Goal: Information Seeking & Learning: Learn about a topic

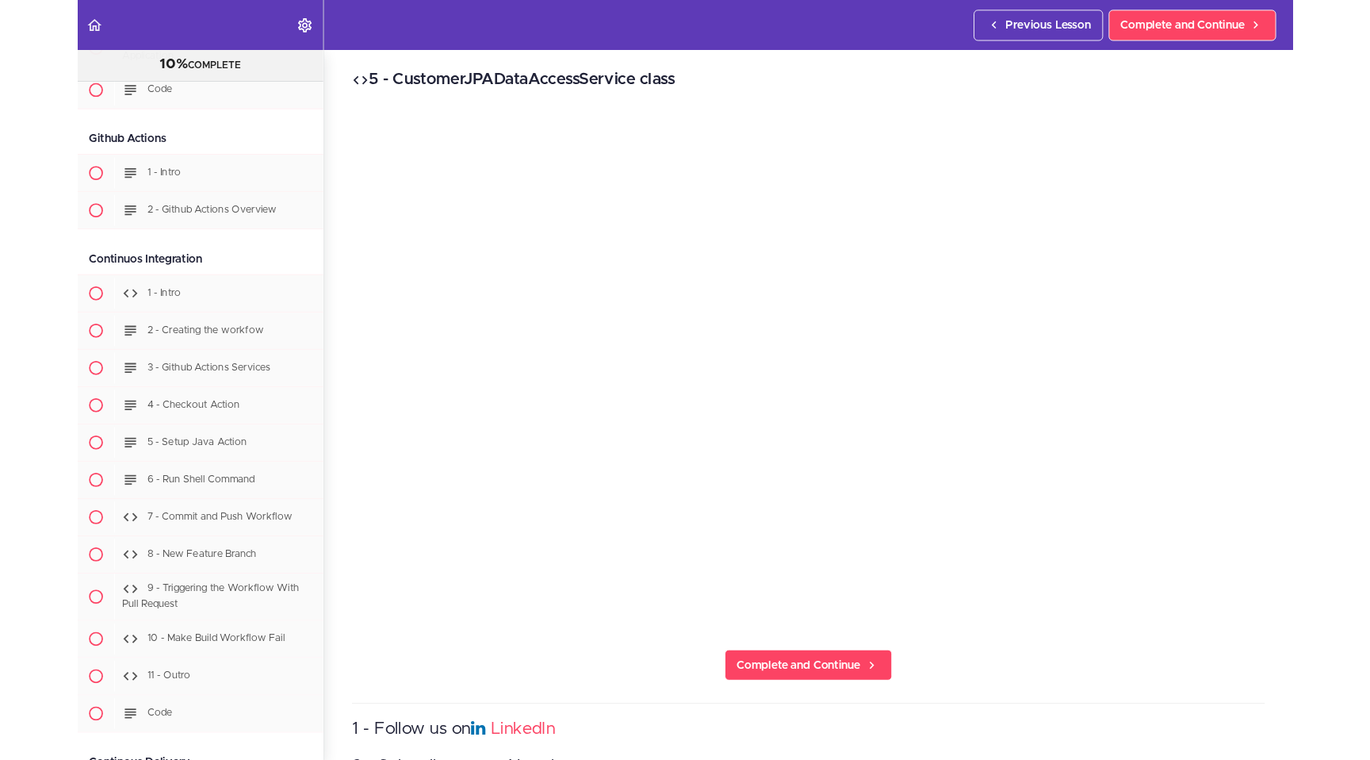
scroll to position [13326, 0]
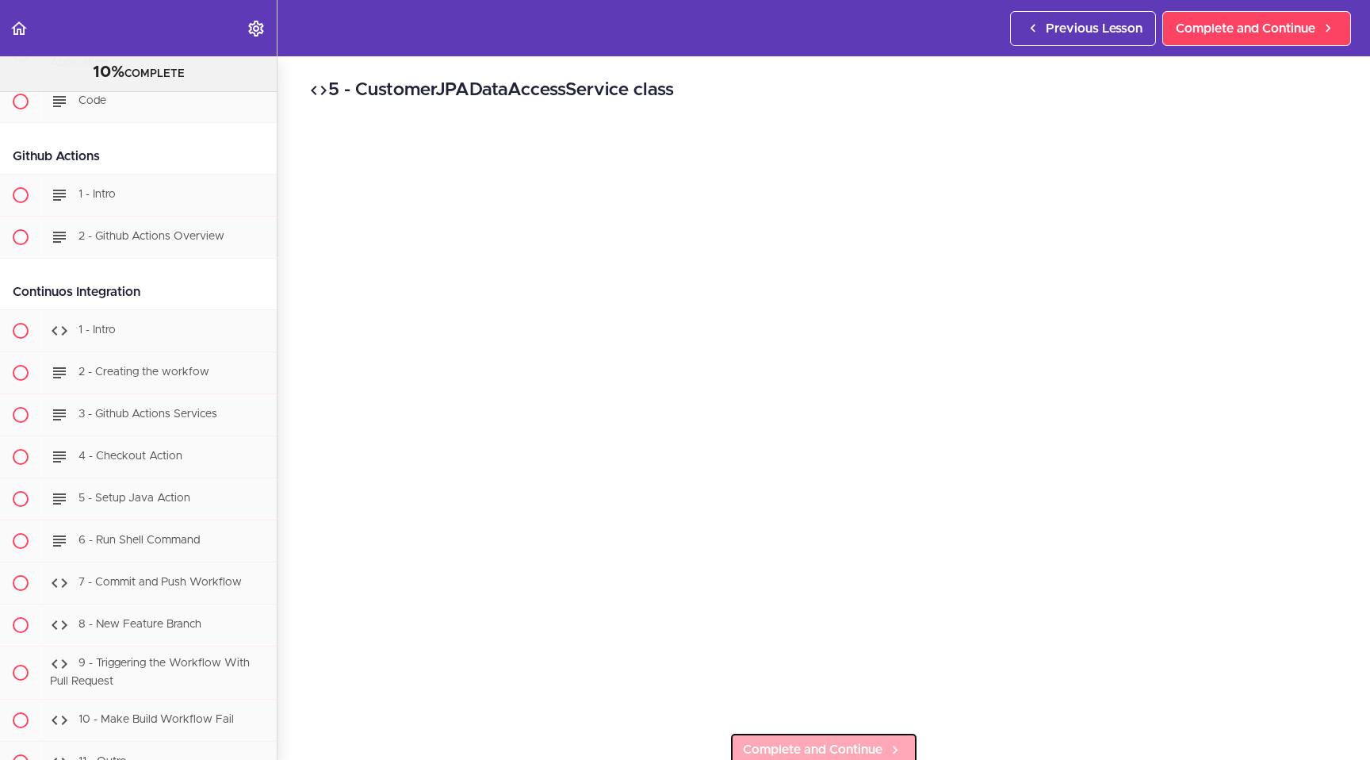
click at [686, 700] on link "Complete and Continue" at bounding box center [824, 749] width 189 height 35
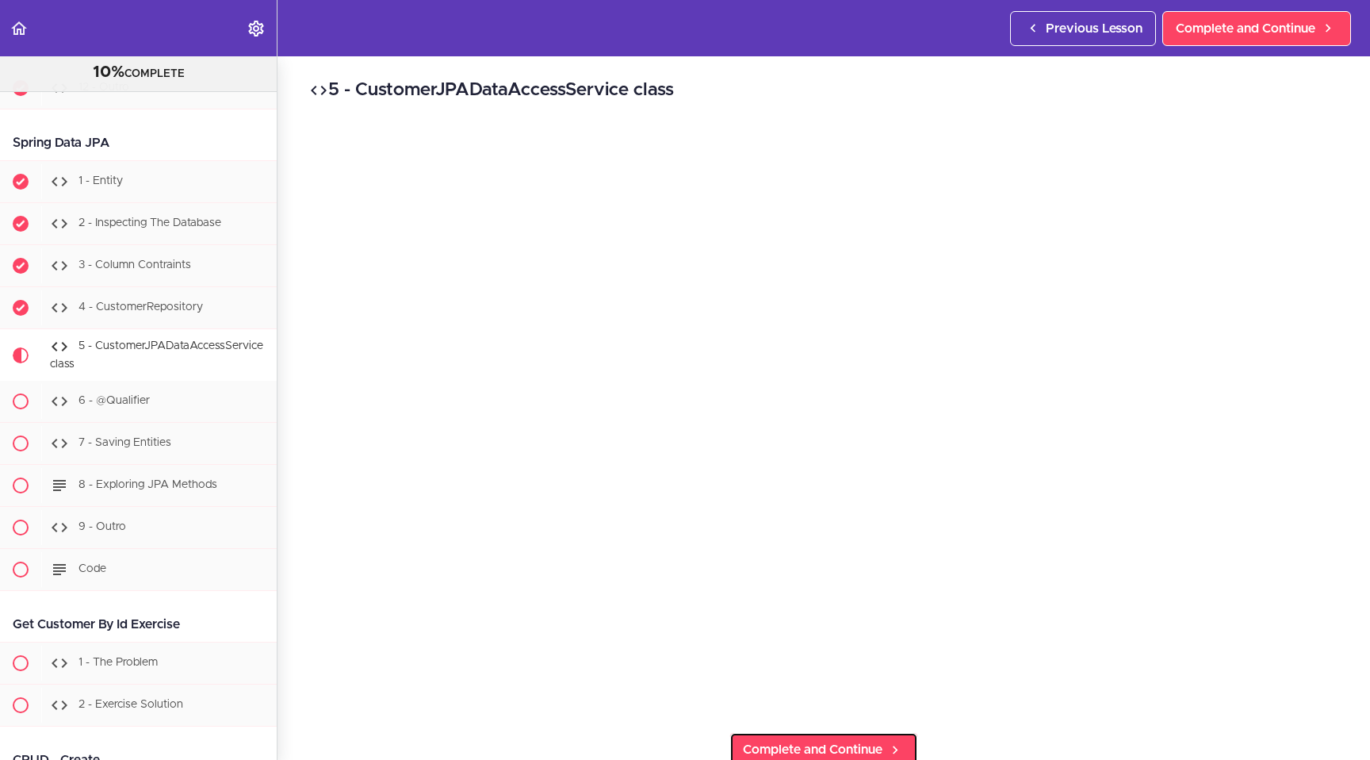
scroll to position [3997, 0]
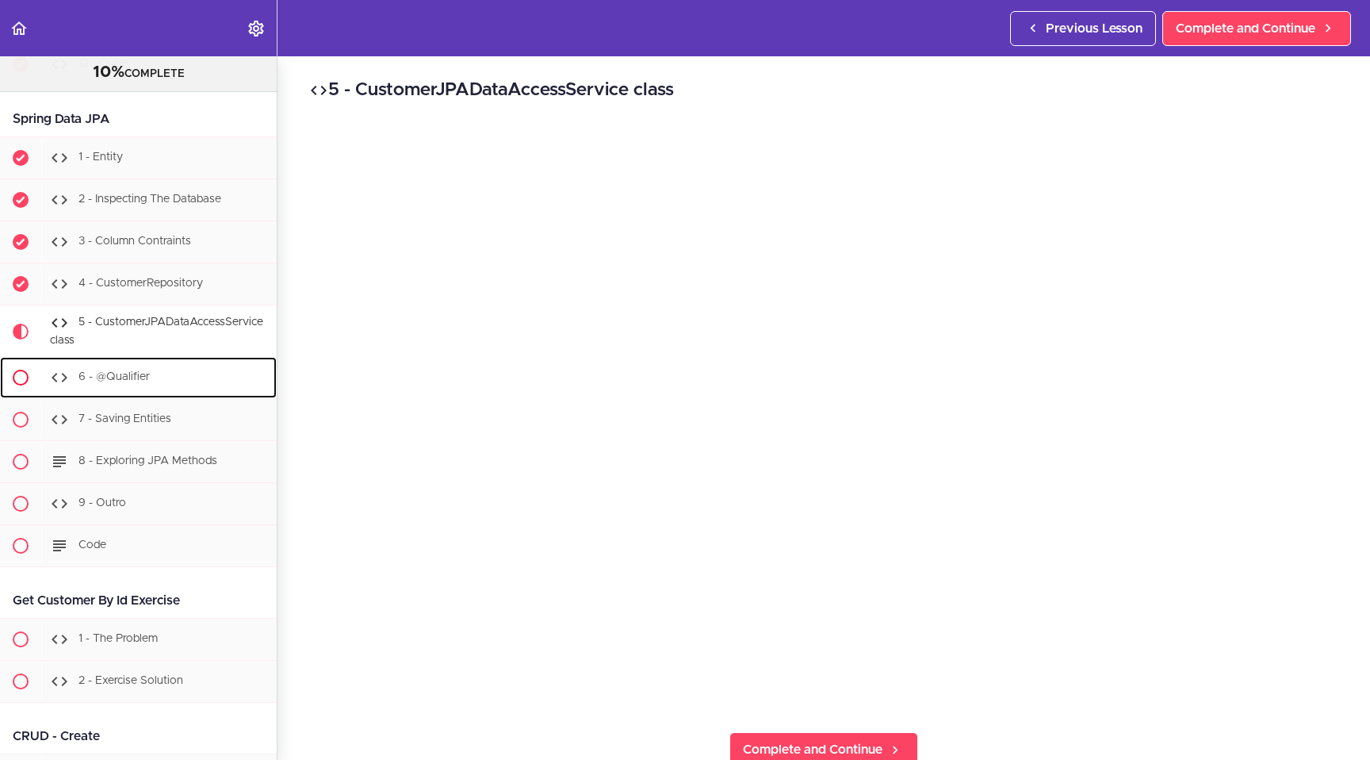
click at [139, 383] on span "6 - @Qualifier" at bounding box center [114, 377] width 71 height 11
click at [21, 385] on span at bounding box center [21, 378] width 16 height 16
click at [104, 383] on span "6 - @Qualifier" at bounding box center [114, 377] width 71 height 11
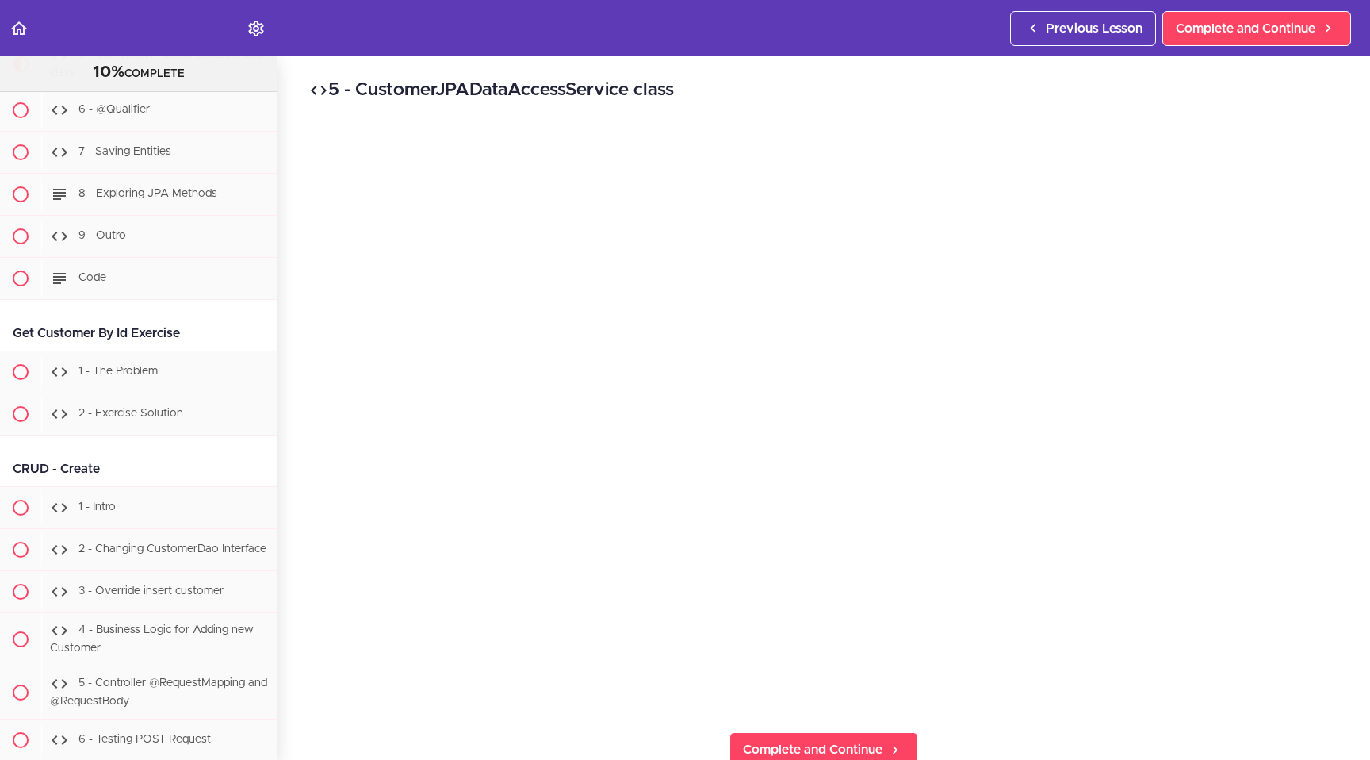
scroll to position [4271, 0]
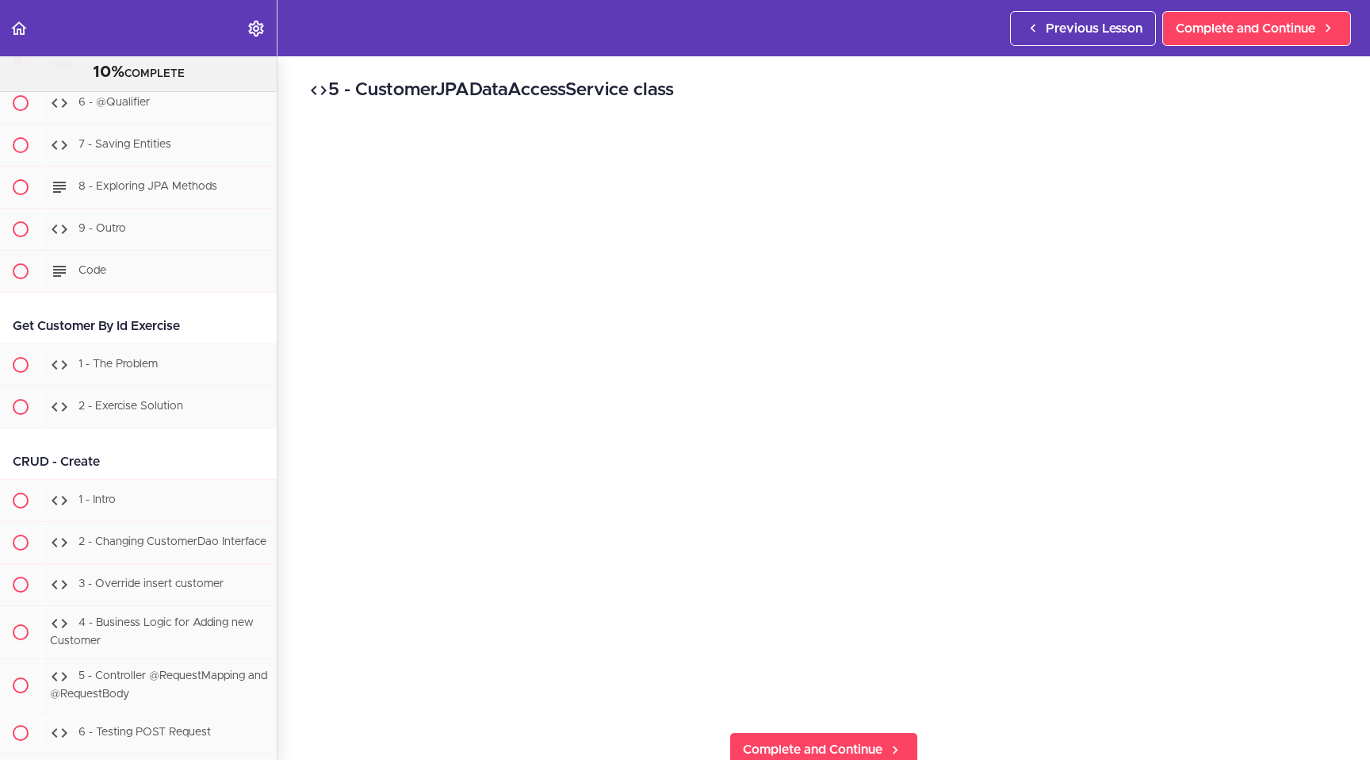
click at [686, 70] on div "5 - CustomerJPADataAccessService class Complete and Continue 1 - Follow us on L…" at bounding box center [824, 407] width 1093 height 703
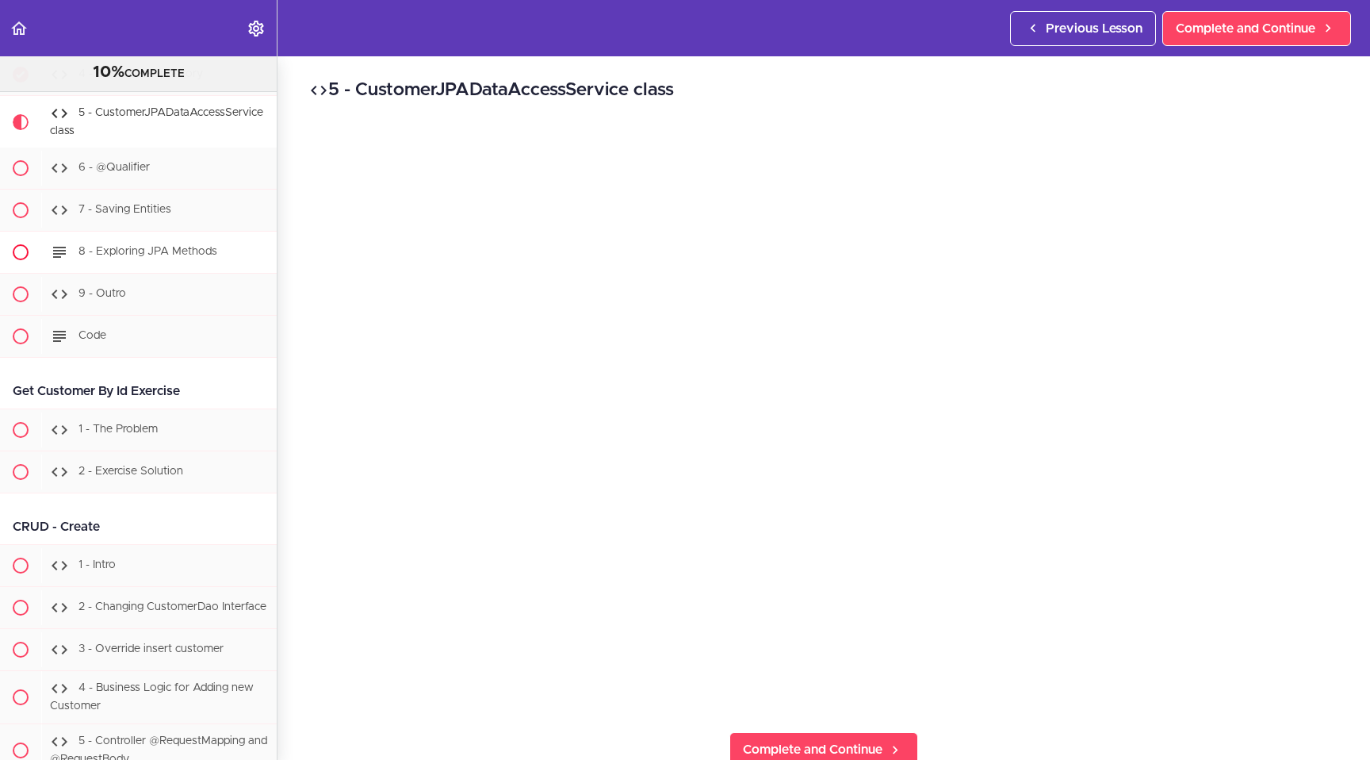
scroll to position [4195, 0]
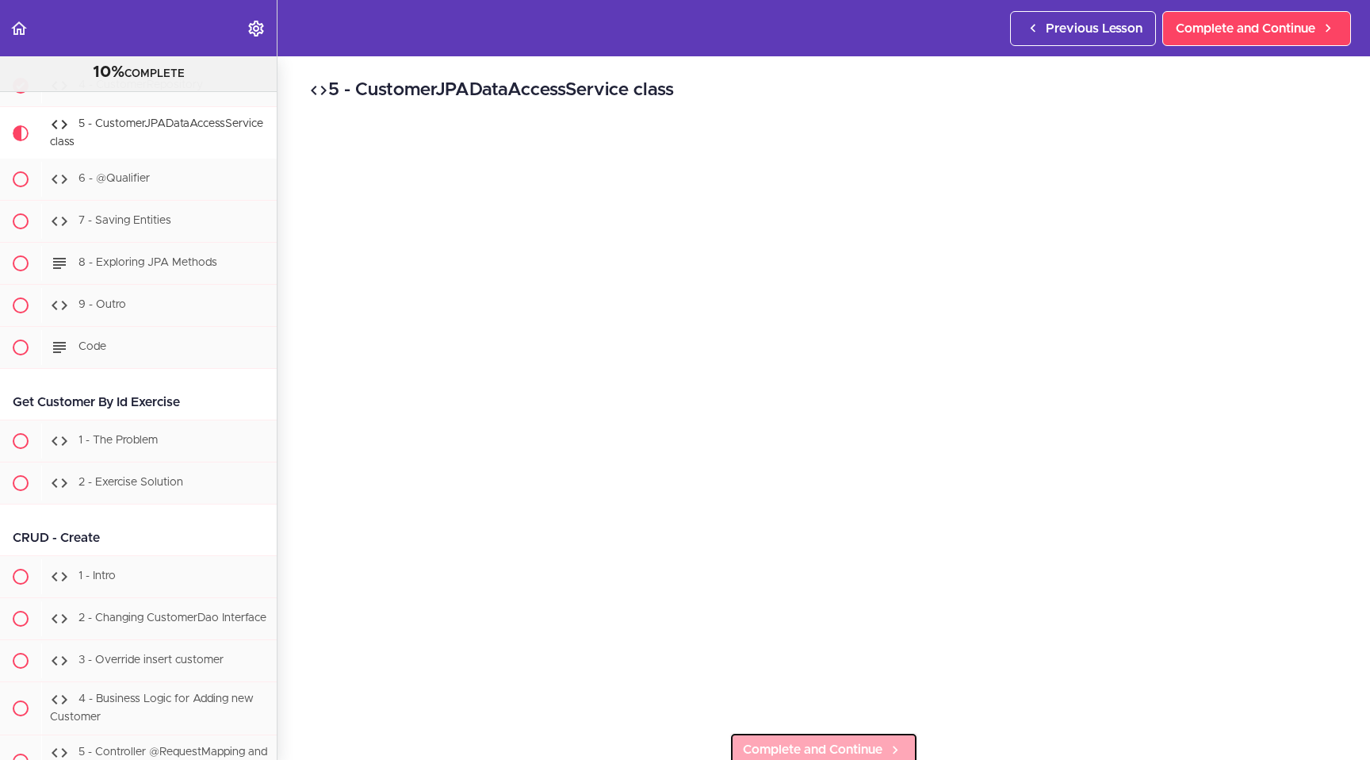
click at [686, 700] on span "Complete and Continue" at bounding box center [813, 749] width 140 height 19
click at [686, 700] on link "Complete and Continue" at bounding box center [824, 749] width 189 height 35
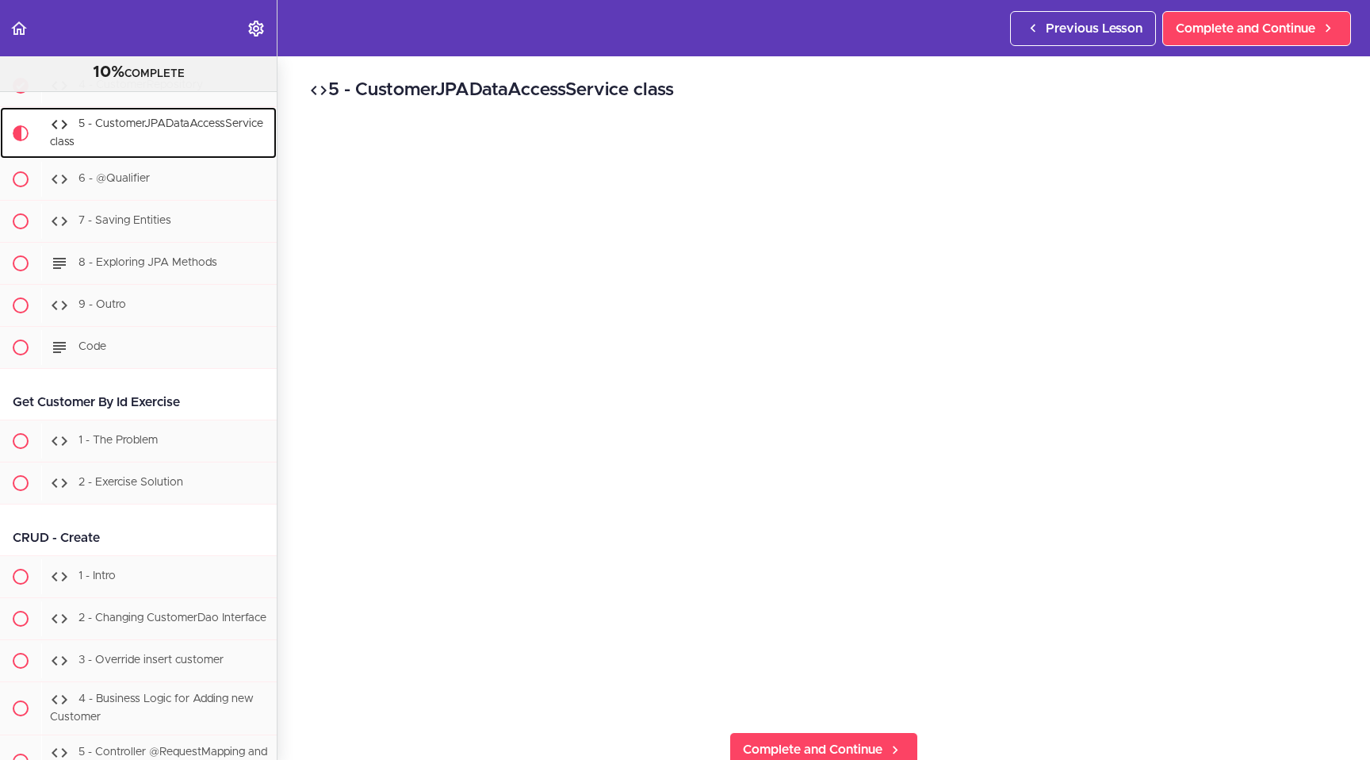
click at [163, 148] on span "5 - CustomerJPADataAccessService class" at bounding box center [156, 132] width 213 height 29
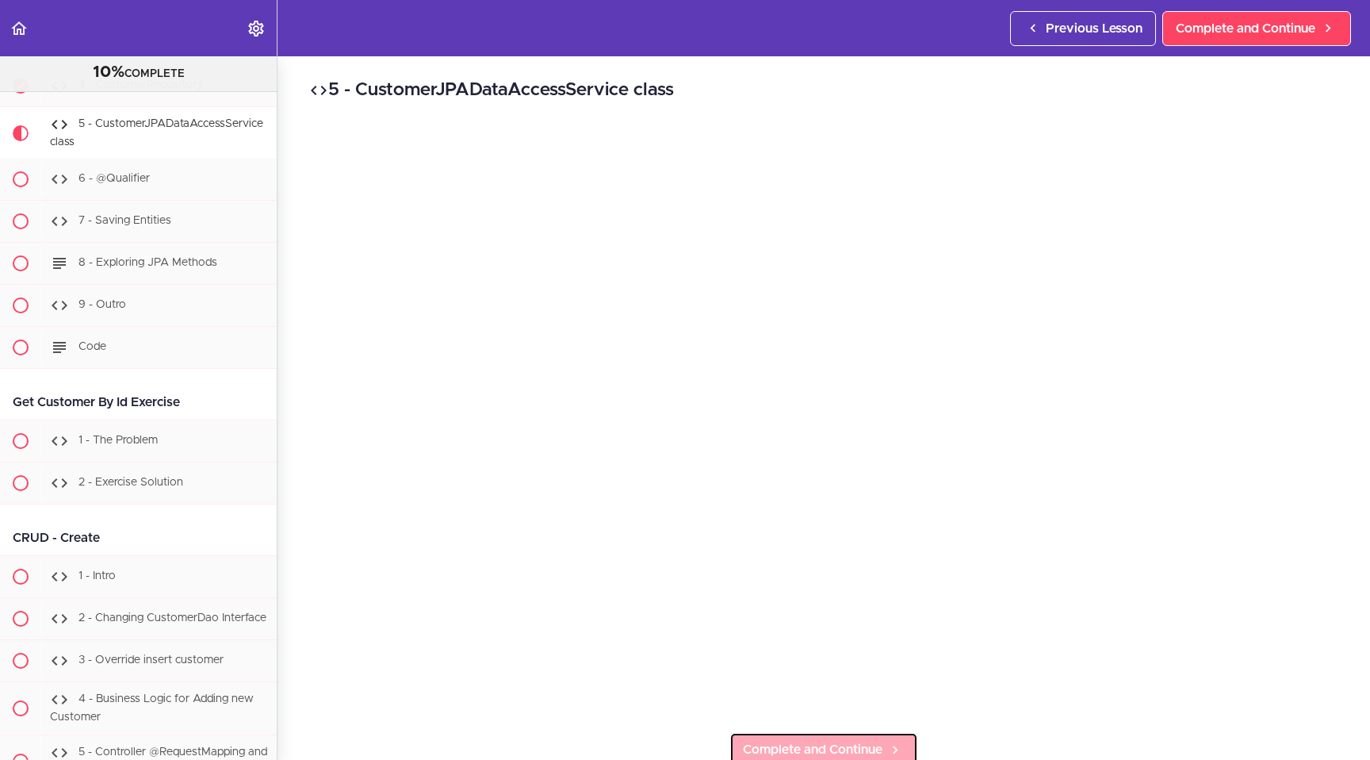
click at [686, 700] on span "Complete and Continue" at bounding box center [813, 749] width 140 height 19
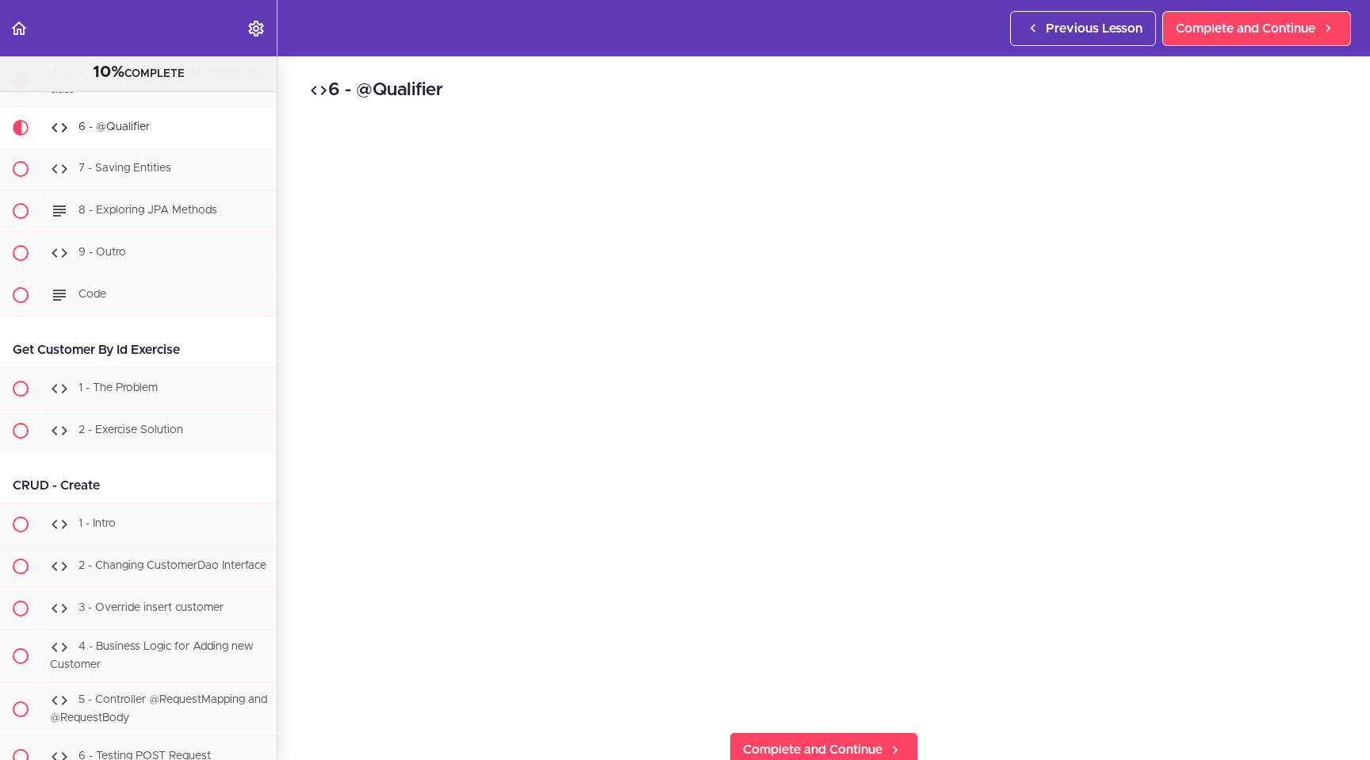
scroll to position [4248, 0]
click at [686, 700] on span "Complete and Continue" at bounding box center [813, 749] width 140 height 19
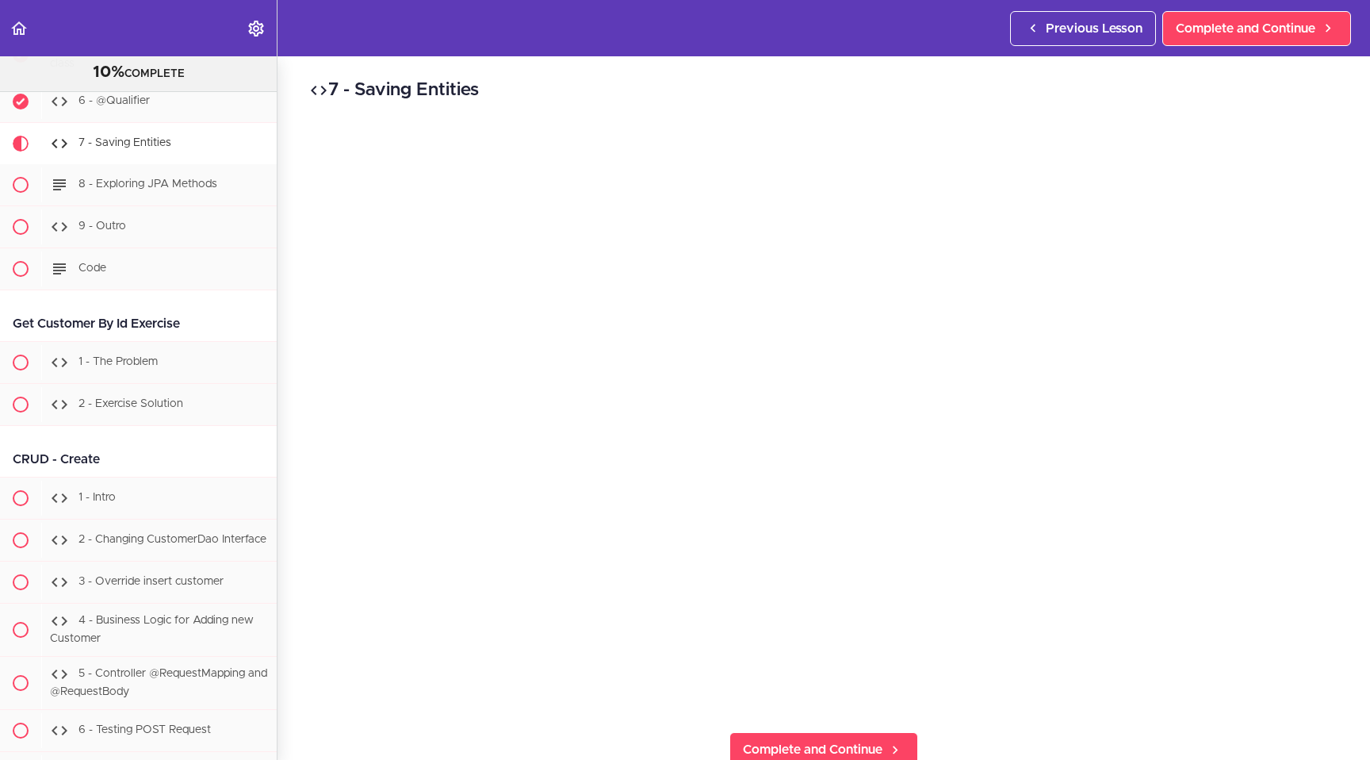
scroll to position [4290, 0]
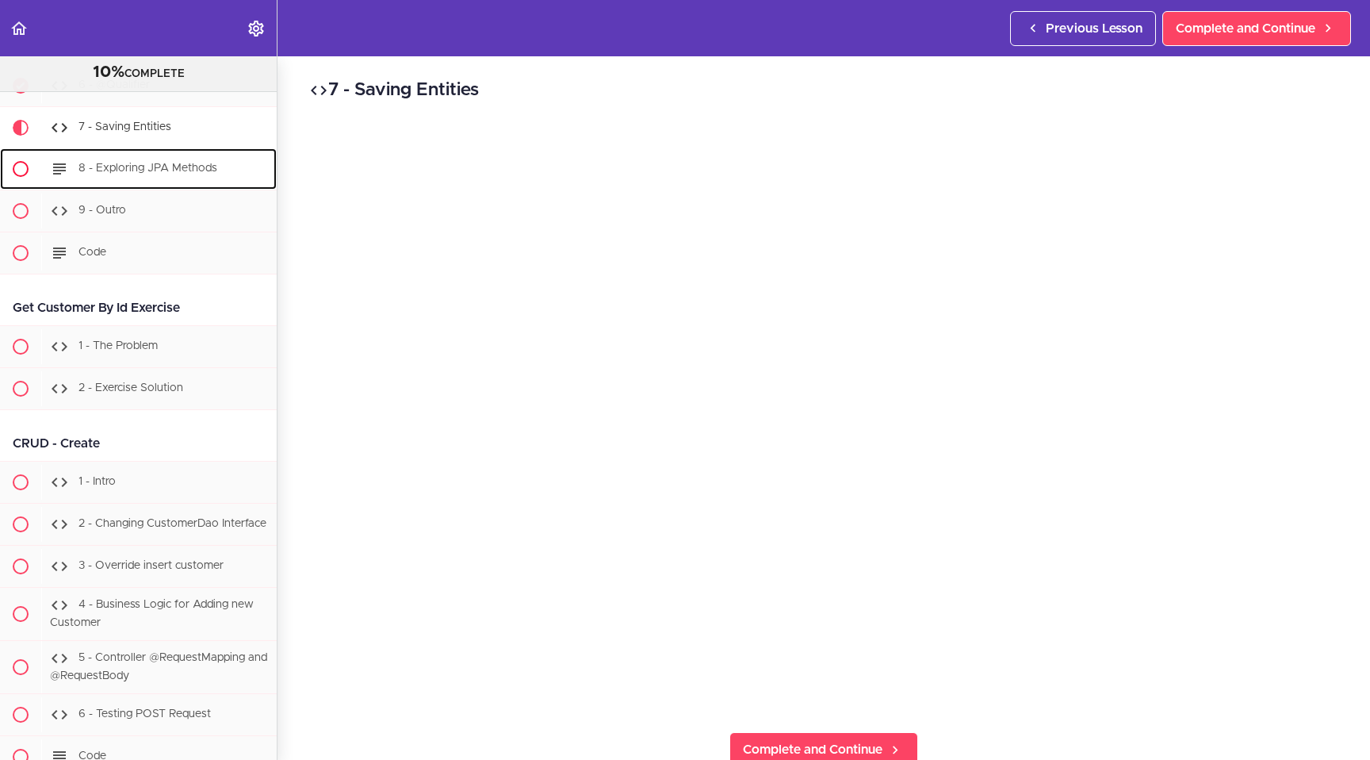
click at [180, 174] on span "8 - Exploring JPA Methods" at bounding box center [148, 168] width 139 height 11
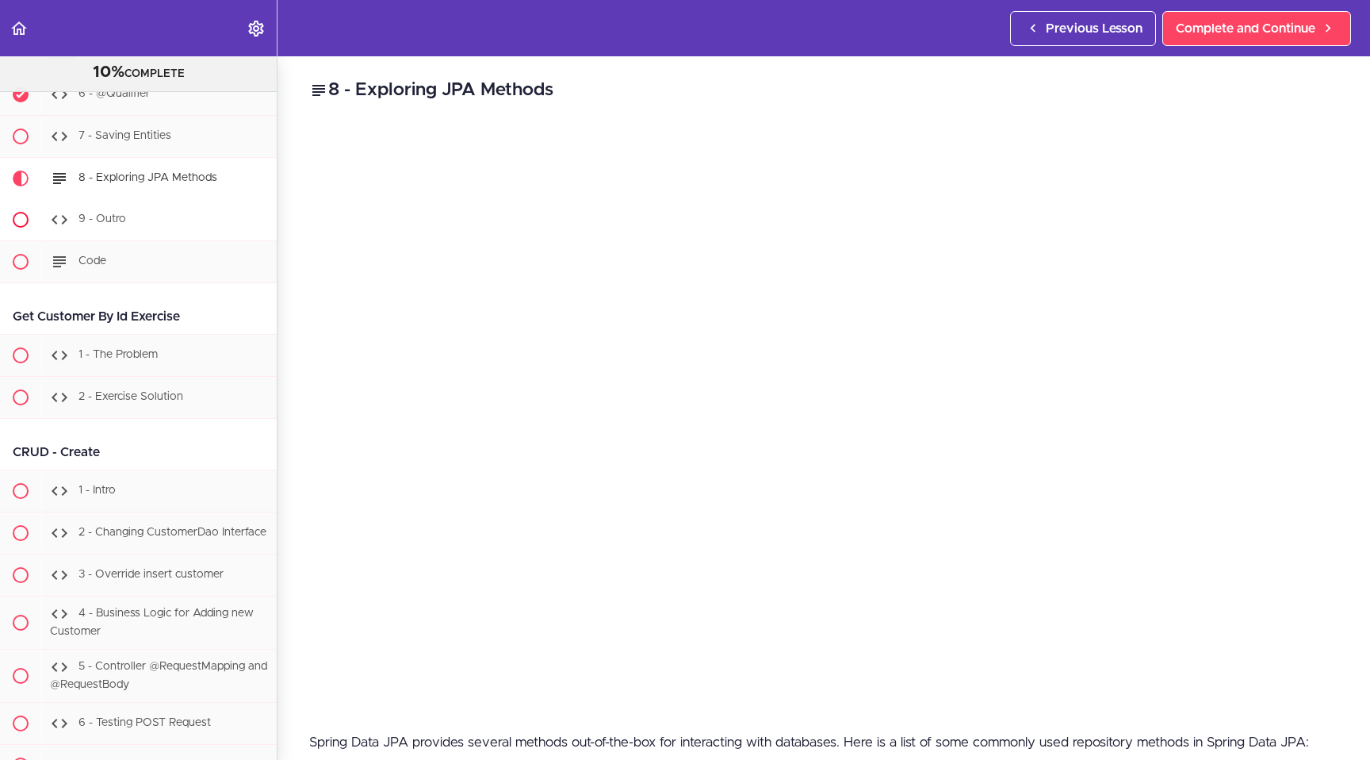
scroll to position [4290, 0]
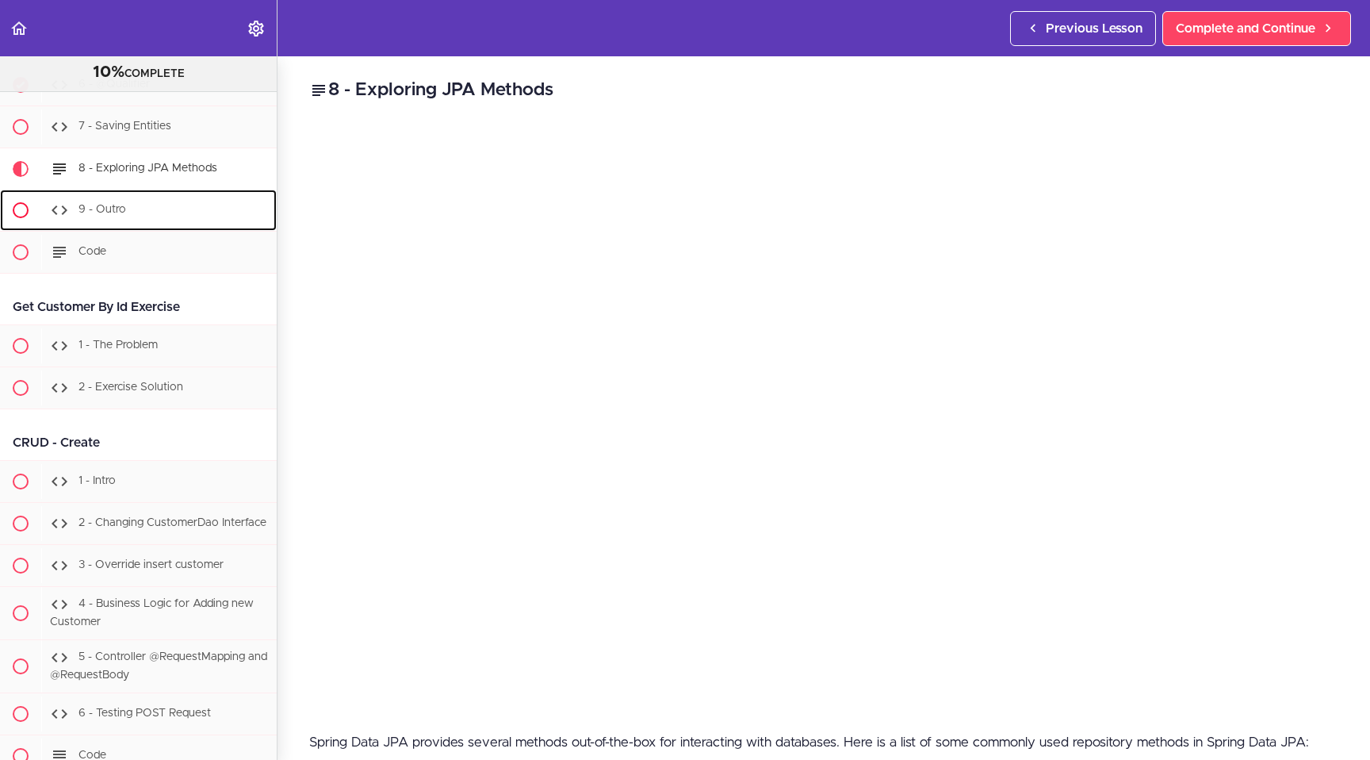
click at [172, 217] on div "9 - Outro" at bounding box center [159, 210] width 236 height 35
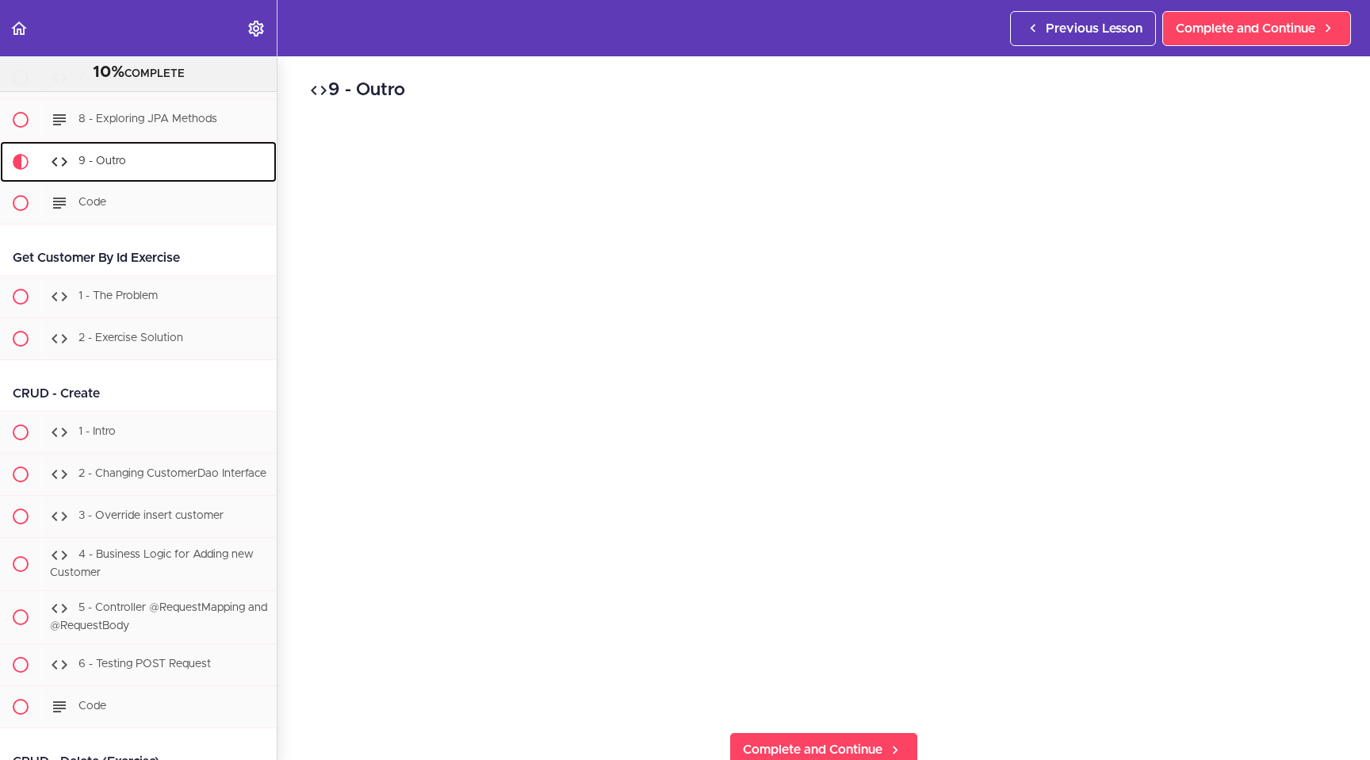
scroll to position [4374, 0]
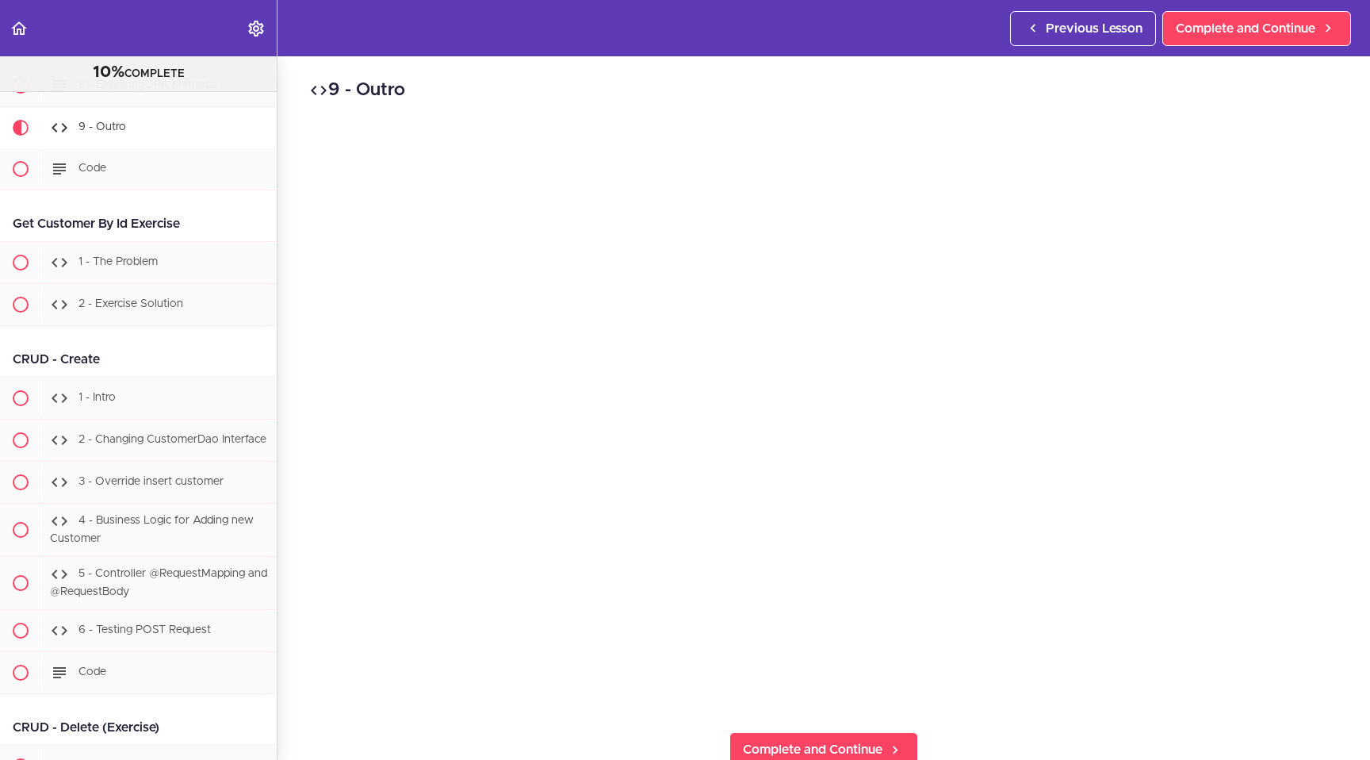
click at [613, 700] on div "9 - Outro Complete and Continue 1 - Follow us on LinkedIn 2 - Subscribe to our …" at bounding box center [824, 407] width 1093 height 703
click at [686, 700] on span "Complete and Continue" at bounding box center [813, 749] width 140 height 19
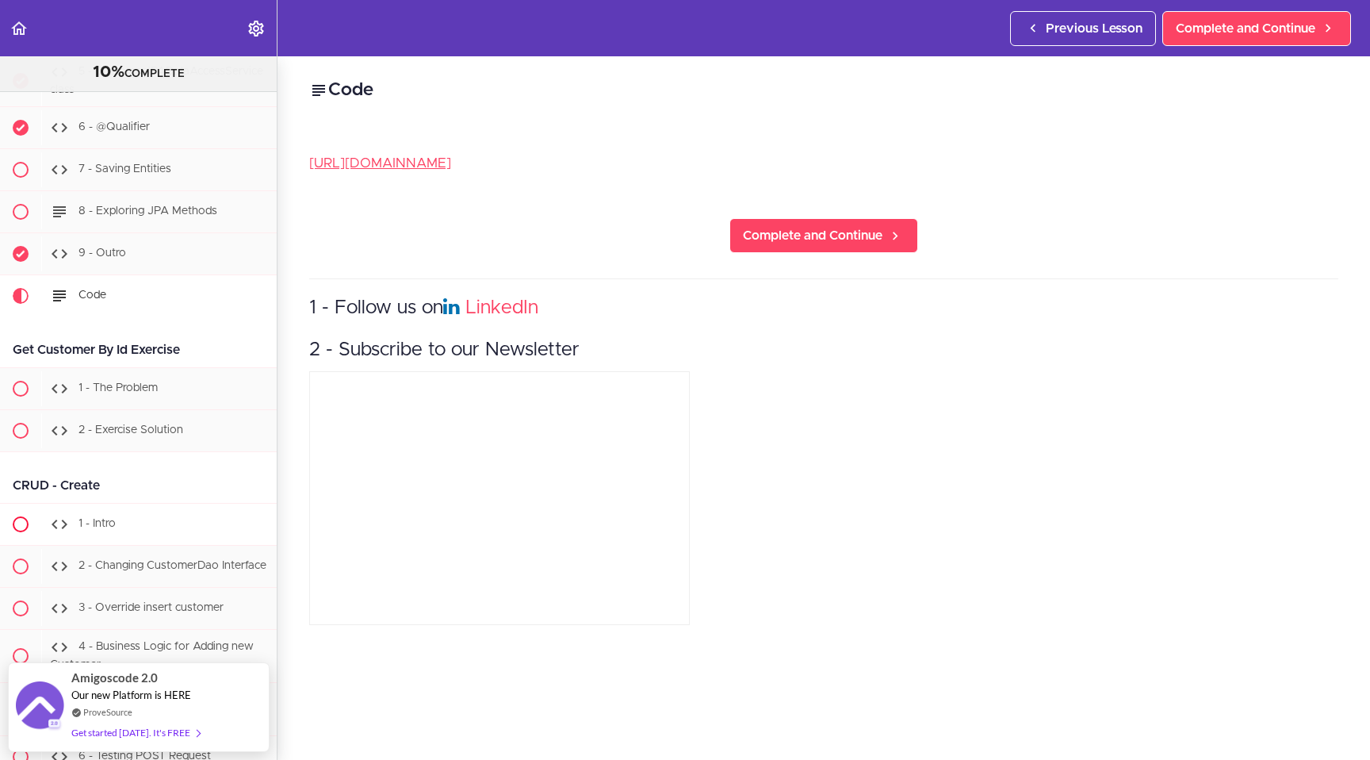
scroll to position [4246, 0]
click at [686, 233] on span "Complete and Continue" at bounding box center [813, 235] width 140 height 19
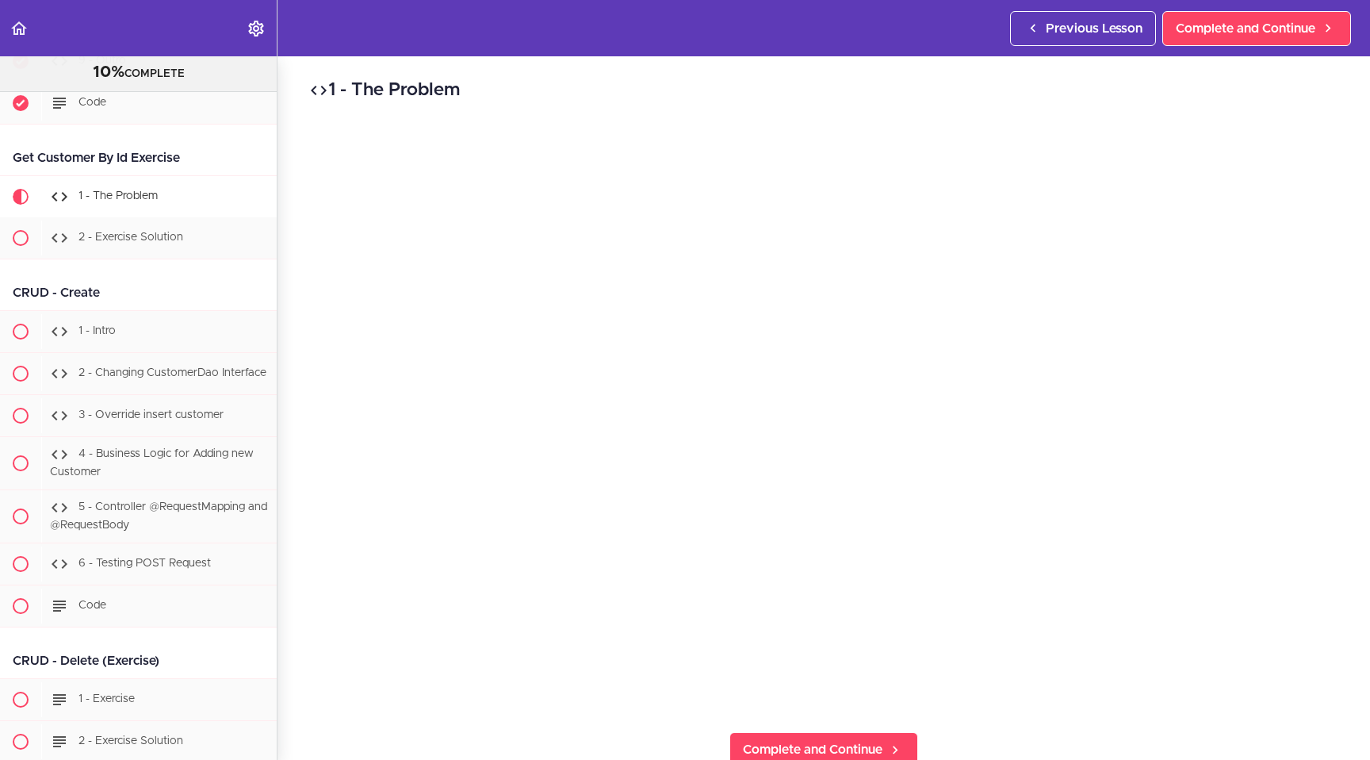
scroll to position [4509, 0]
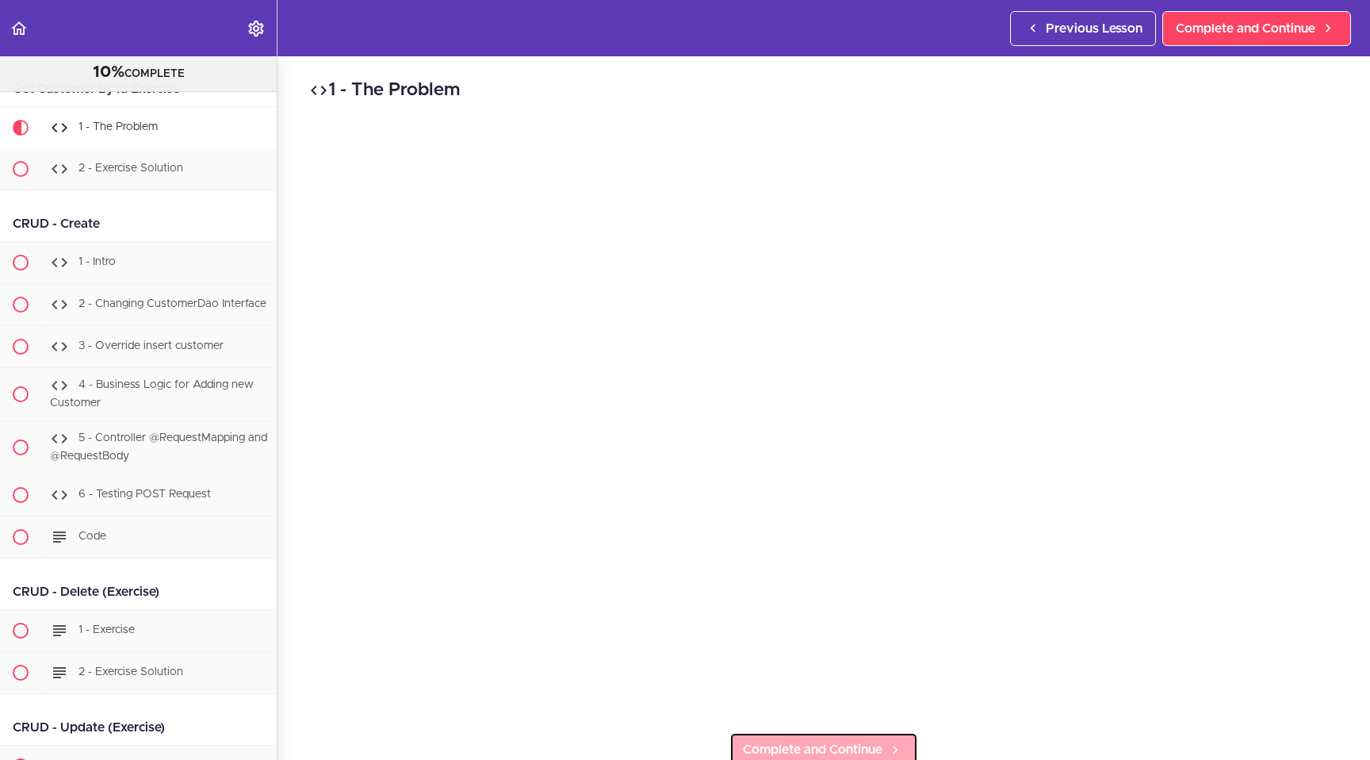
click at [686, 700] on span "Complete and Continue" at bounding box center [813, 749] width 140 height 19
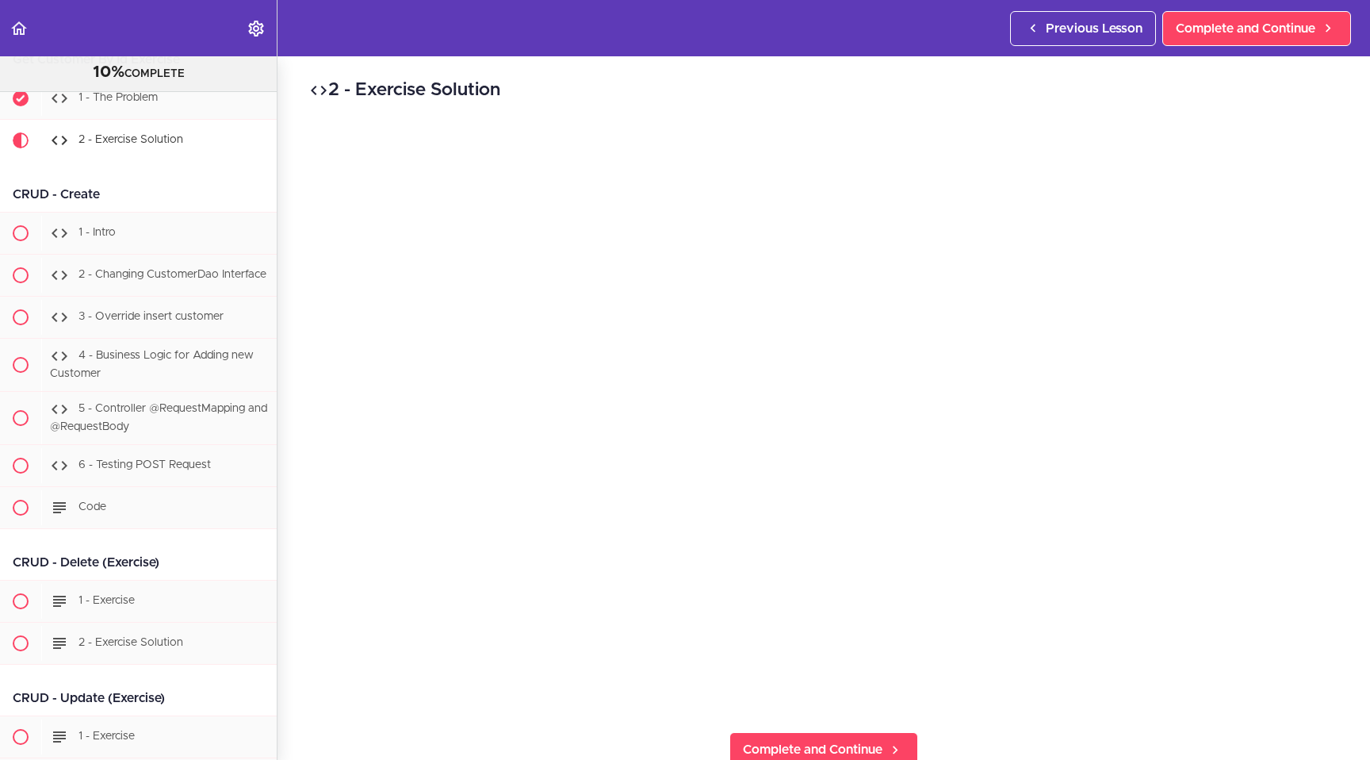
scroll to position [4551, 0]
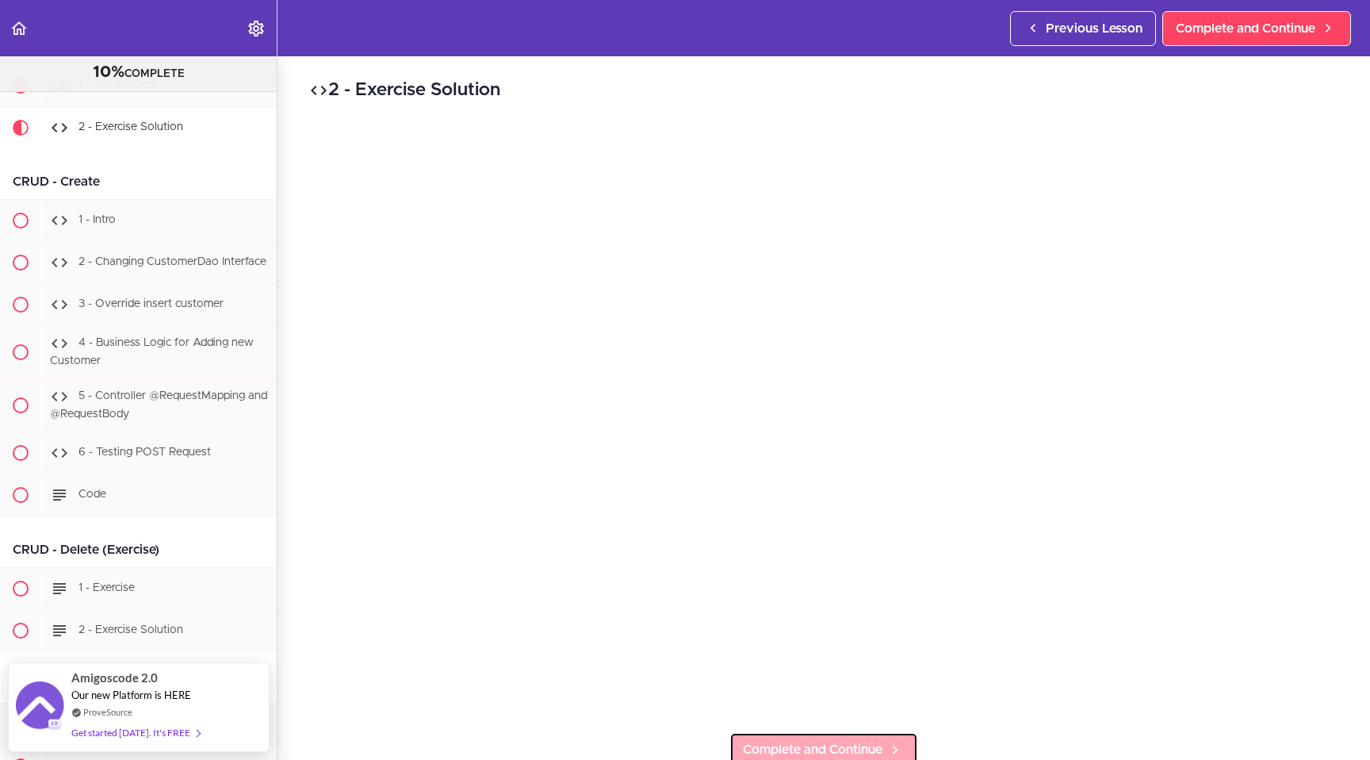
click at [686, 700] on span "Complete and Continue" at bounding box center [813, 749] width 140 height 19
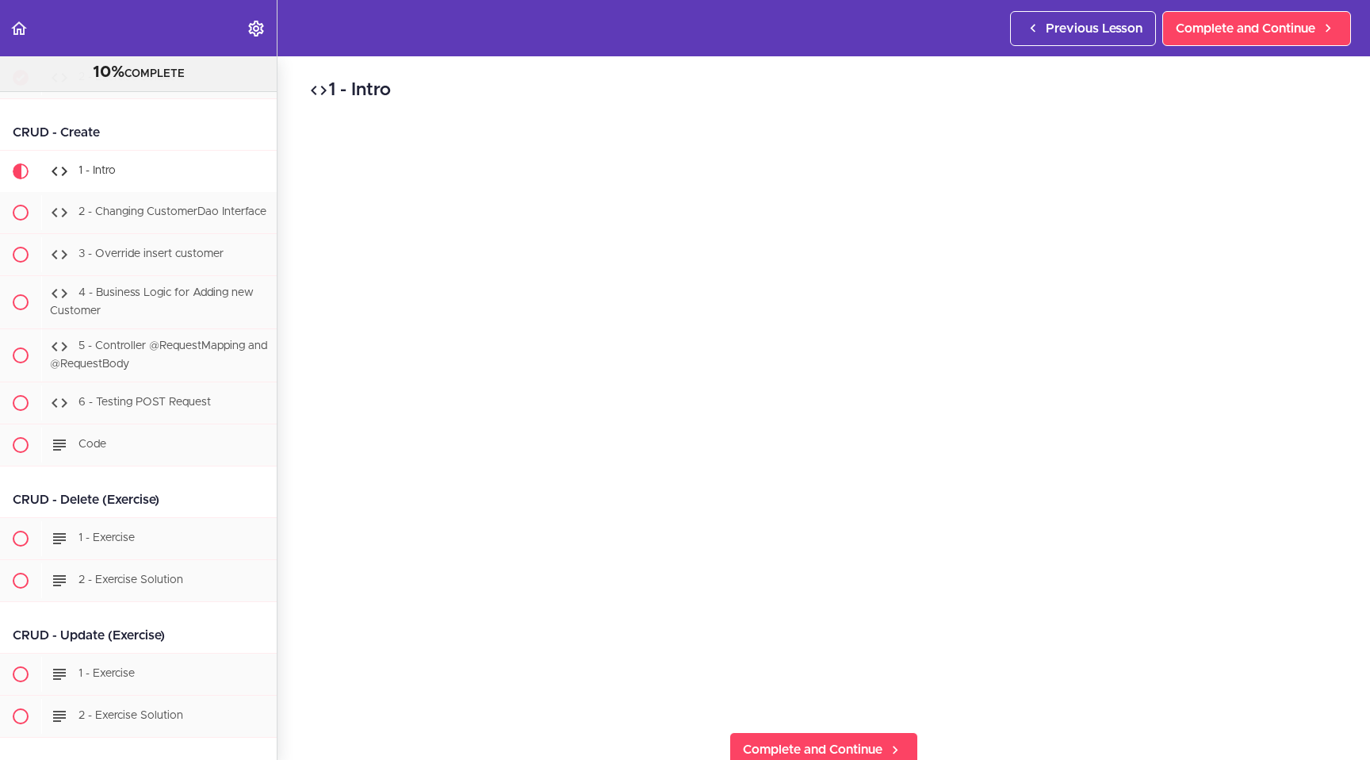
scroll to position [4645, 0]
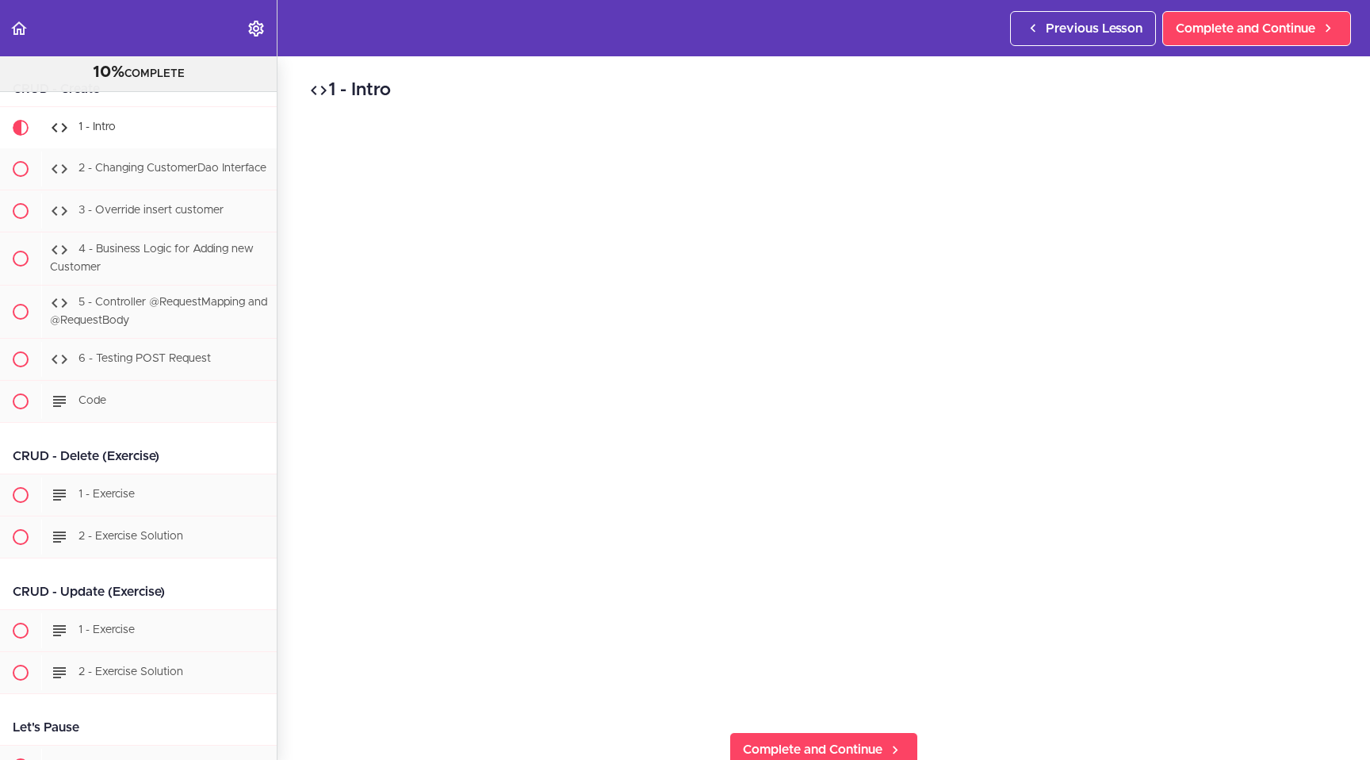
click at [686, 700] on div "1 - Intro Complete and Continue 1 - Follow us on LinkedIn 2 - Subscribe to our …" at bounding box center [824, 407] width 1093 height 703
click at [686, 700] on icon at bounding box center [895, 750] width 19 height 17
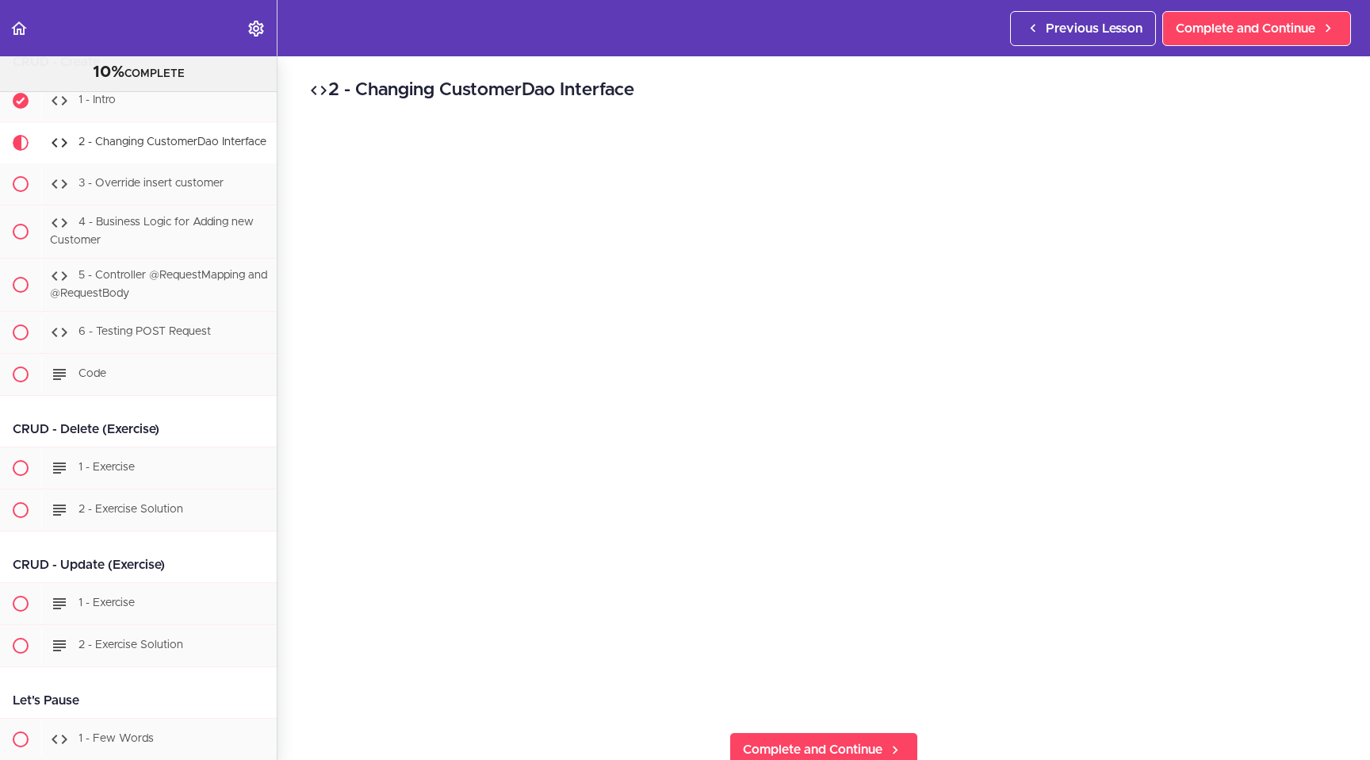
scroll to position [4687, 0]
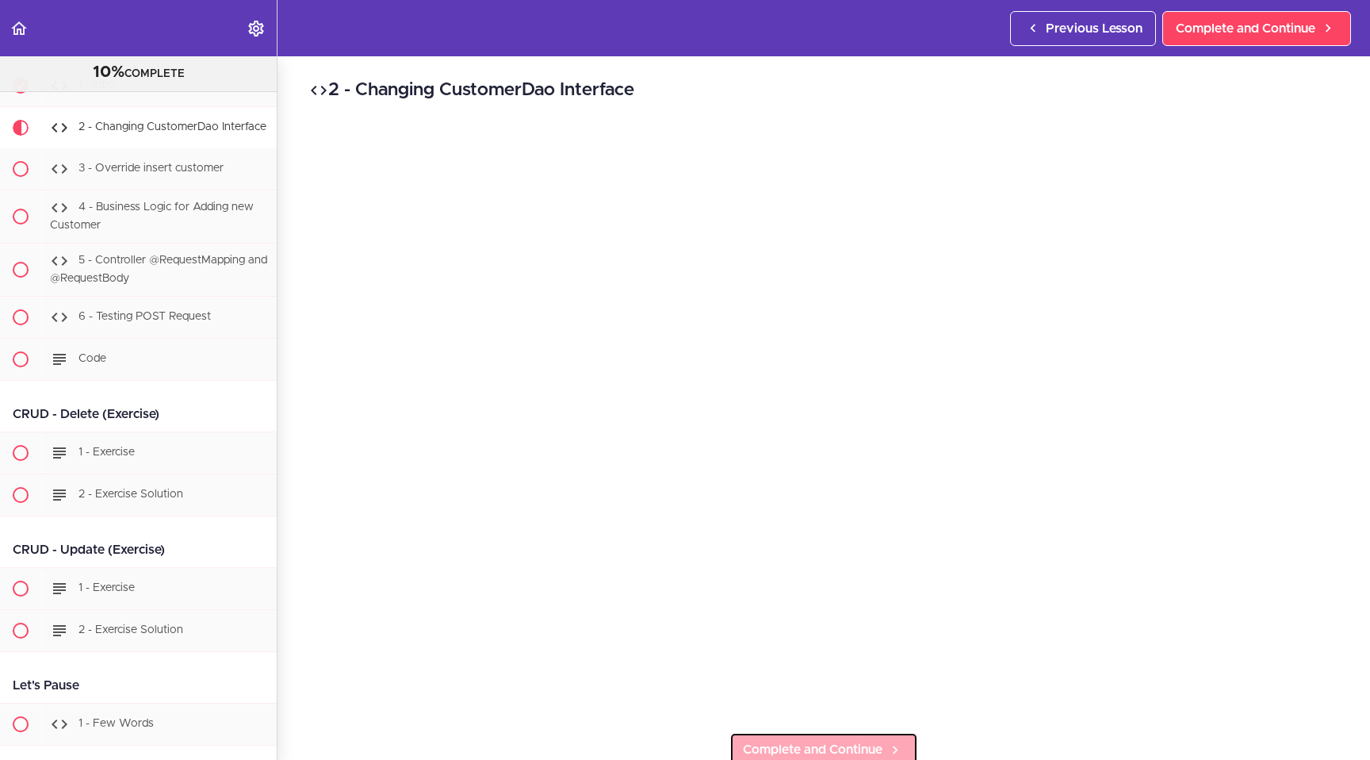
click at [686, 700] on link "Complete and Continue" at bounding box center [824, 749] width 189 height 35
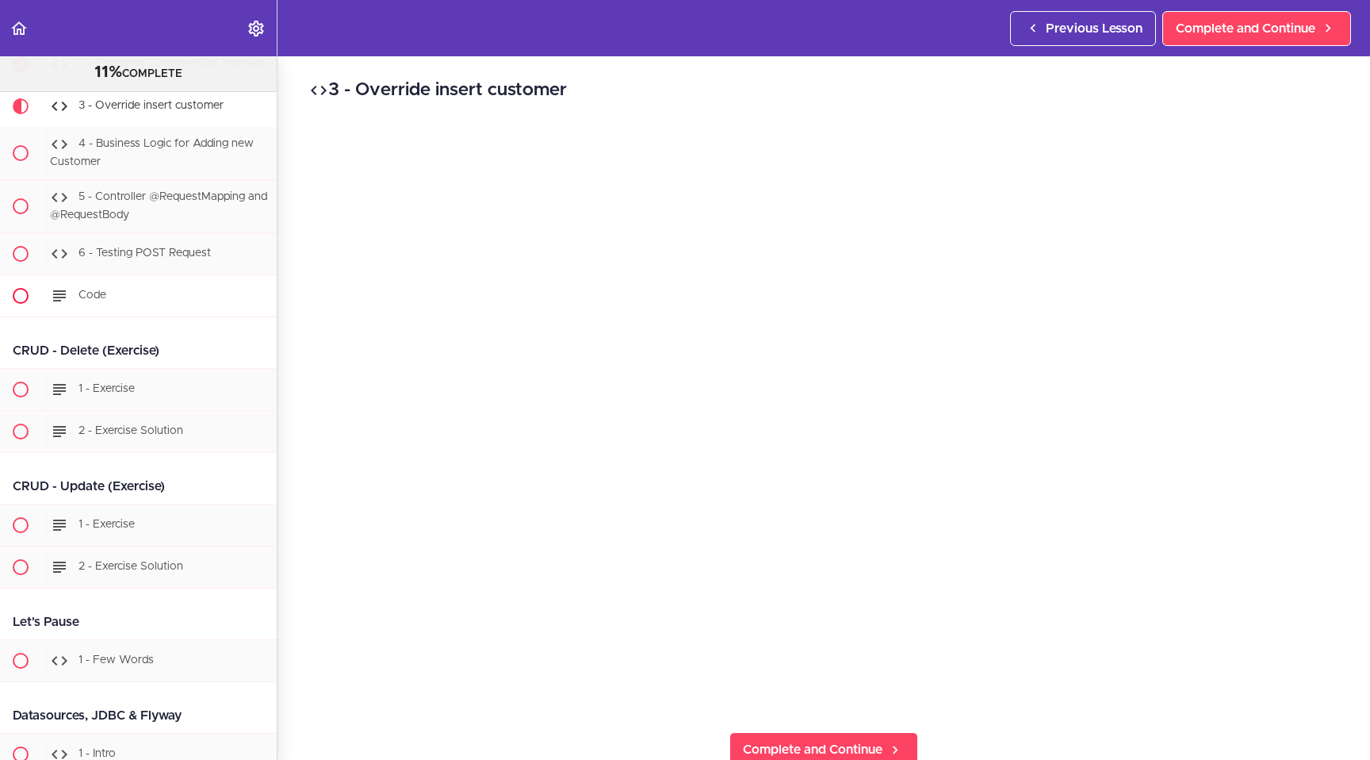
scroll to position [4756, 0]
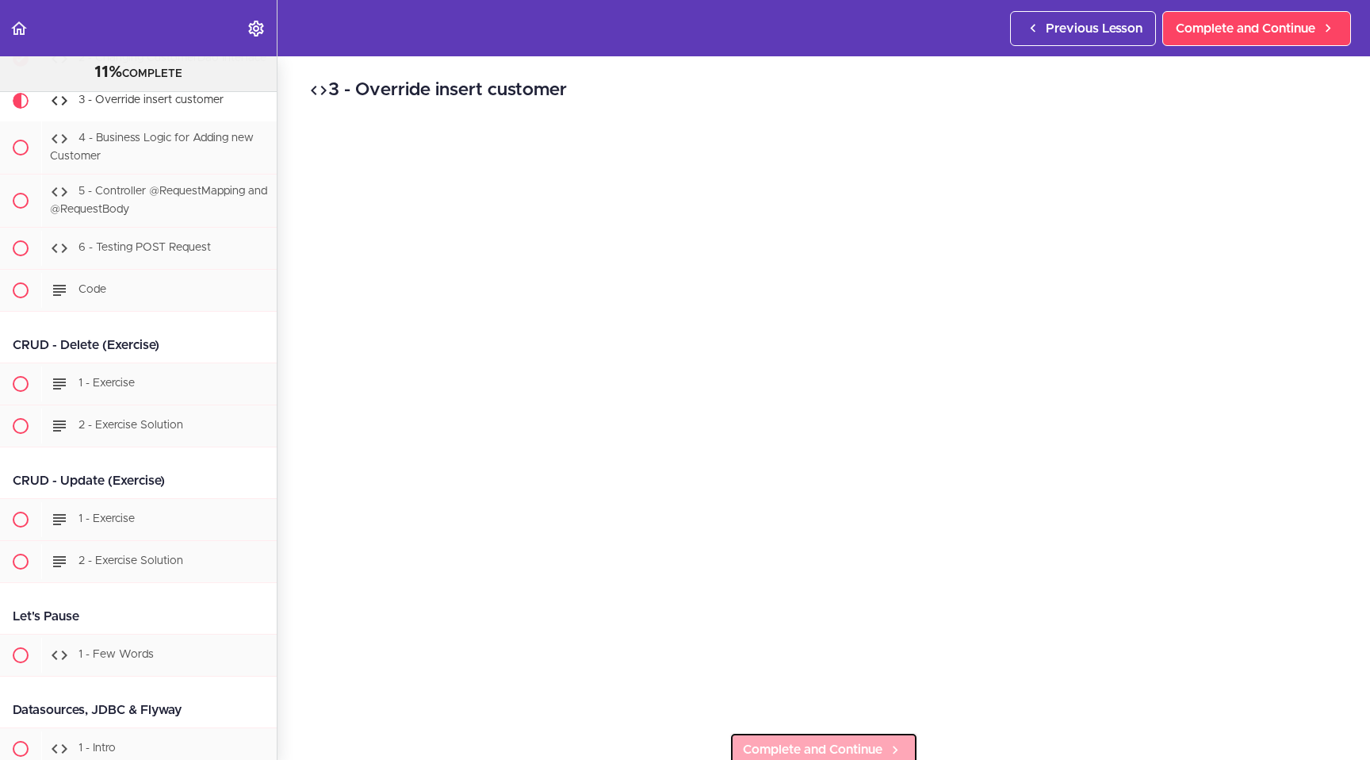
click at [686, 700] on link "Complete and Continue" at bounding box center [824, 749] width 189 height 35
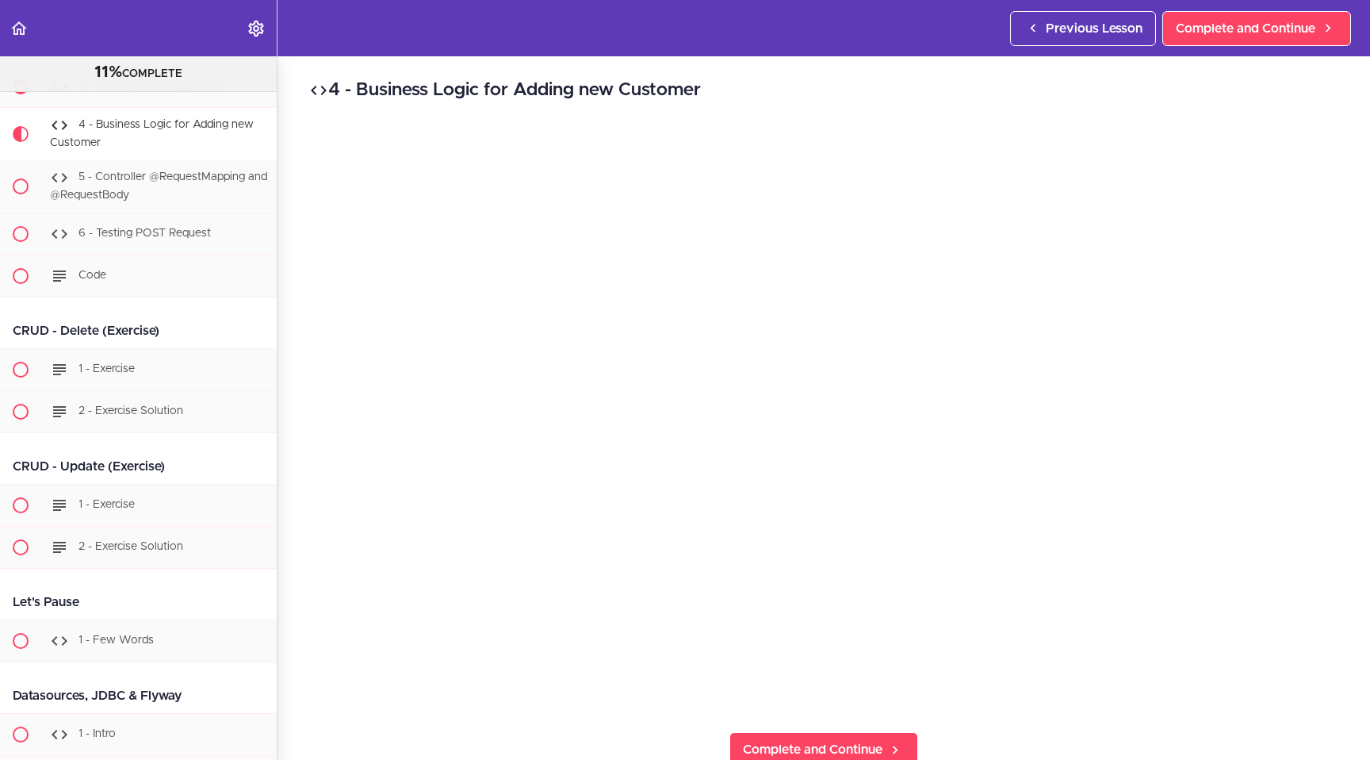
scroll to position [4782, 0]
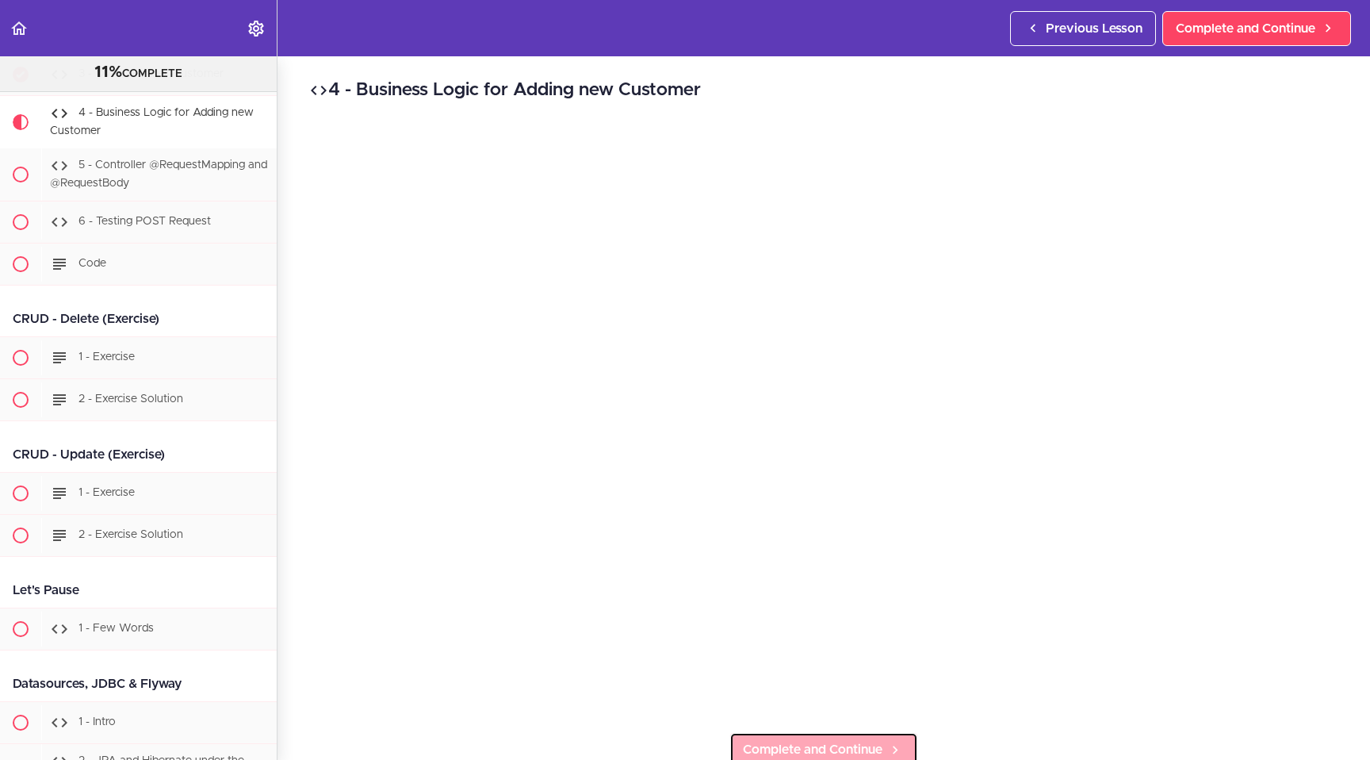
click at [686, 700] on span "Complete and Continue" at bounding box center [813, 749] width 140 height 19
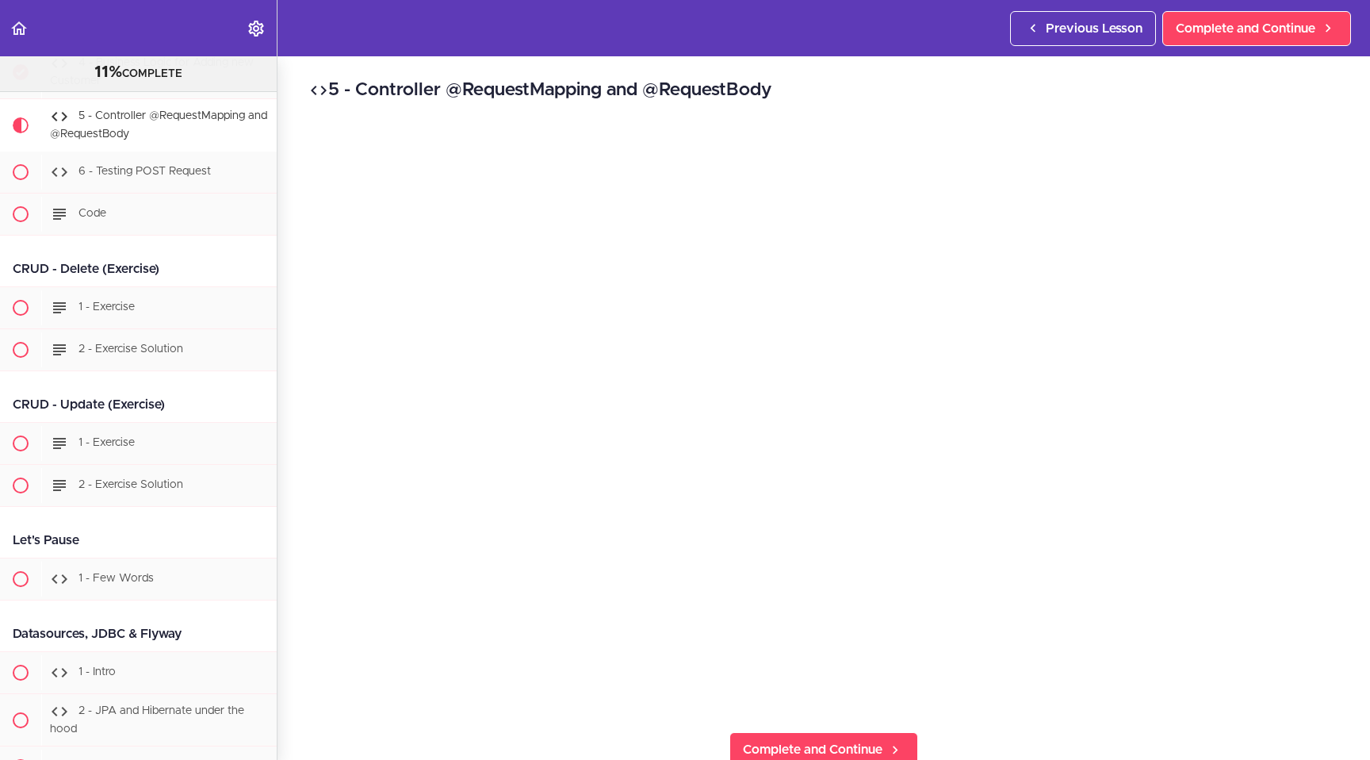
scroll to position [4835, 0]
click at [686, 700] on span "Complete and Continue" at bounding box center [813, 749] width 140 height 19
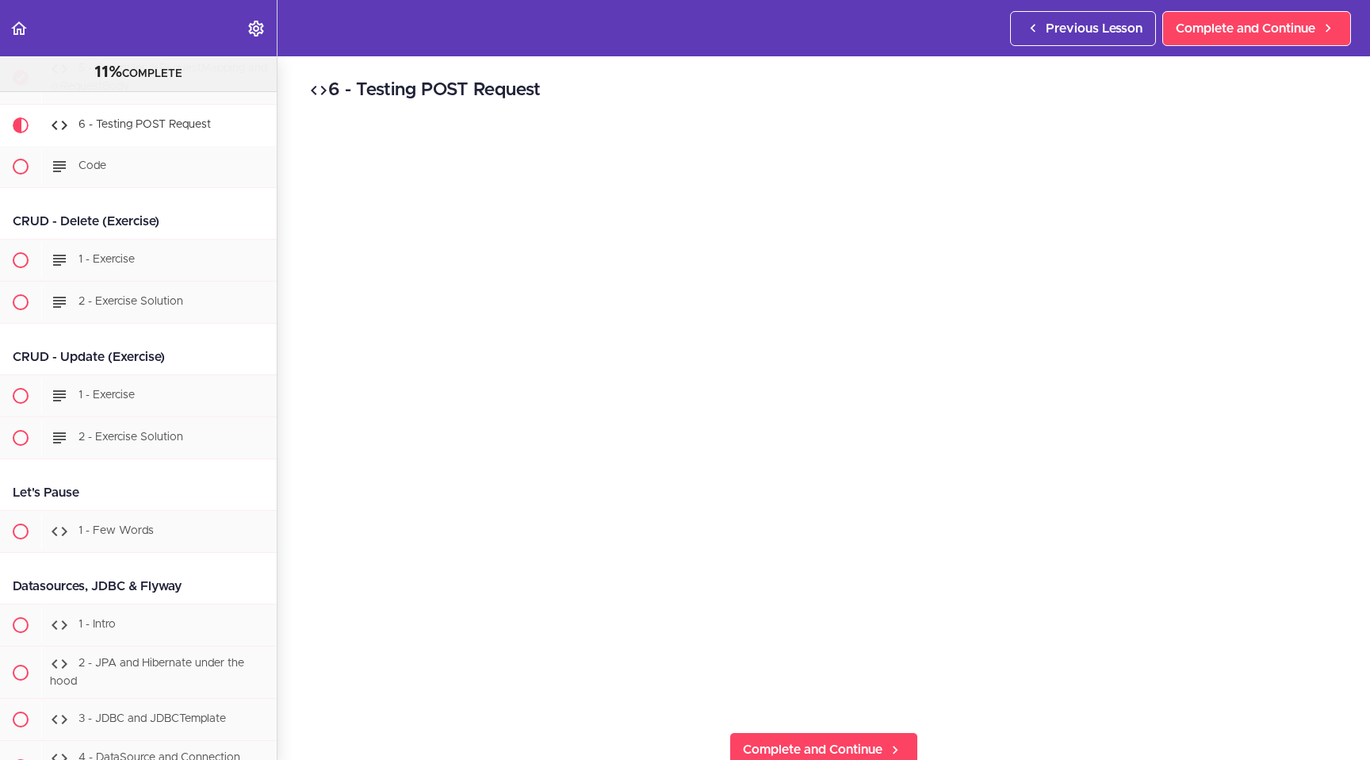
scroll to position [4888, 0]
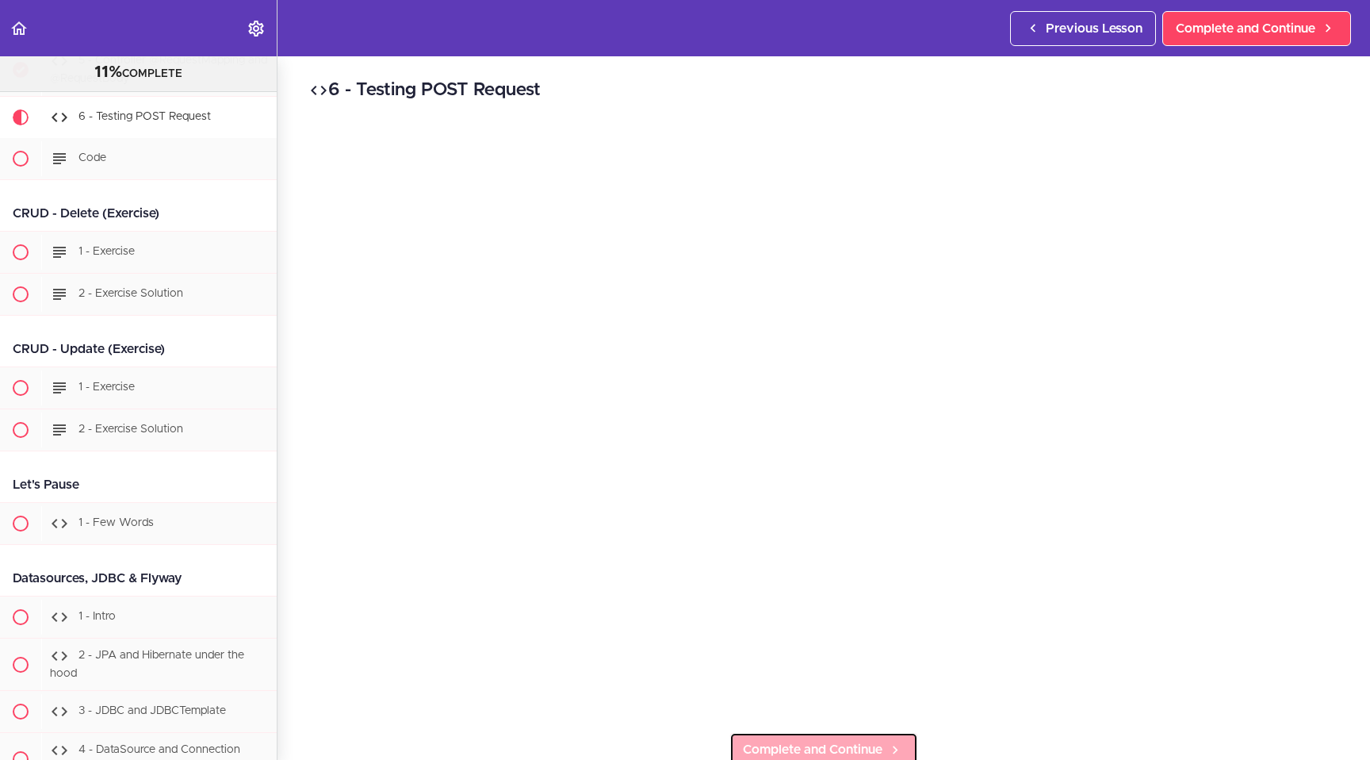
click at [686, 700] on span "Complete and Continue" at bounding box center [813, 749] width 140 height 19
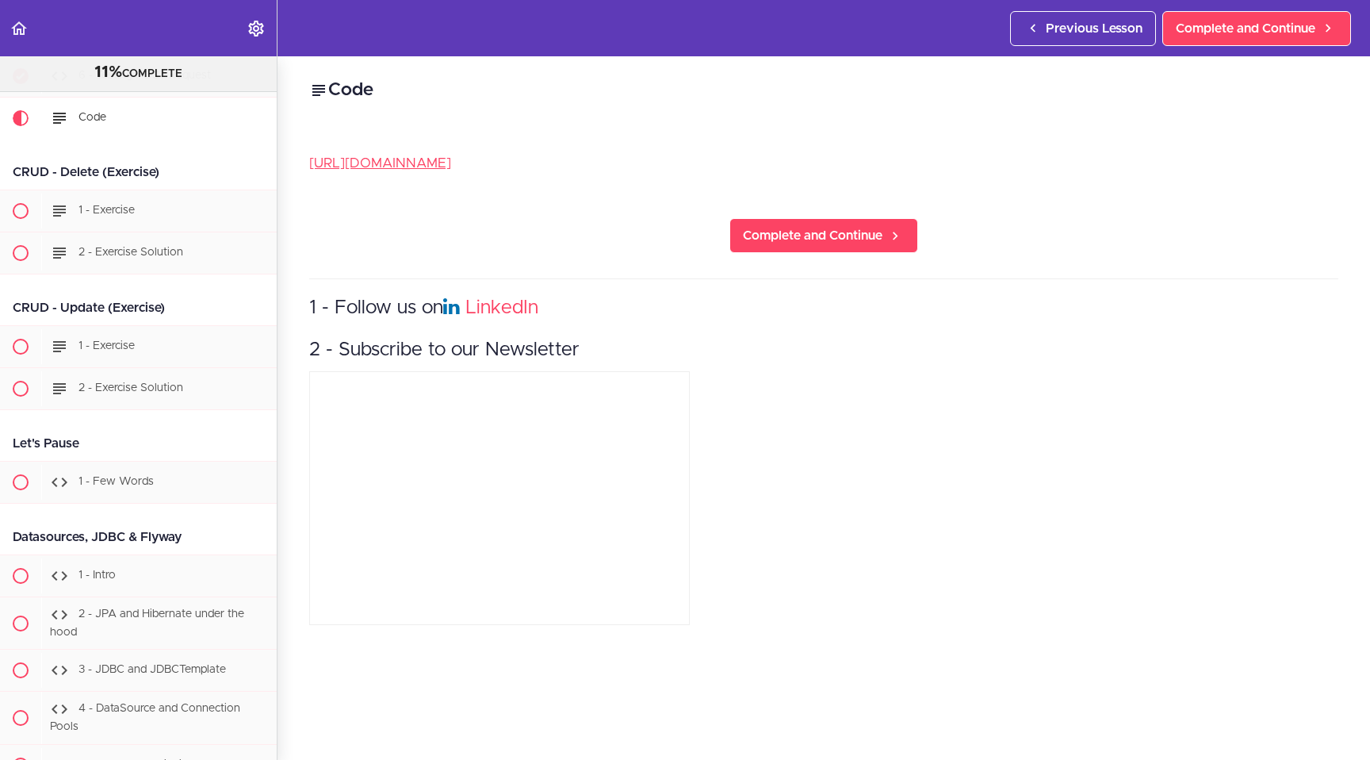
scroll to position [4930, 0]
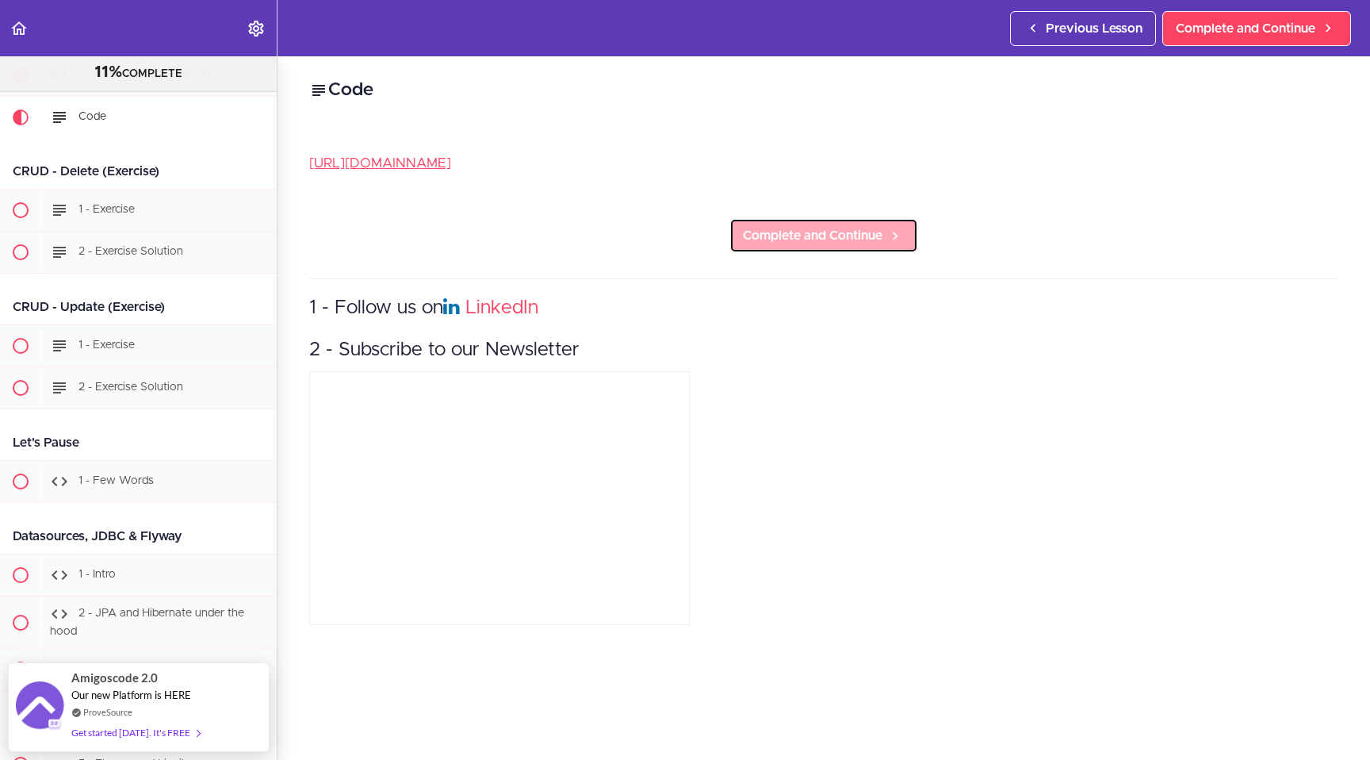
click at [686, 232] on span "Complete and Continue" at bounding box center [813, 235] width 140 height 19
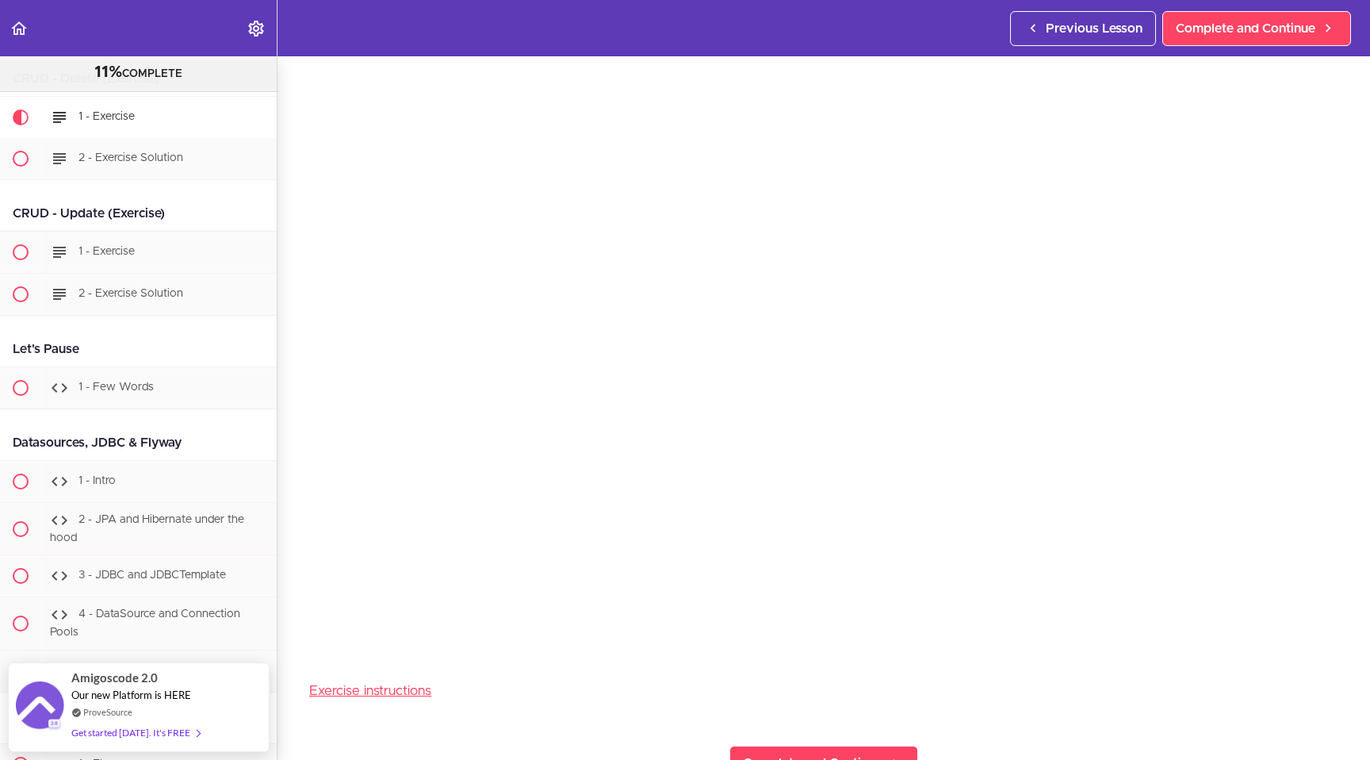
scroll to position [53, 0]
click at [686, 700] on link "Complete and Continue" at bounding box center [824, 761] width 189 height 35
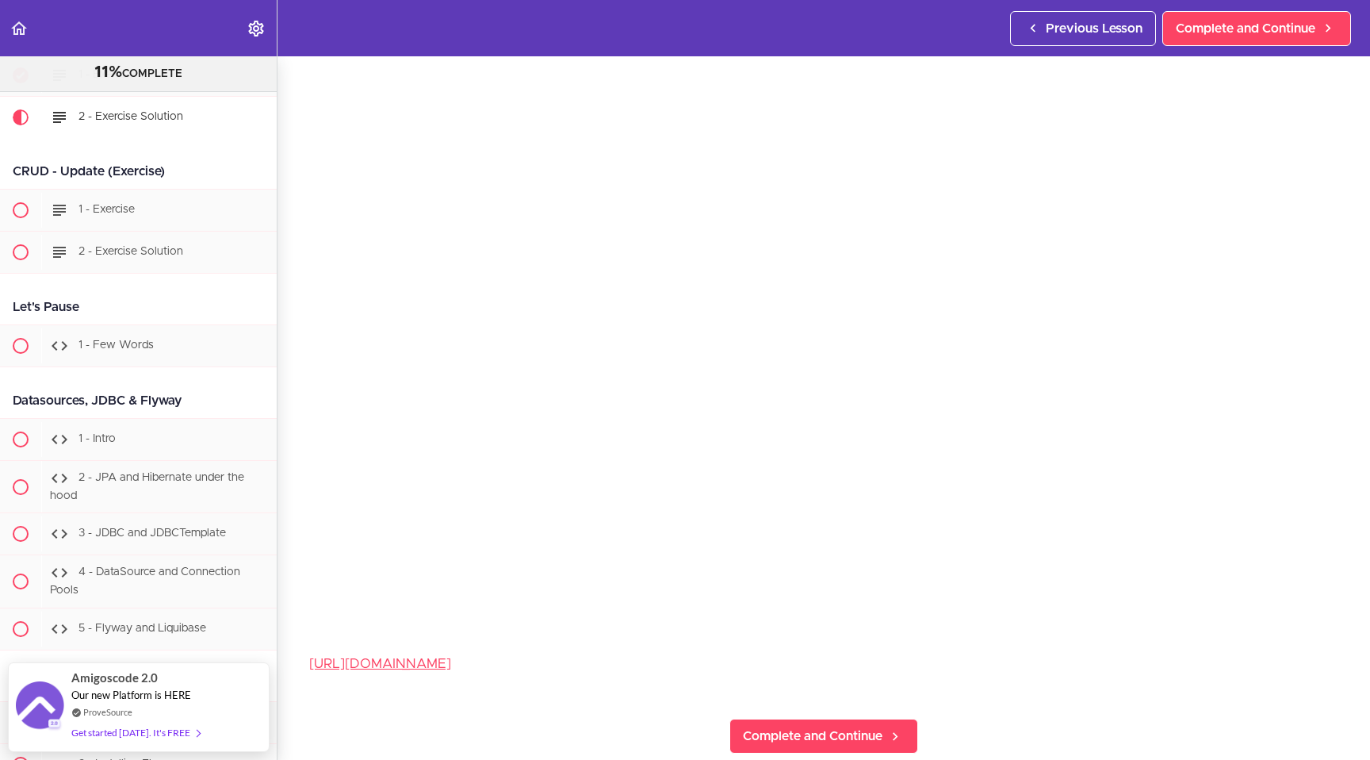
scroll to position [110, 0]
click at [686, 700] on span "Complete and Continue" at bounding box center [813, 728] width 140 height 19
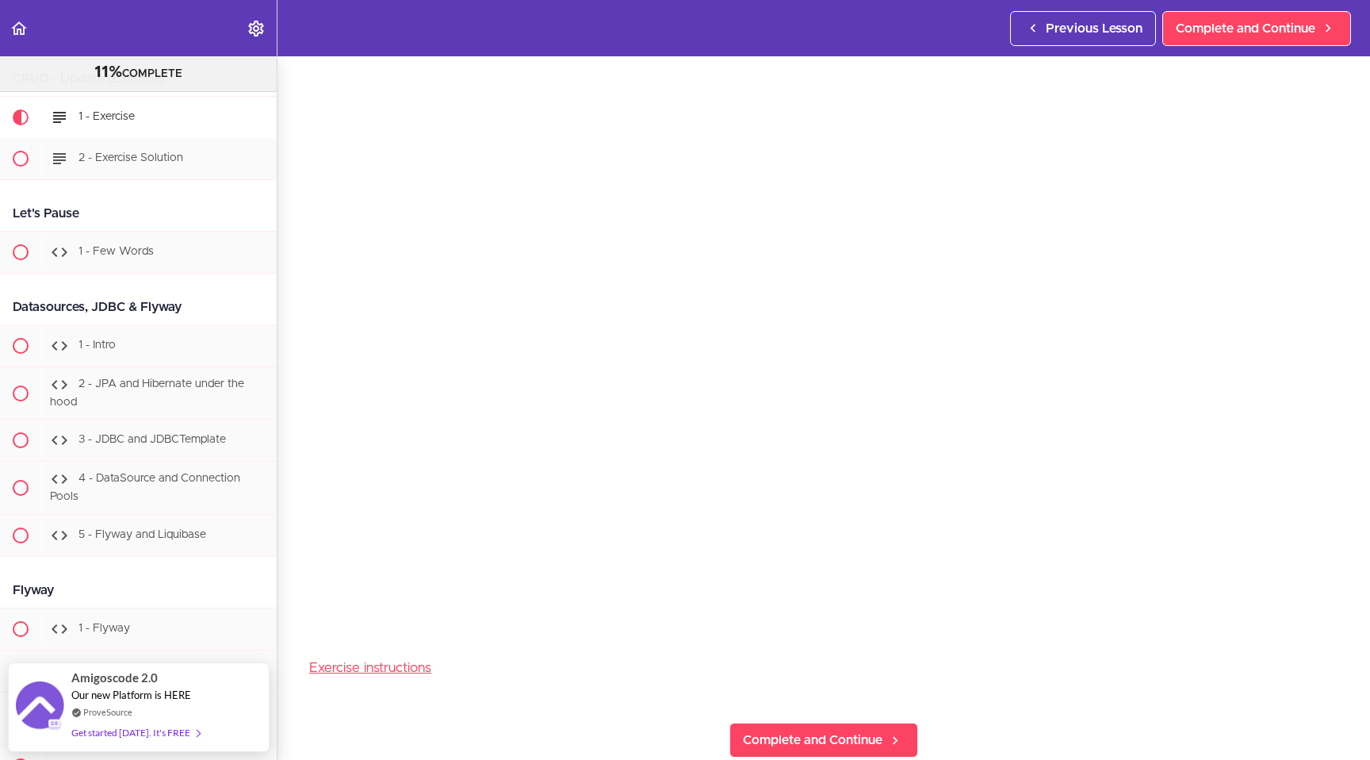
scroll to position [90, 0]
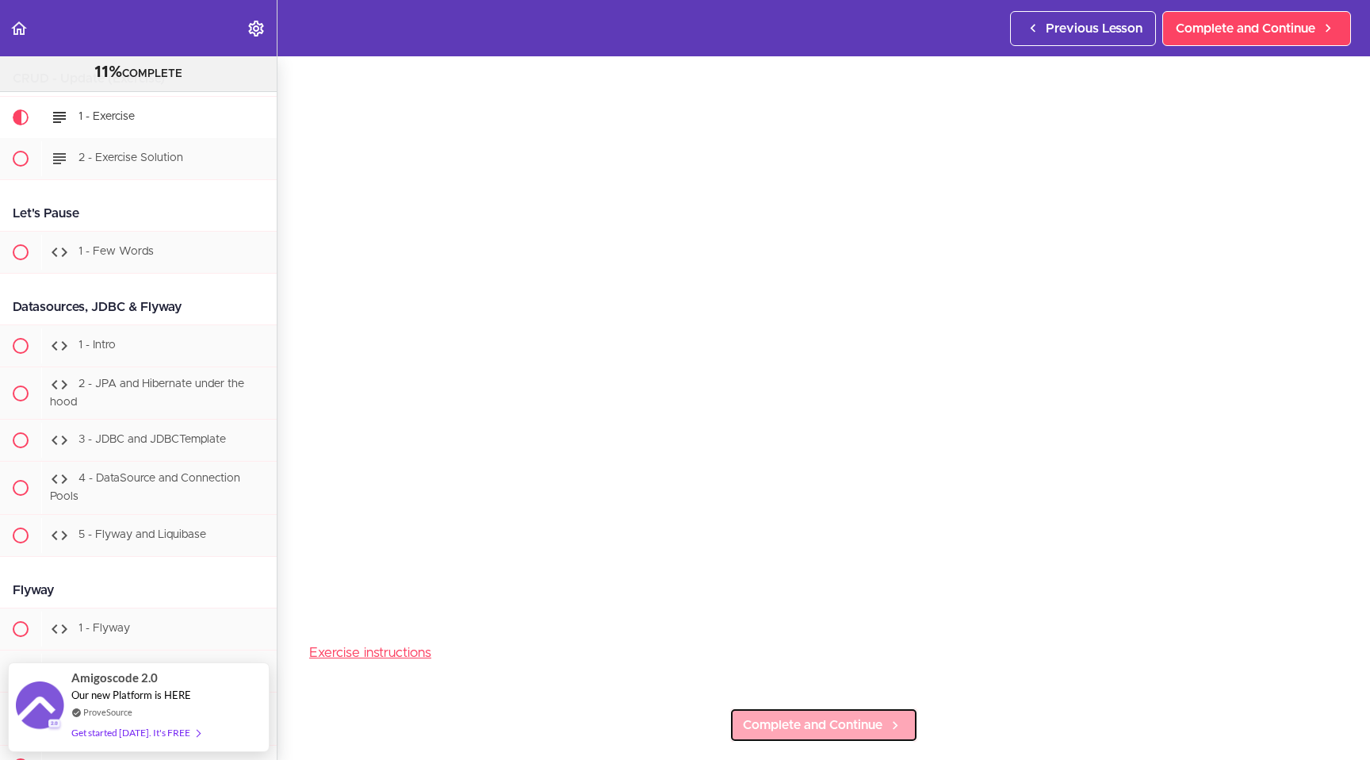
click at [686, 700] on span "Complete and Continue" at bounding box center [813, 724] width 140 height 19
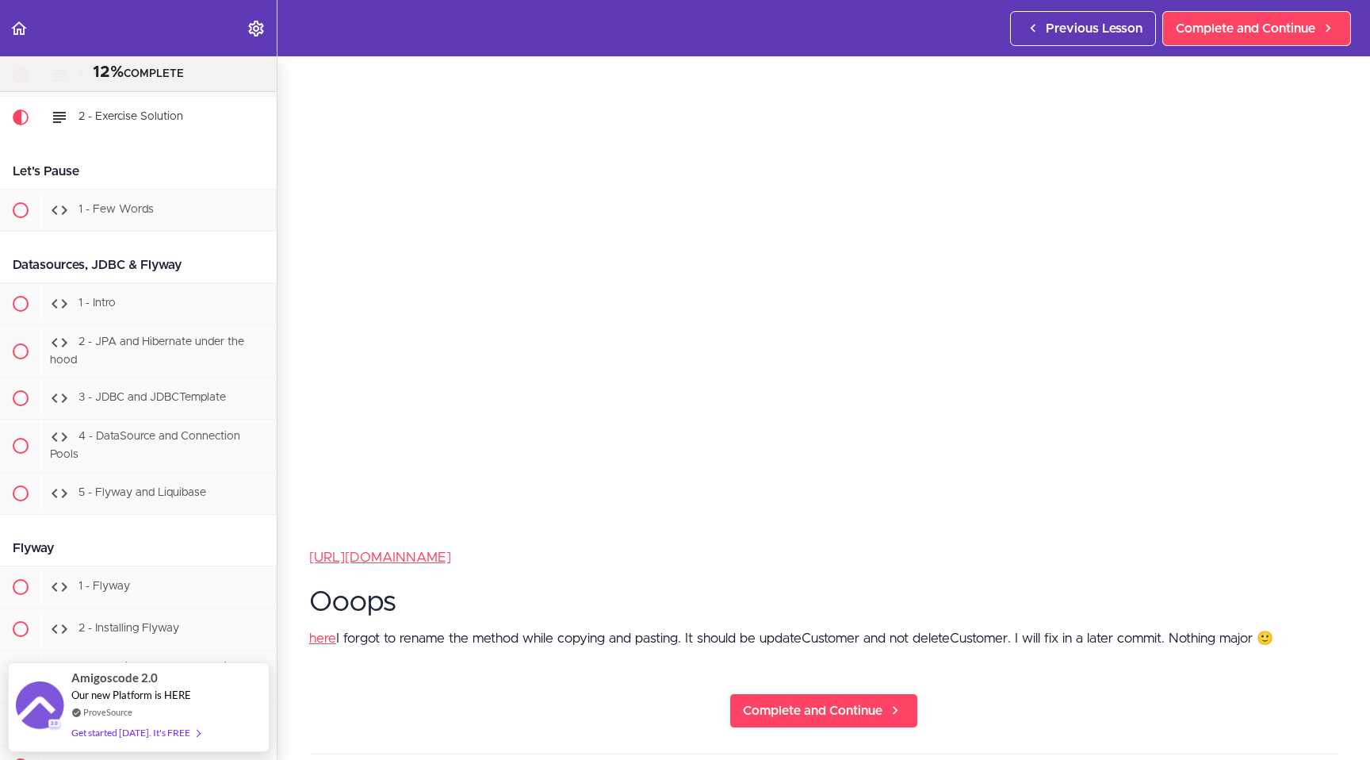
scroll to position [228, 0]
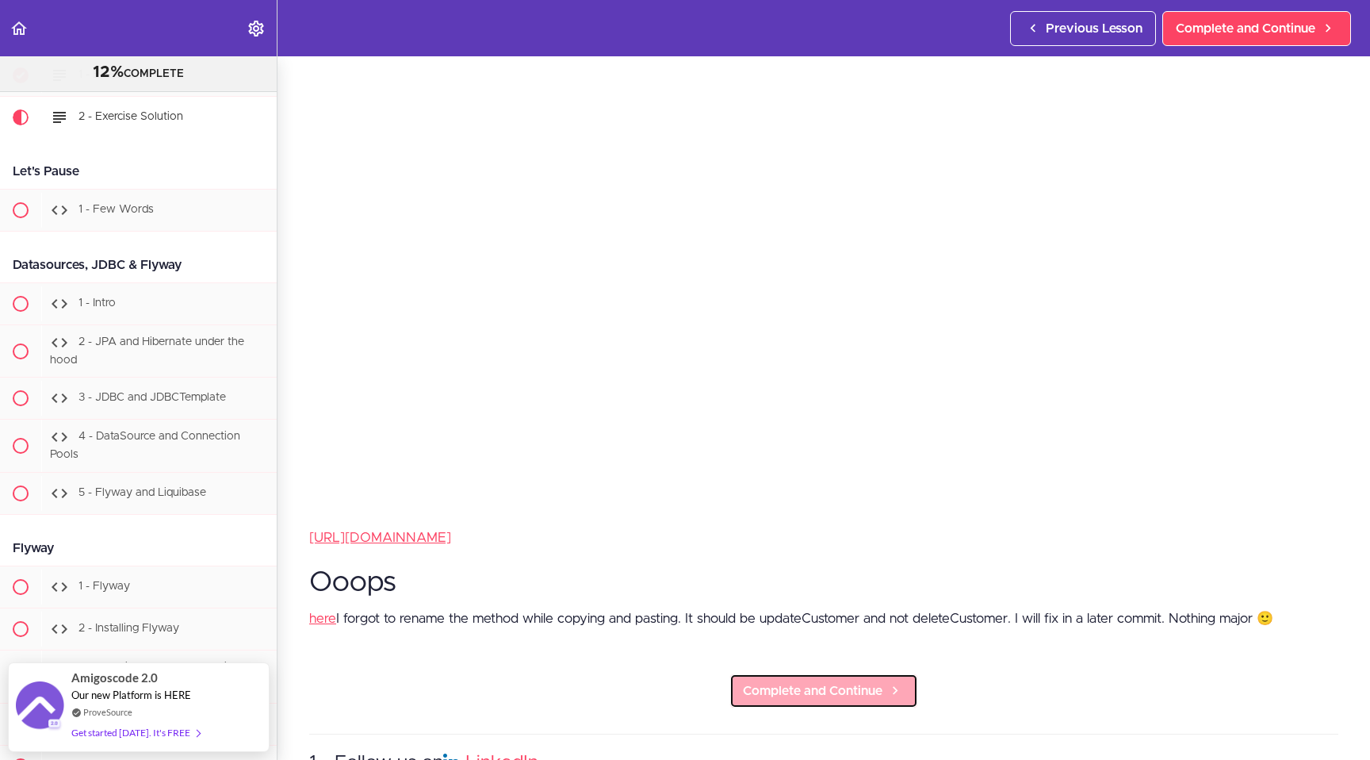
click at [686, 686] on span "Complete and Continue" at bounding box center [813, 690] width 140 height 19
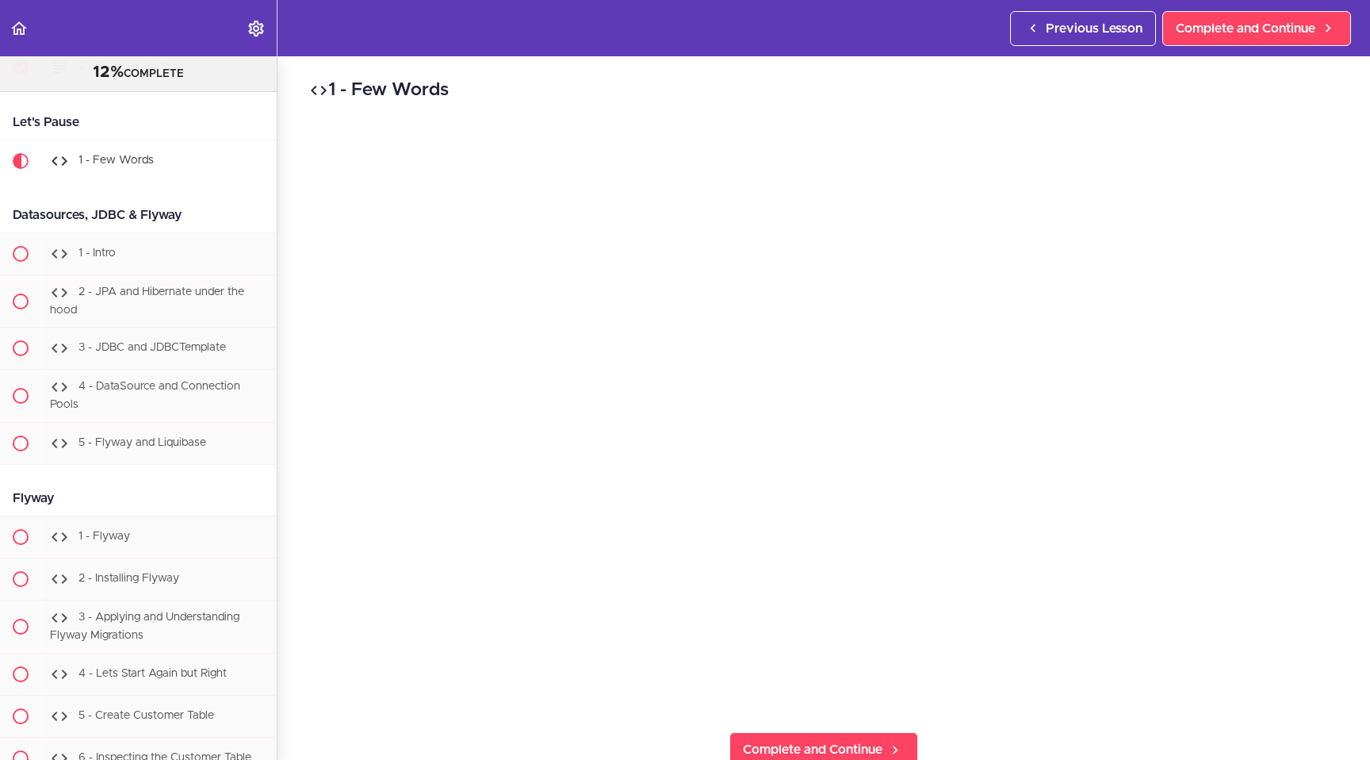
scroll to position [5294, 0]
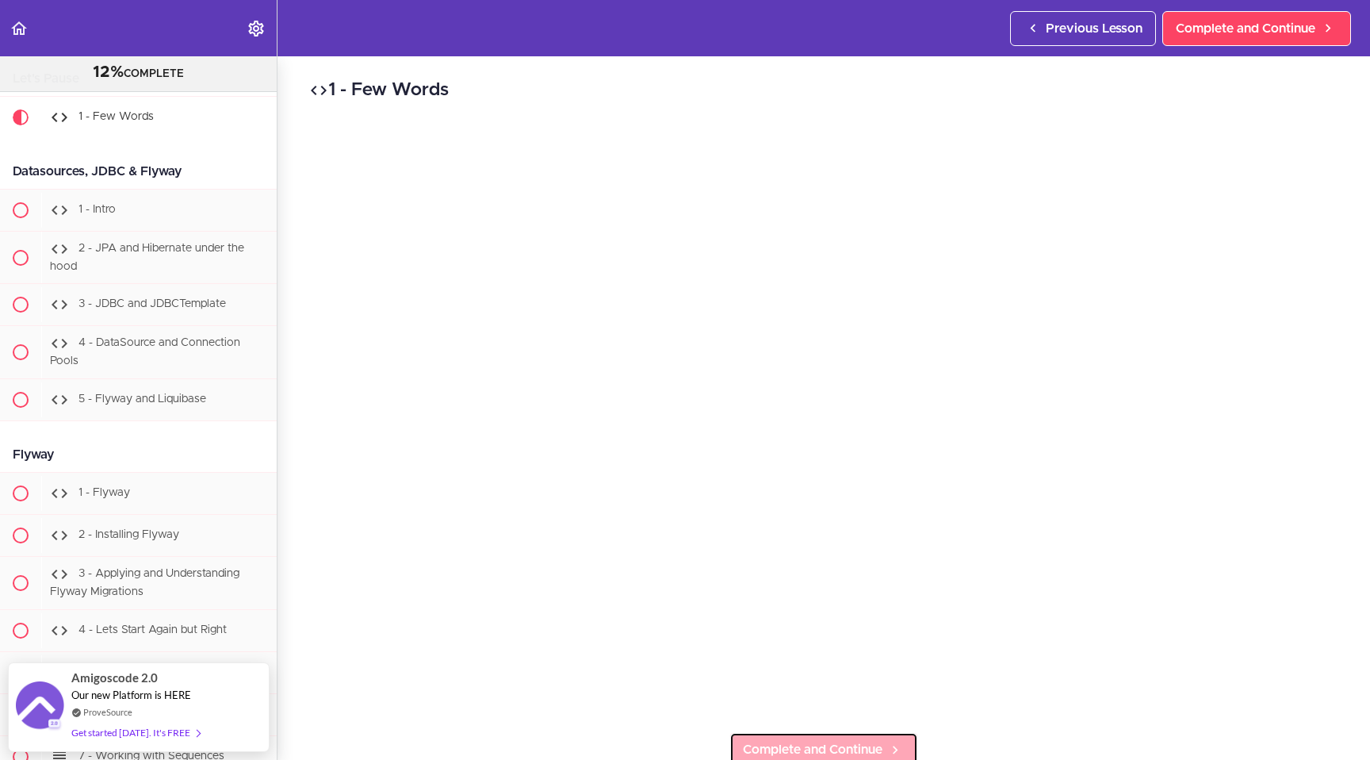
click at [686, 700] on span "Complete and Continue" at bounding box center [813, 749] width 140 height 19
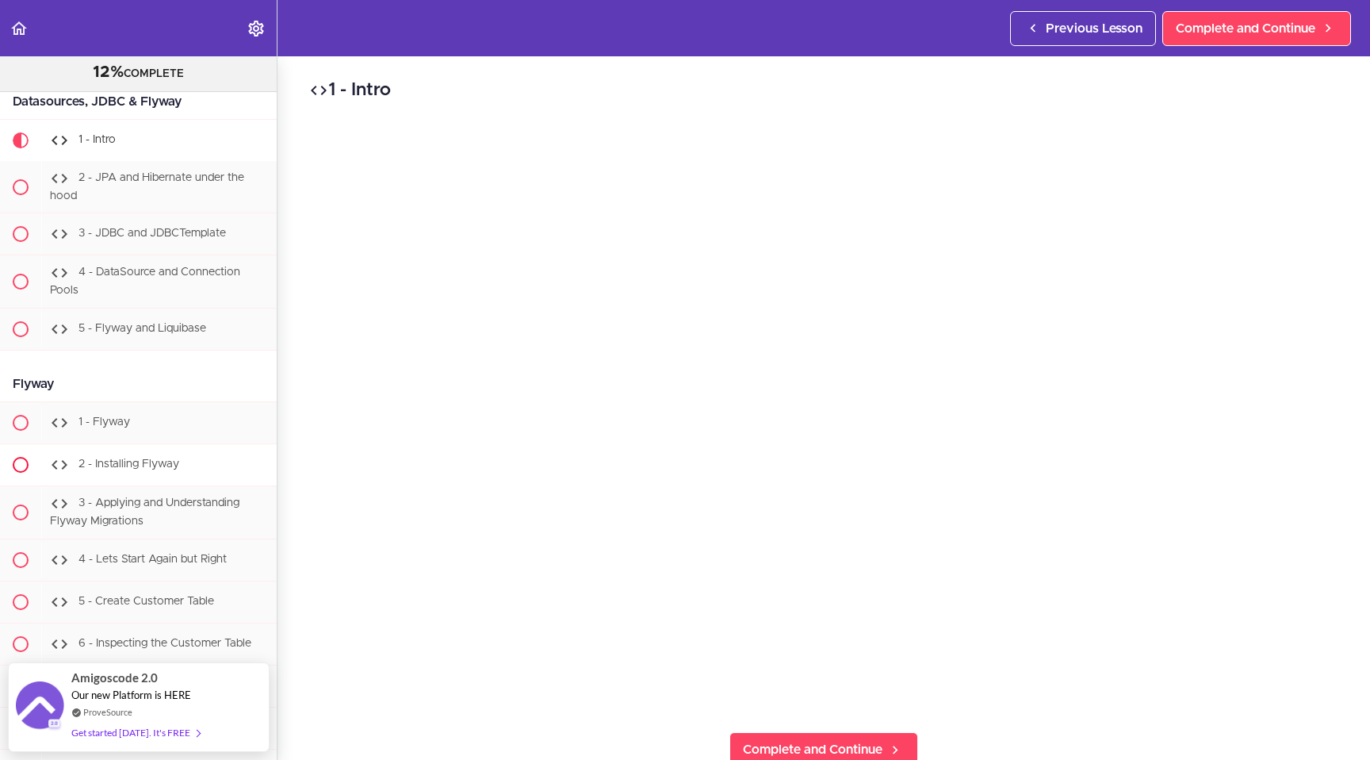
scroll to position [5366, 0]
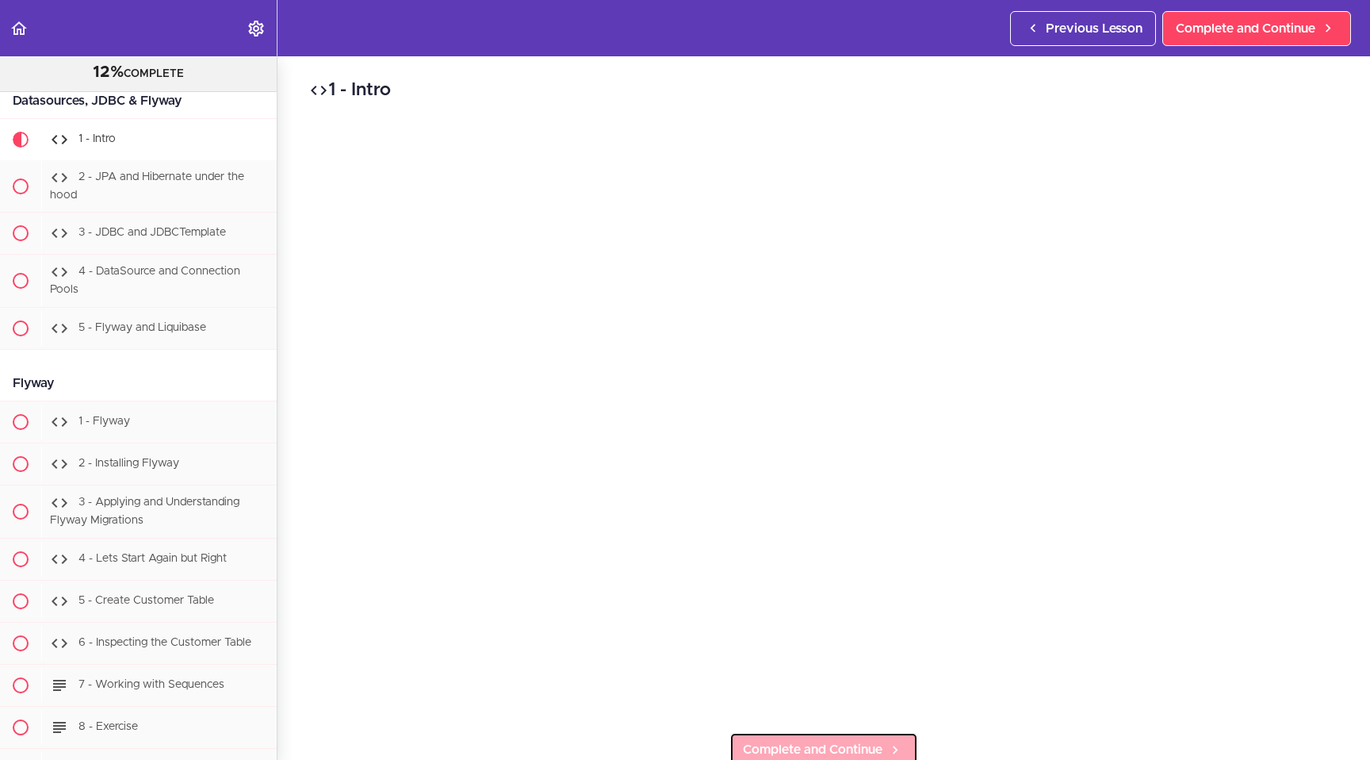
click at [686, 700] on span "Complete and Continue" at bounding box center [813, 749] width 140 height 19
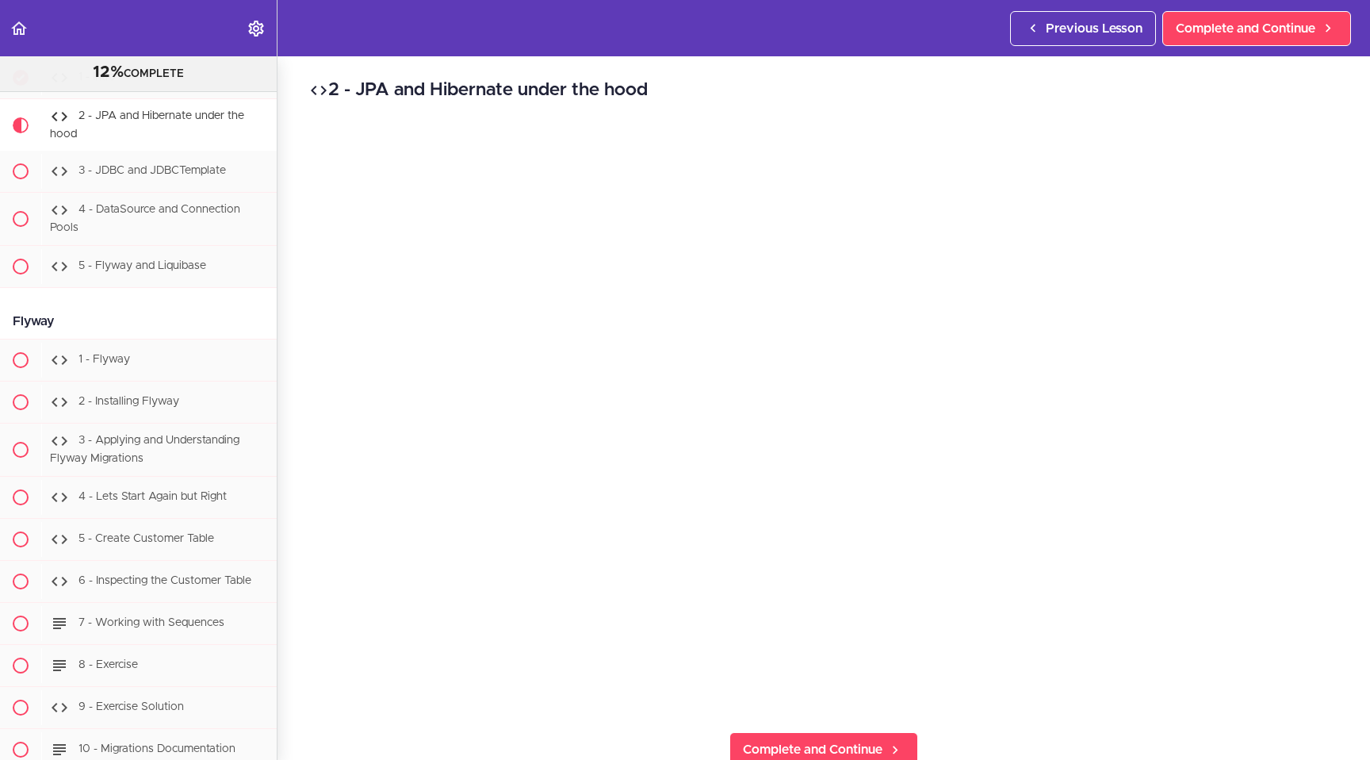
scroll to position [5430, 0]
click at [686, 700] on span "Complete and Continue" at bounding box center [813, 749] width 140 height 19
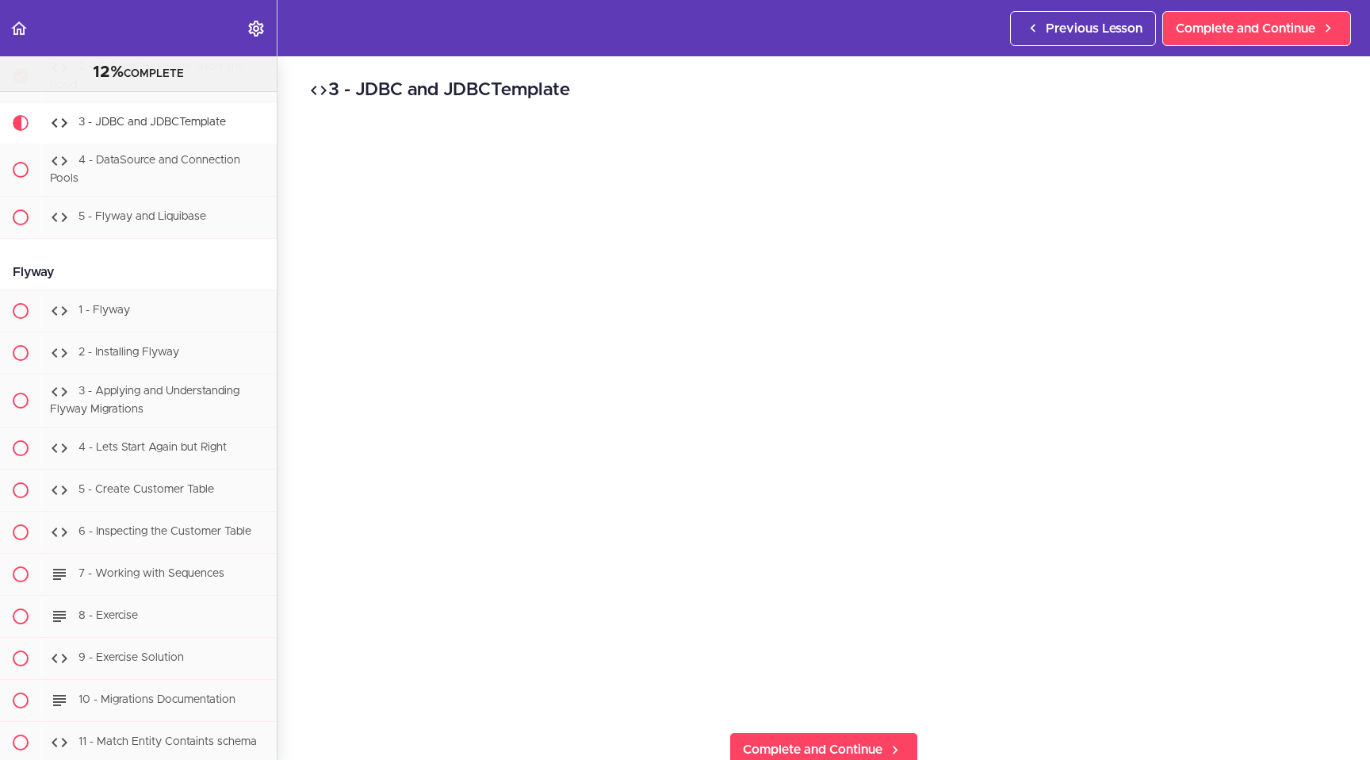
scroll to position [5482, 0]
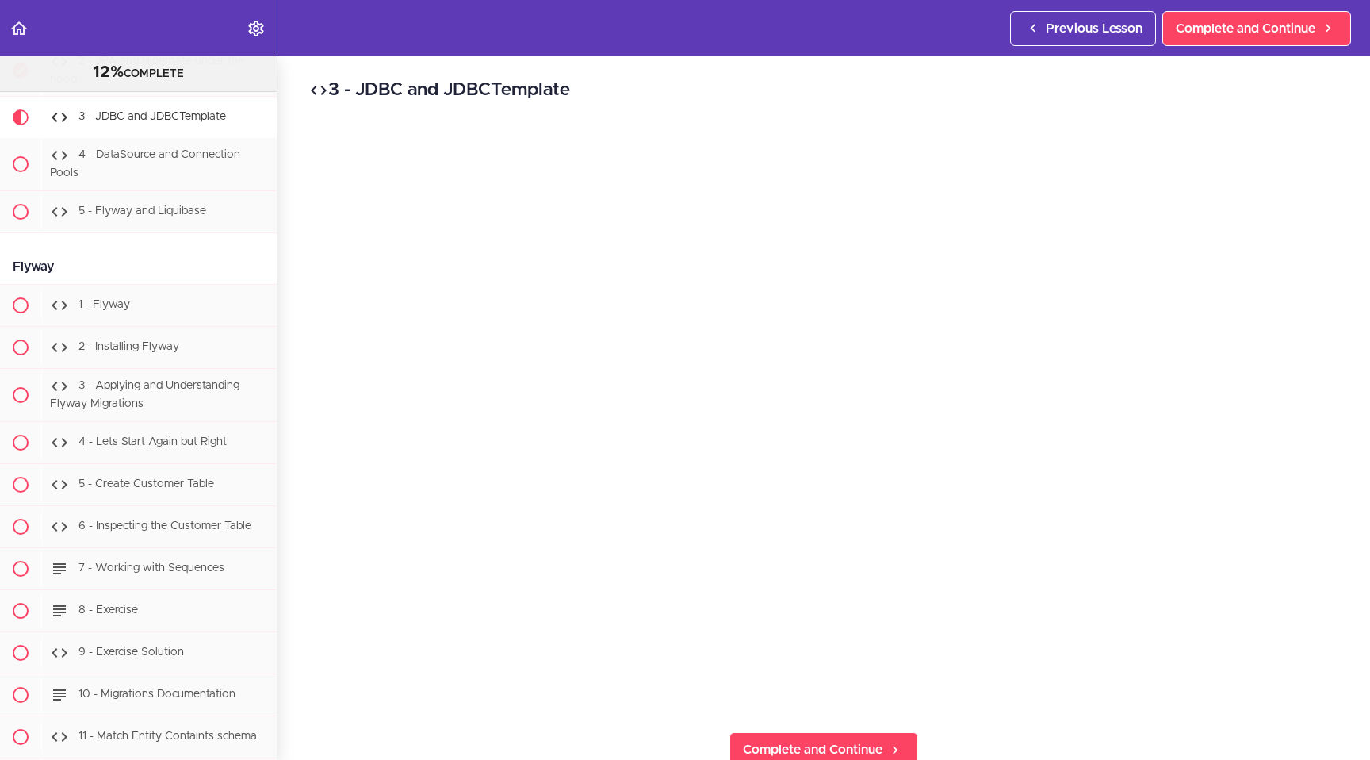
click at [686, 700] on div "3 - JDBC and JDBCTemplate Complete and Continue 1 - Follow us on LinkedIn 2 - S…" at bounding box center [824, 407] width 1093 height 703
click at [686, 700] on span "Complete and Continue" at bounding box center [813, 749] width 140 height 19
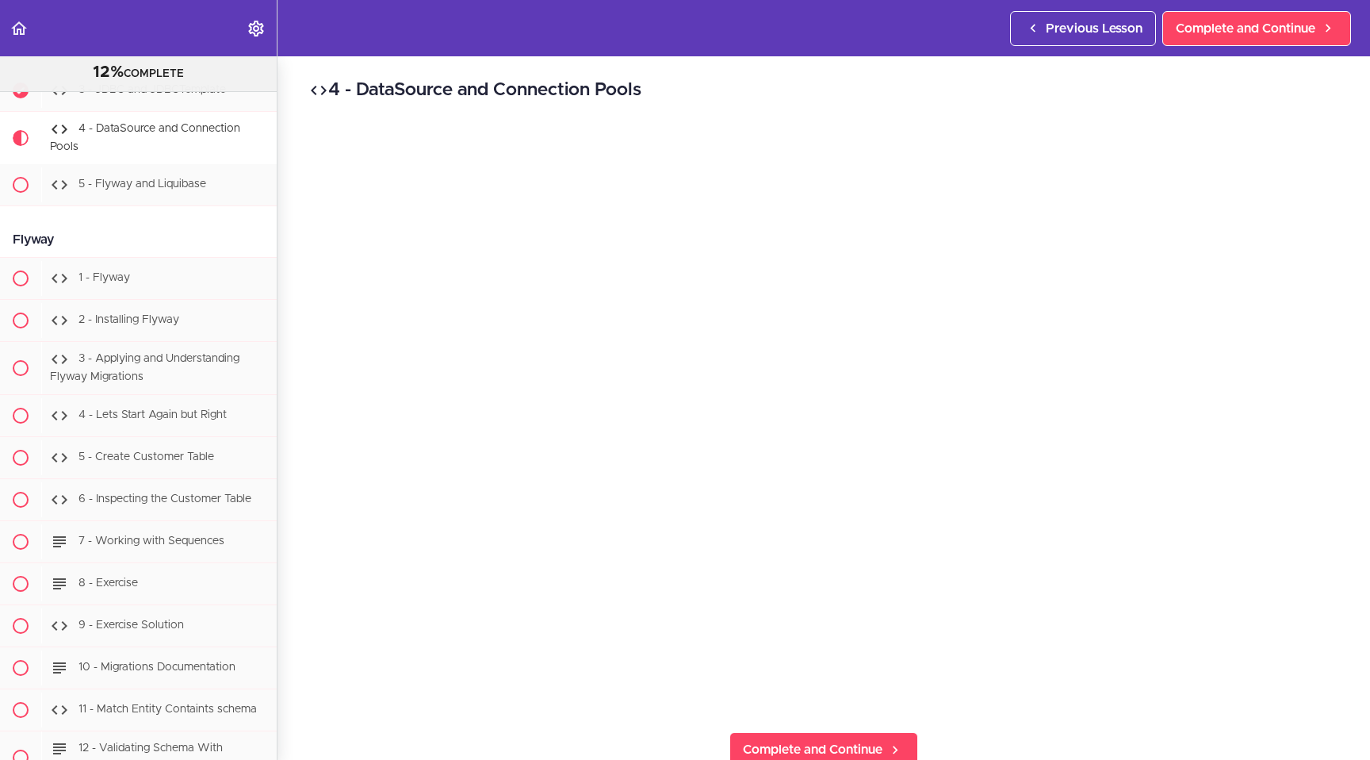
scroll to position [5524, 0]
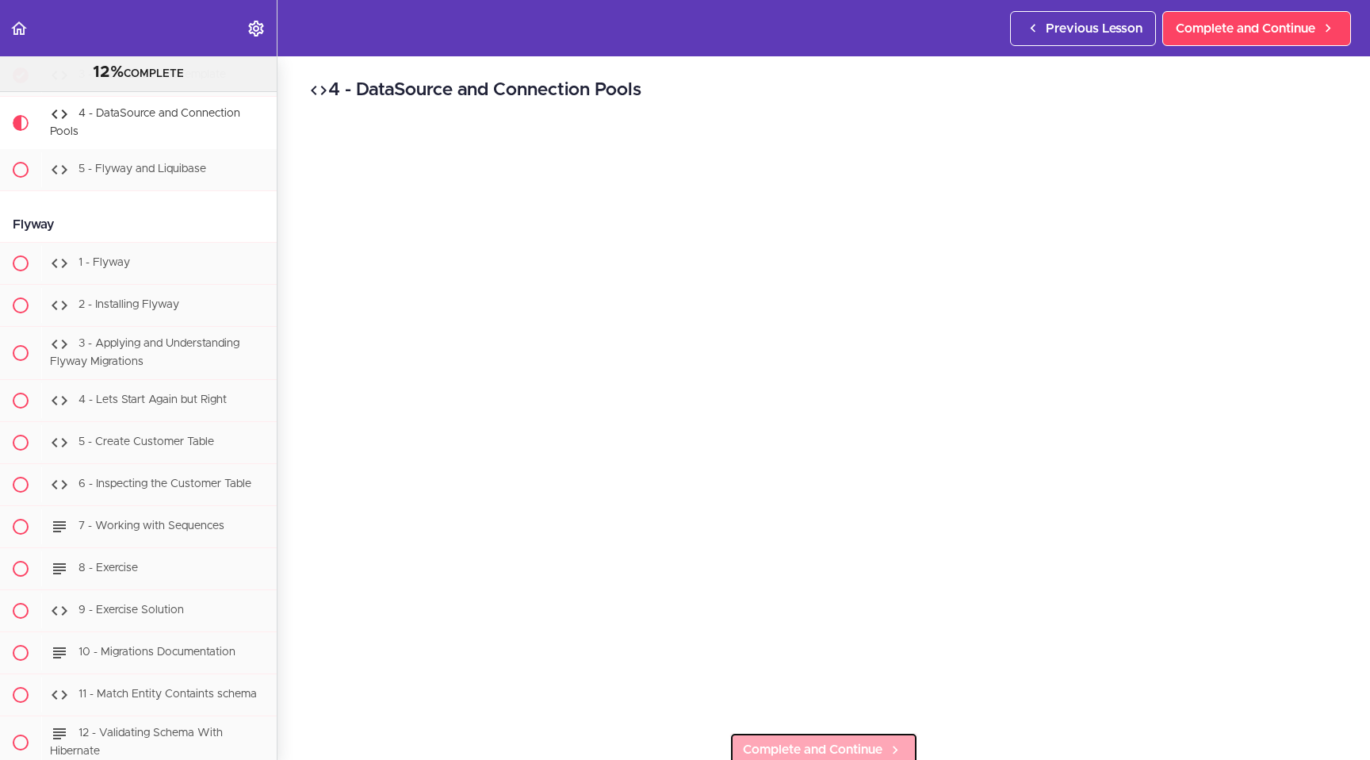
click at [686, 700] on span "Complete and Continue" at bounding box center [813, 749] width 140 height 19
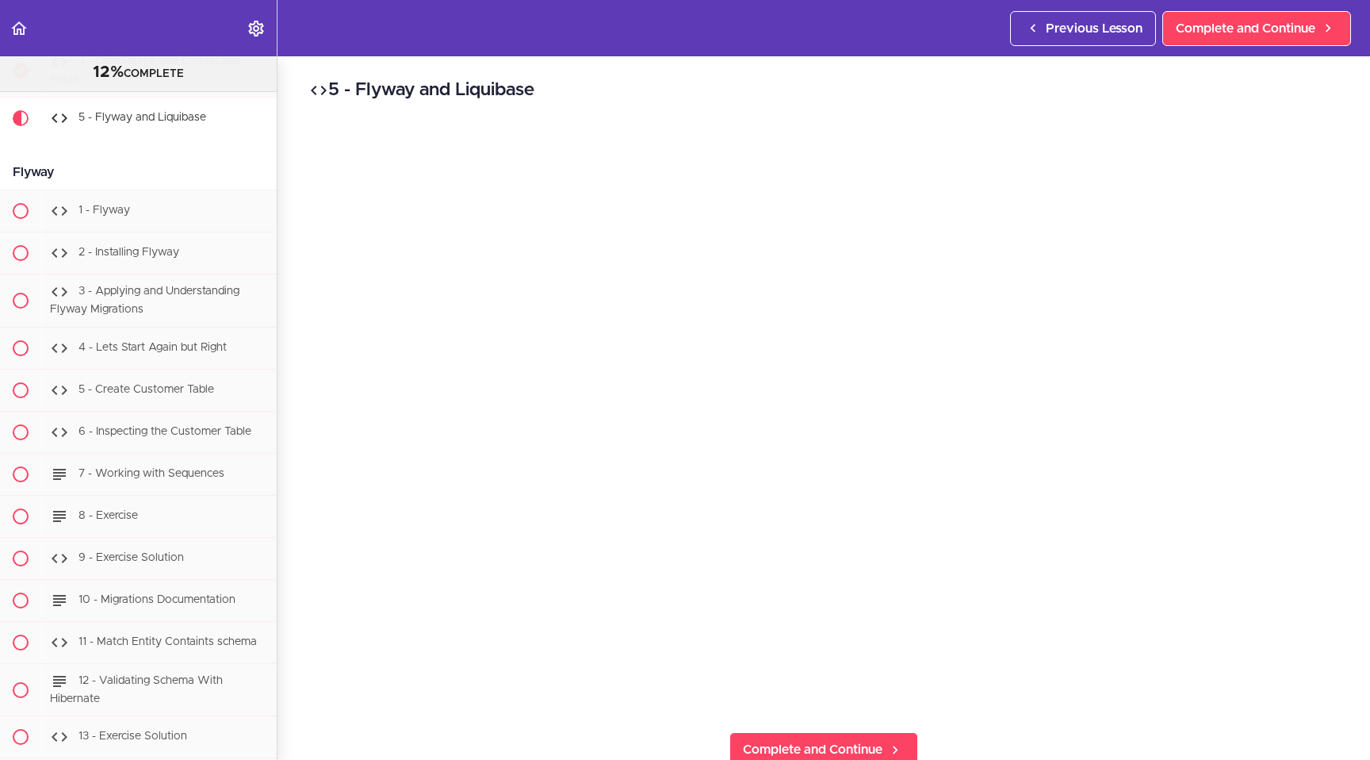
scroll to position [5578, 0]
click at [686, 700] on span "Complete and Continue" at bounding box center [813, 749] width 140 height 19
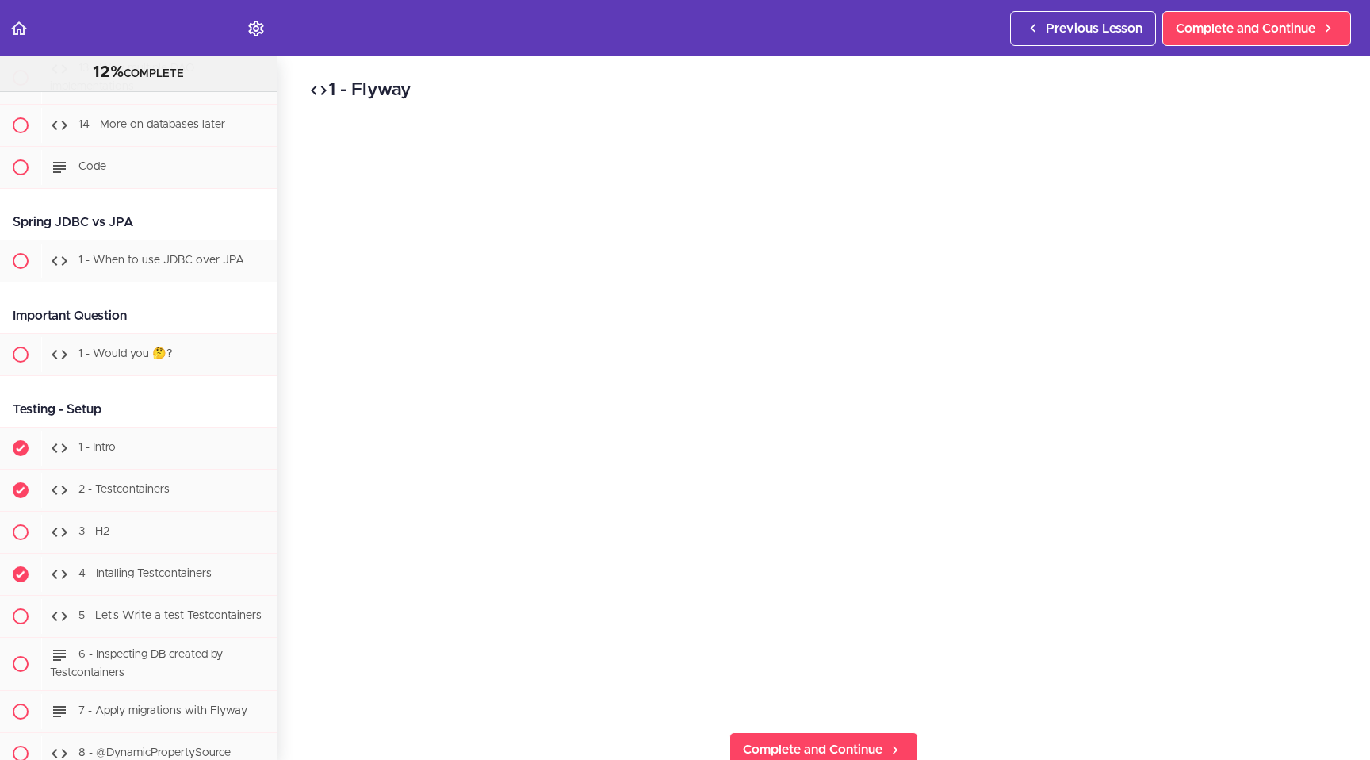
scroll to position [6884, 0]
click at [127, 263] on span "1 - When to use JDBC over JPA" at bounding box center [162, 257] width 166 height 11
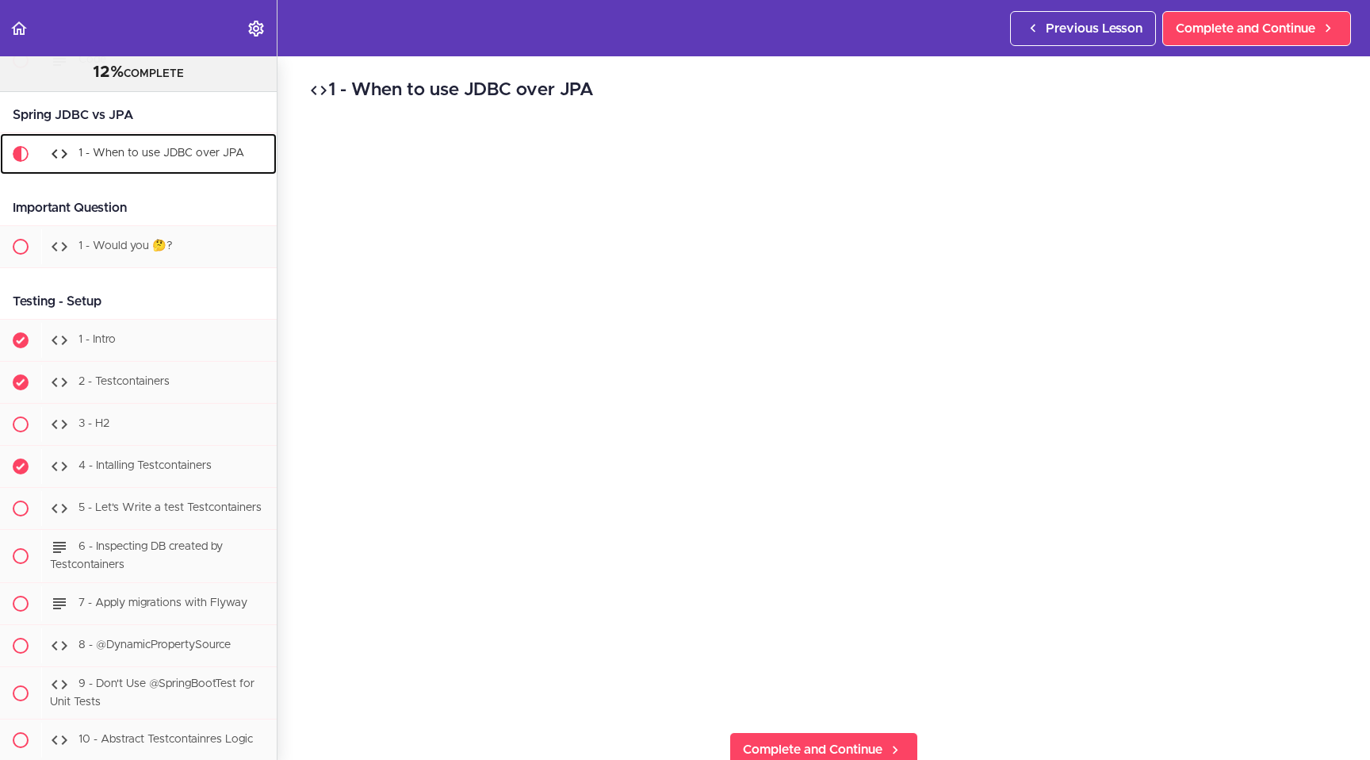
scroll to position [7025, 0]
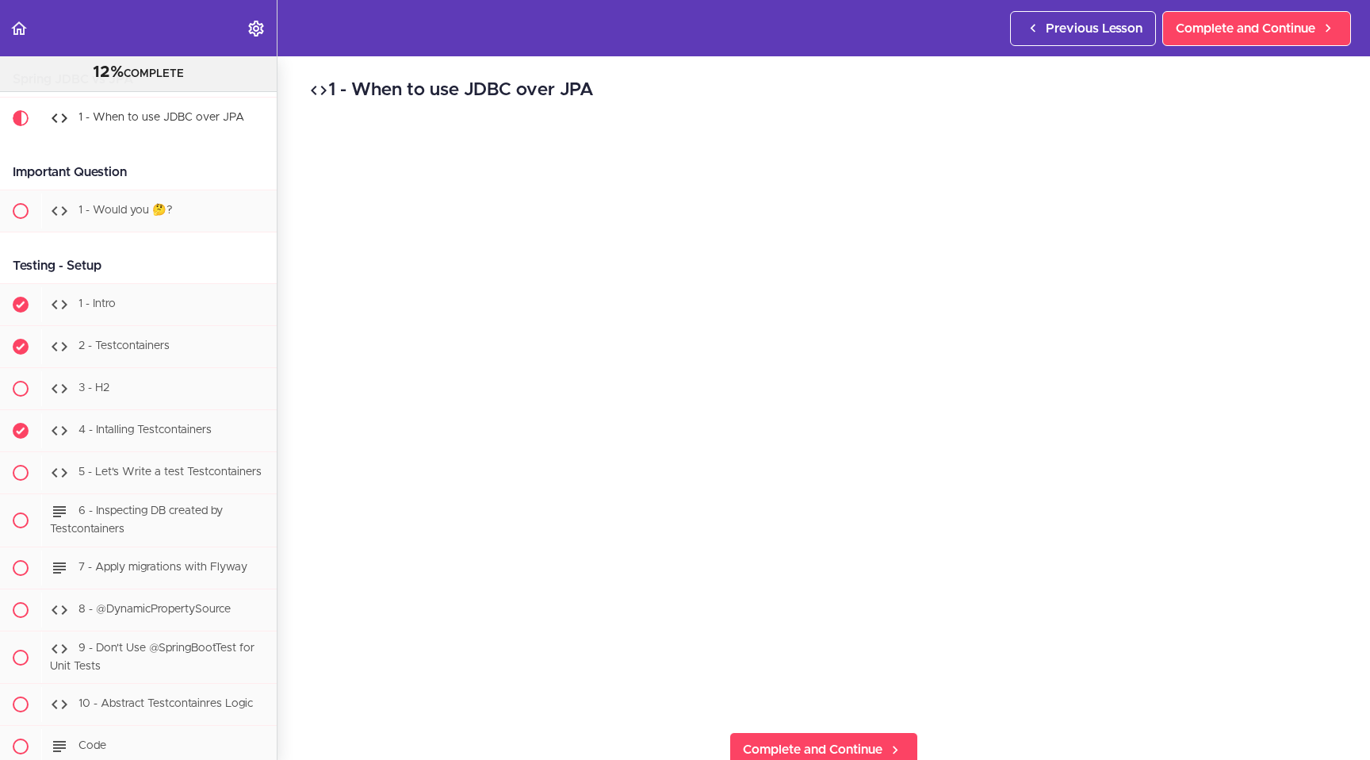
click at [686, 700] on div "1 - When to use JDBC over JPA Complete and Continue 1 - Follow us on LinkedIn 2…" at bounding box center [824, 407] width 1093 height 703
click at [686, 62] on div "1 - When to use JDBC over JPA Complete and Continue 1 - Follow us on LinkedIn 2…" at bounding box center [824, 407] width 1093 height 703
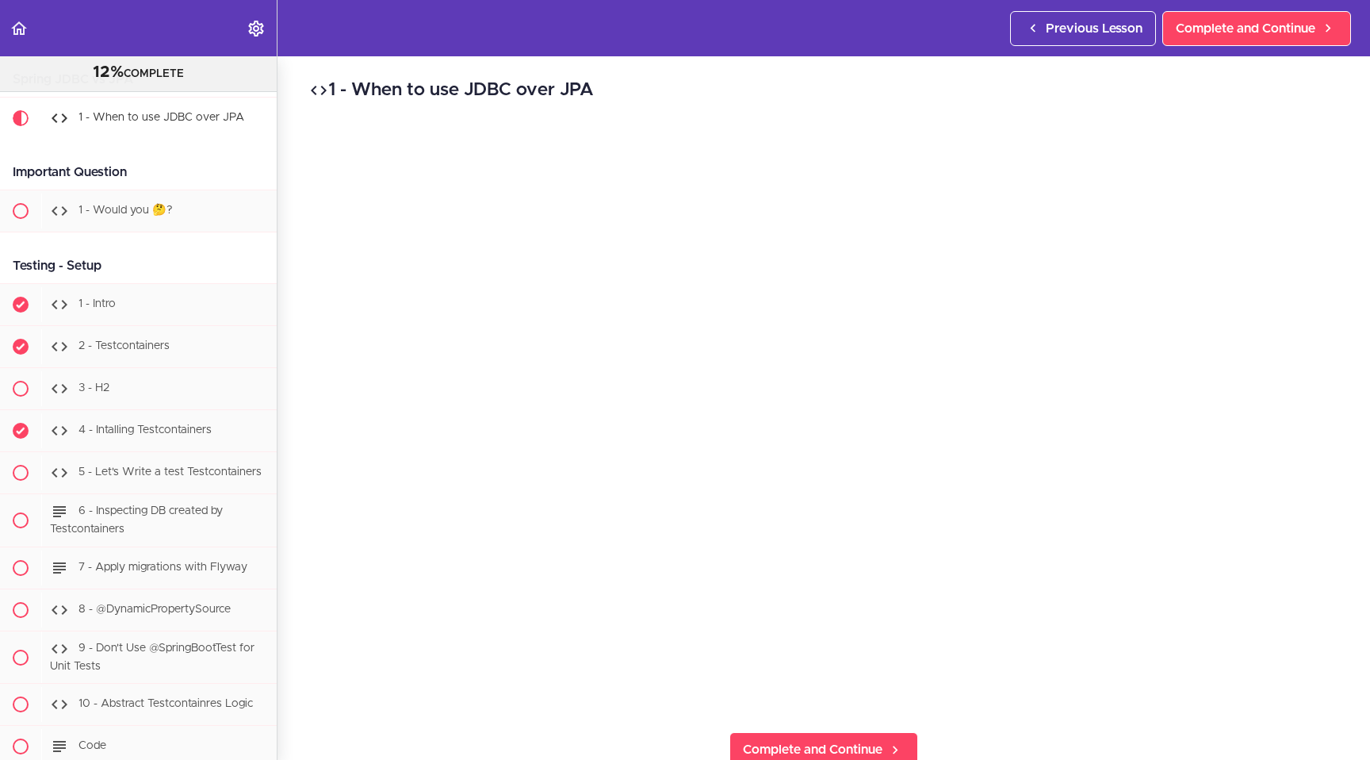
click at [686, 75] on div "1 - When to use JDBC over JPA Complete and Continue 1 - Follow us on LinkedIn 2…" at bounding box center [824, 407] width 1093 height 703
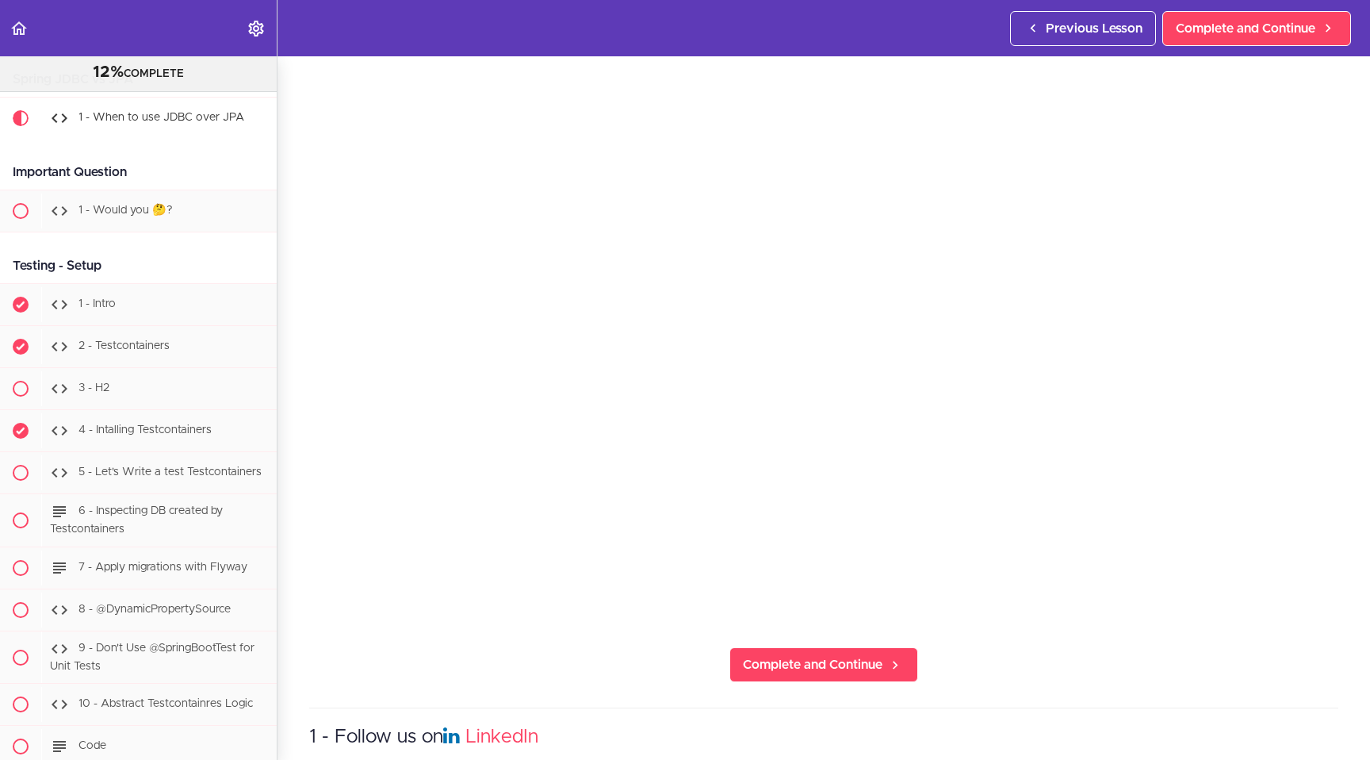
scroll to position [97, 0]
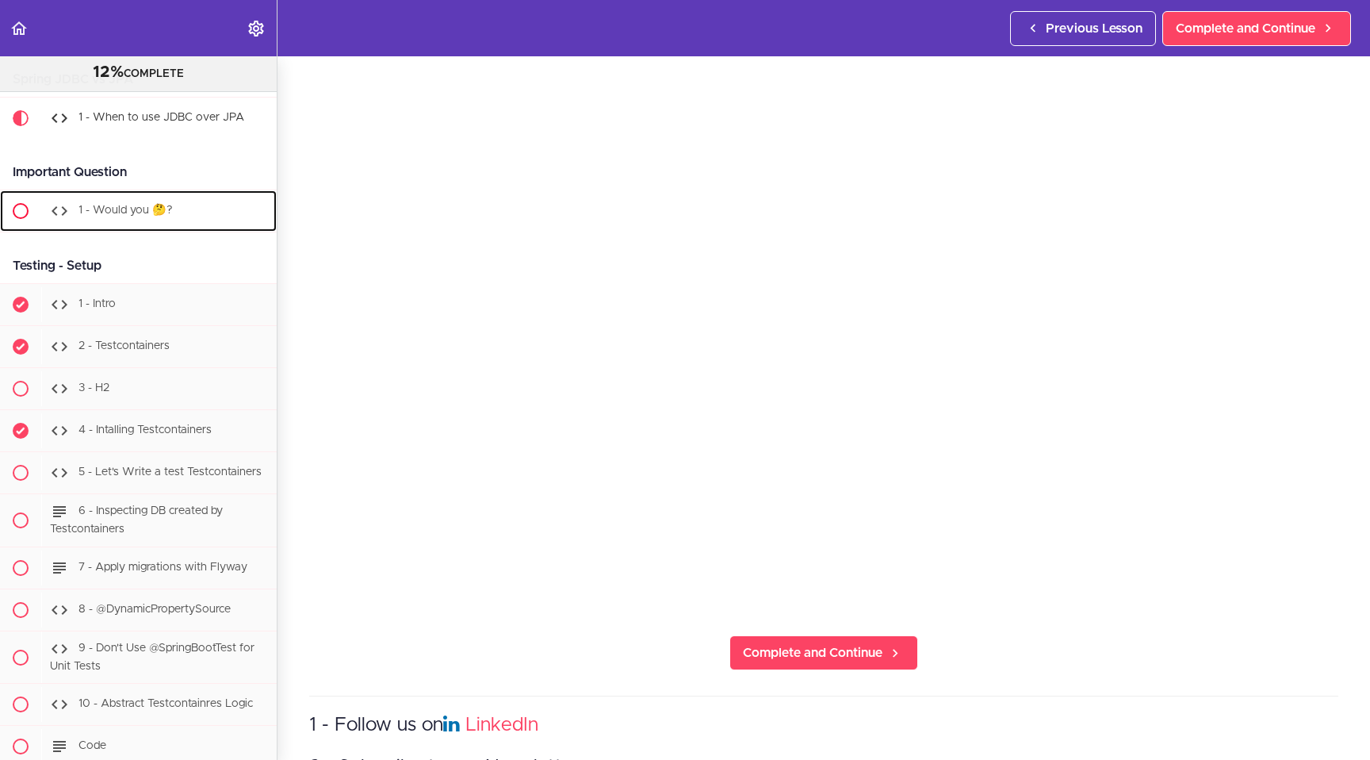
click at [167, 216] on span "1 - Would you 🤔?" at bounding box center [126, 210] width 94 height 11
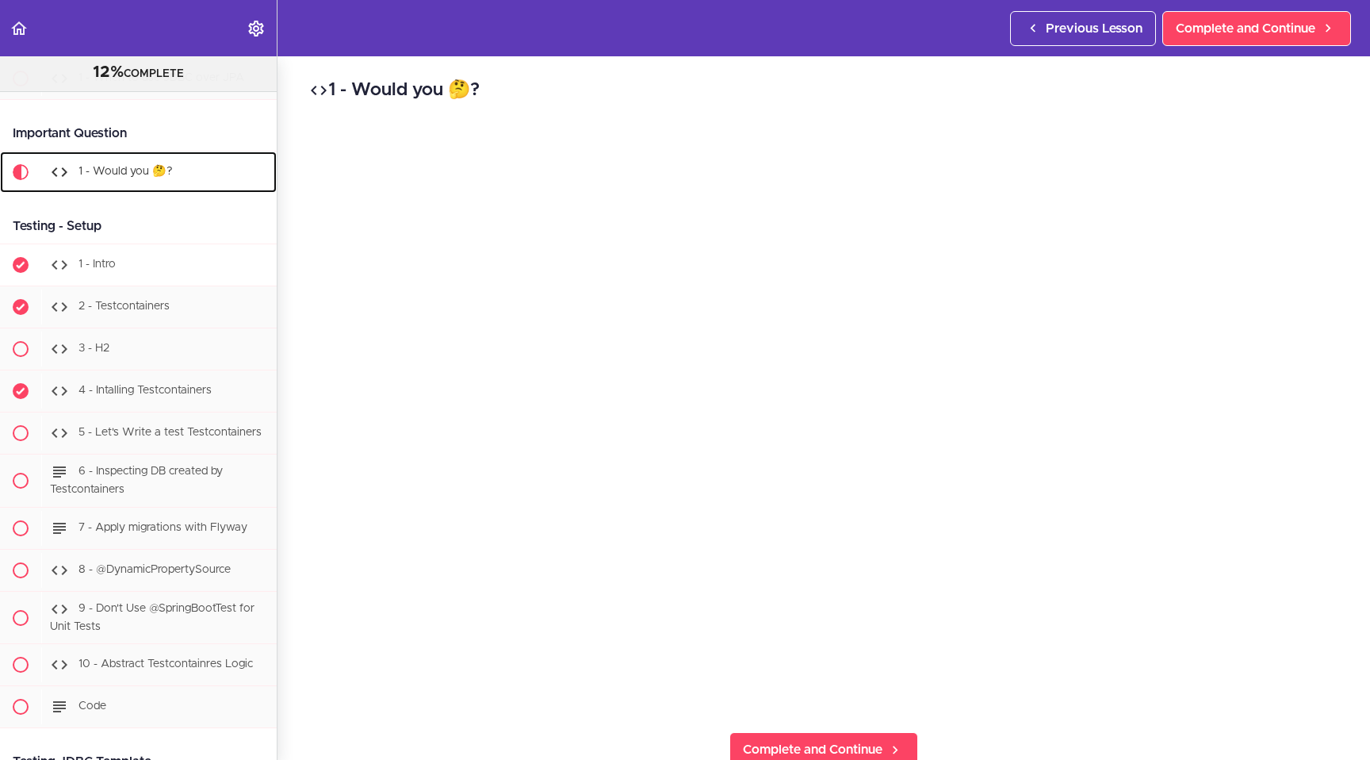
scroll to position [7007, 0]
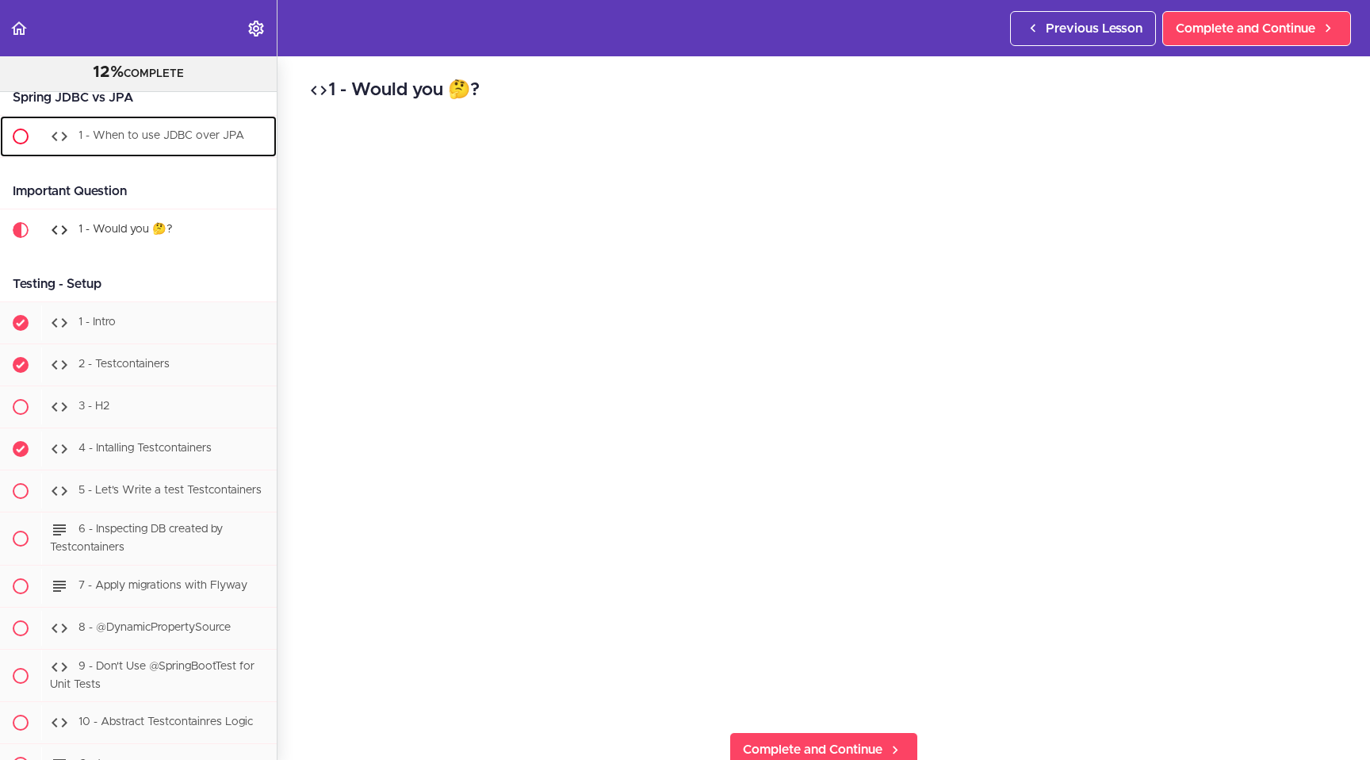
click at [158, 157] on link "1 - When to use JDBC over JPA" at bounding box center [138, 136] width 277 height 41
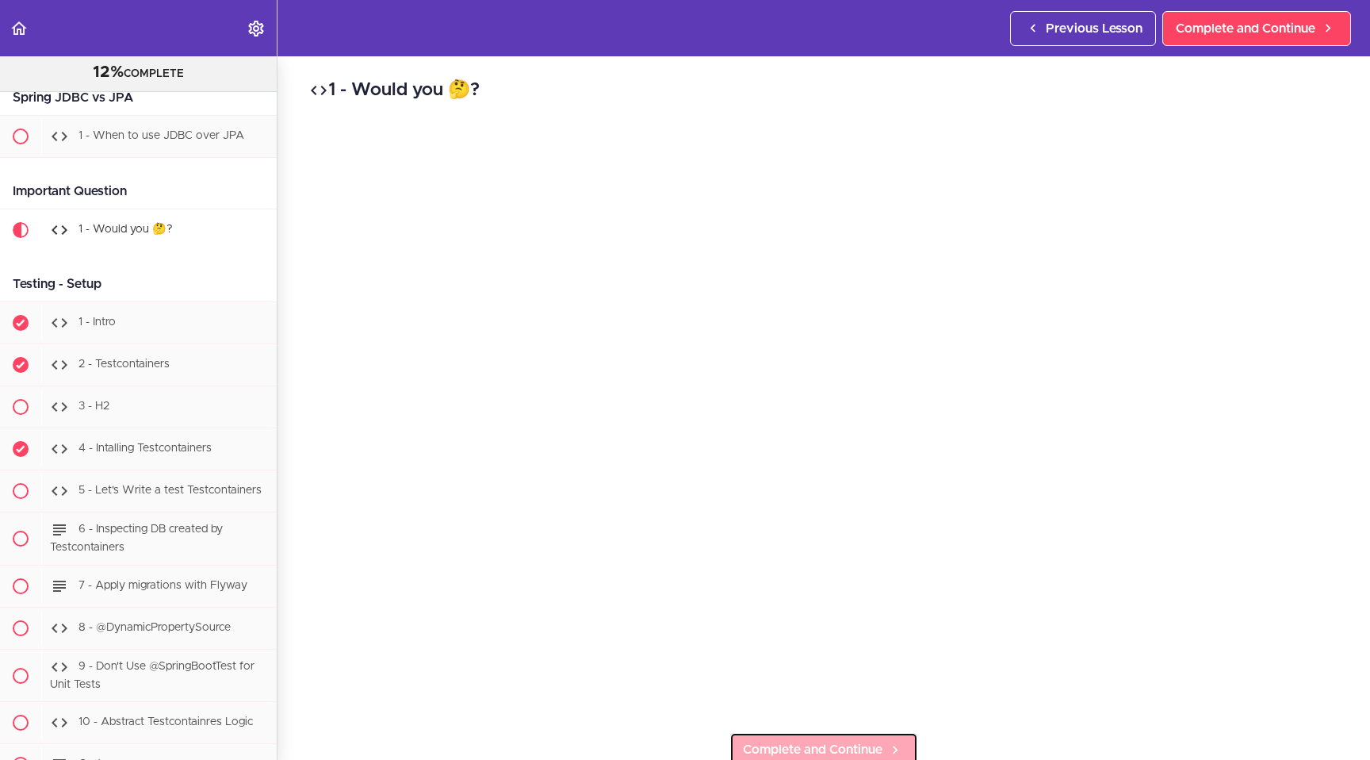
click at [686, 700] on span "Complete and Continue" at bounding box center [813, 749] width 140 height 19
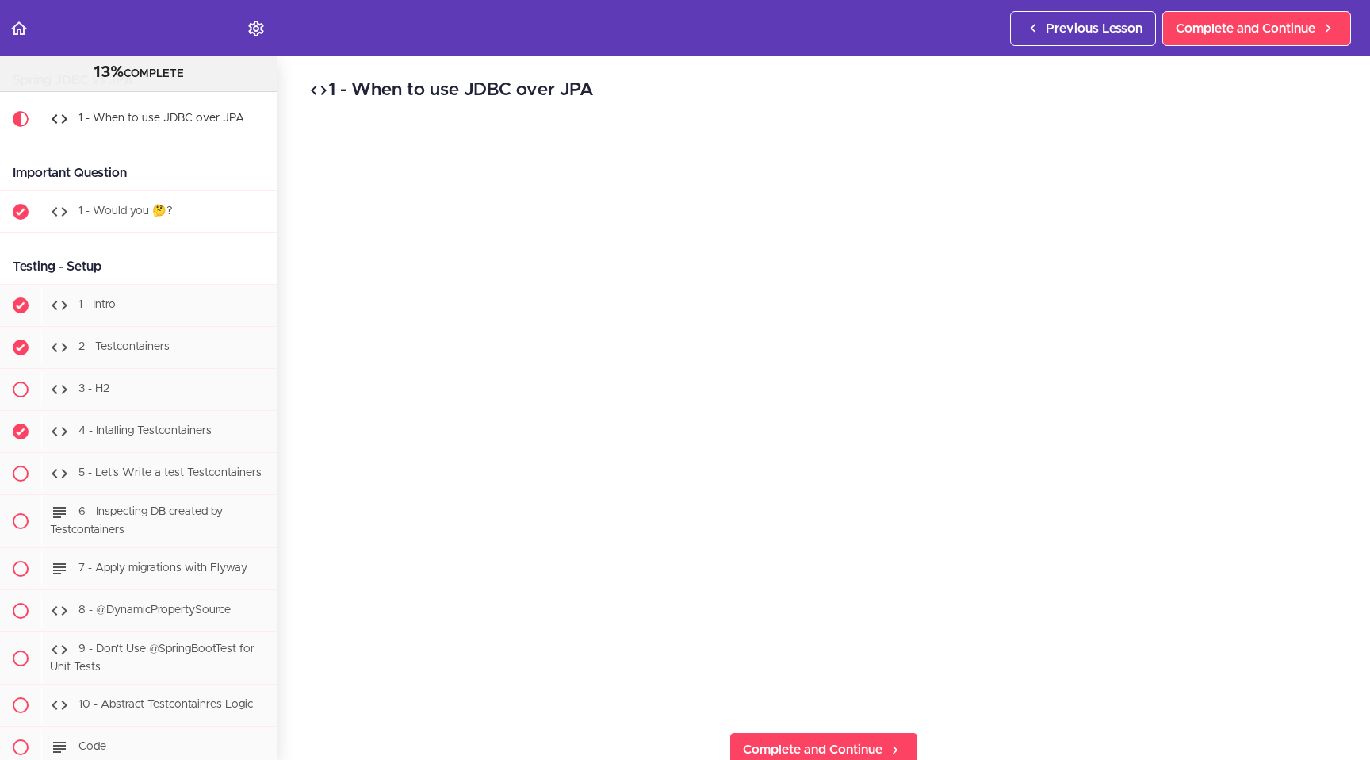
scroll to position [7025, 0]
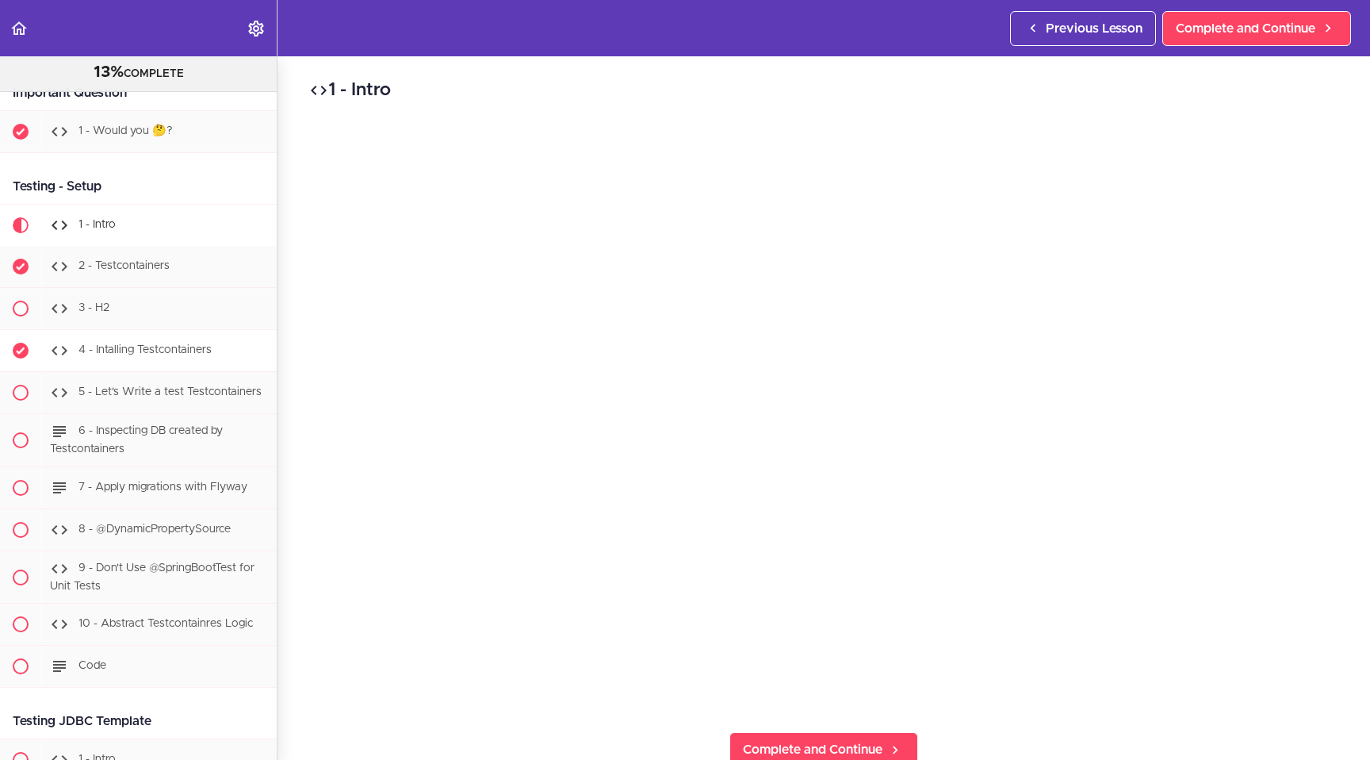
scroll to position [7036, 0]
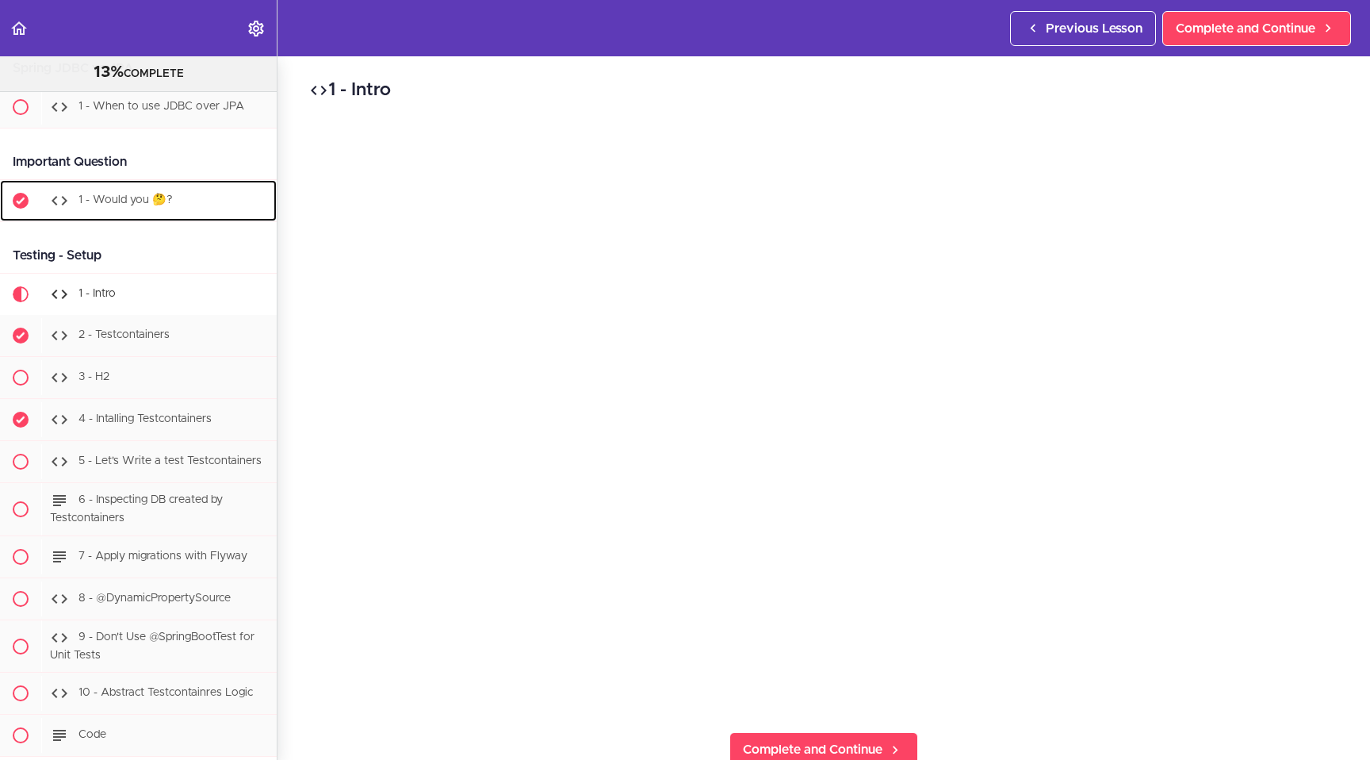
click at [131, 205] on span "1 - Would you 🤔?" at bounding box center [126, 199] width 94 height 11
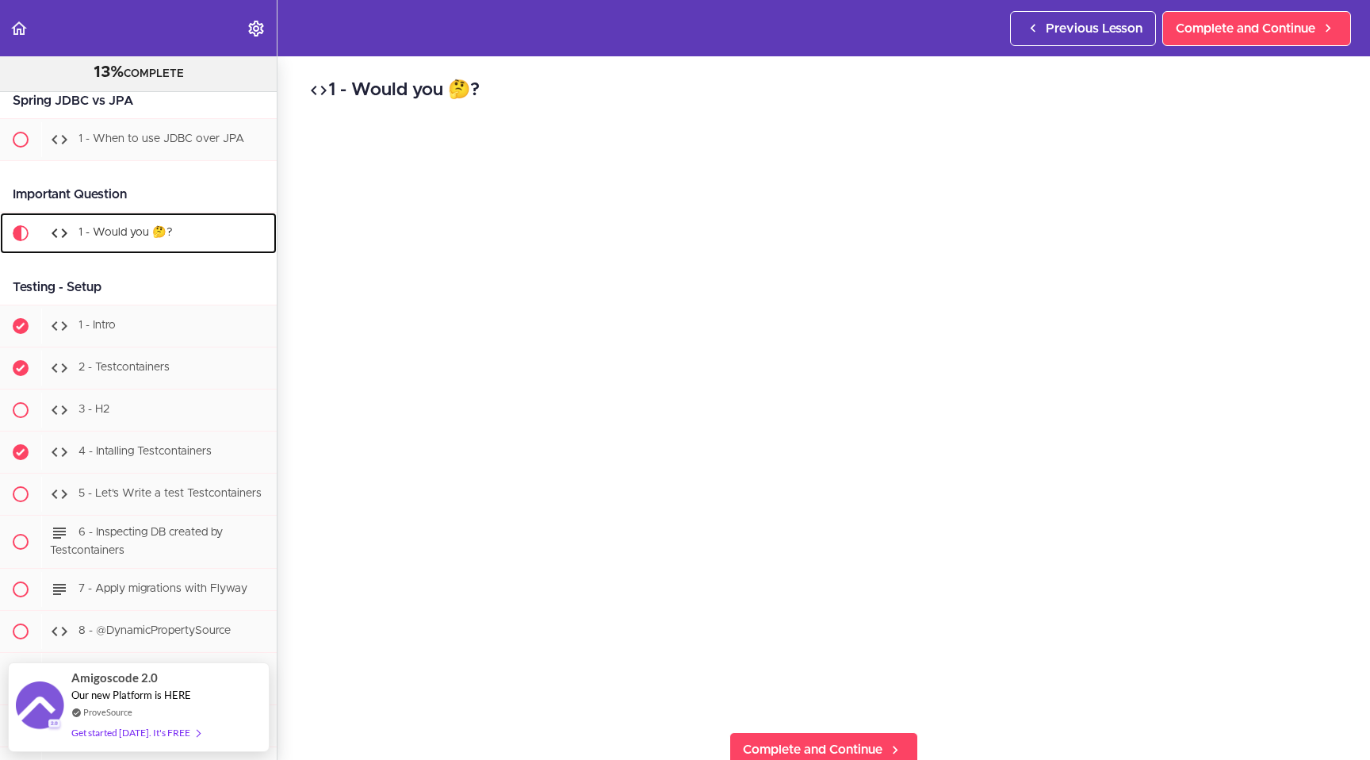
scroll to position [6973, 0]
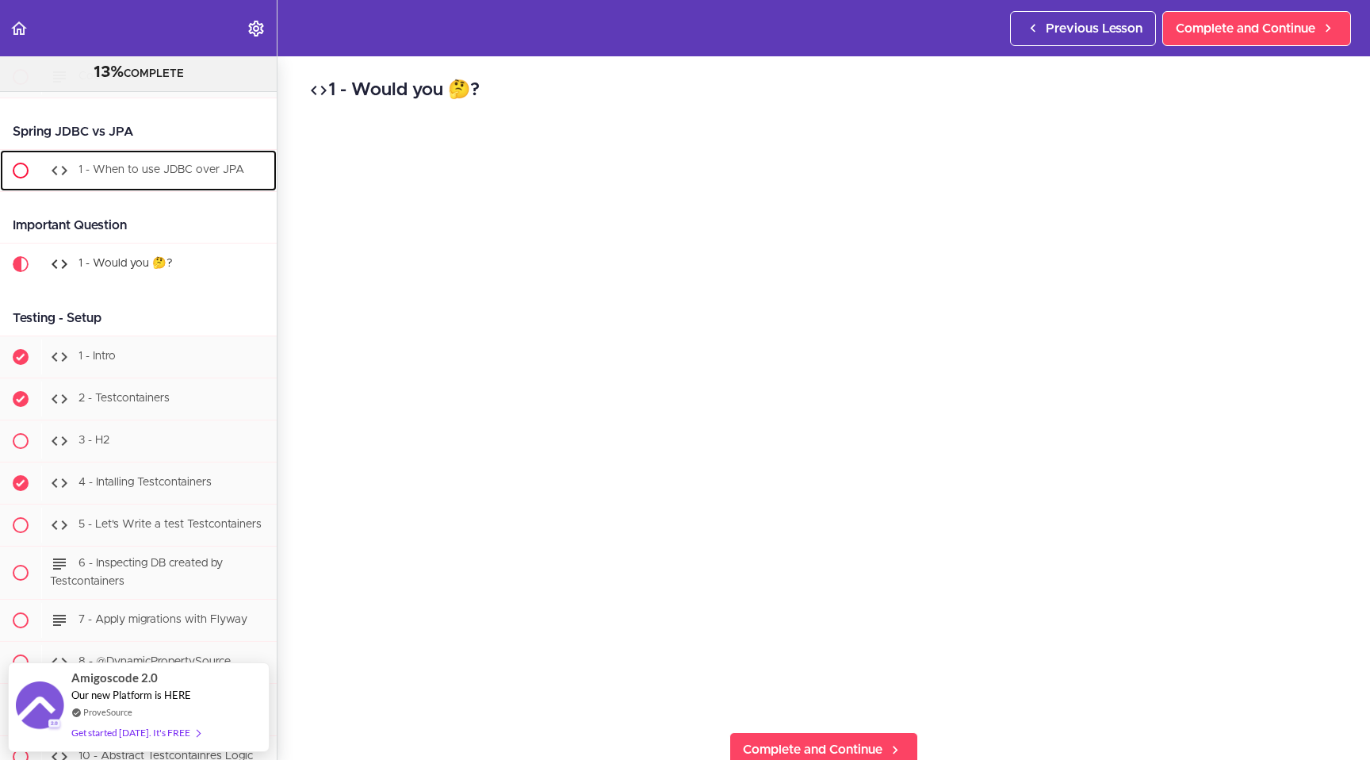
click at [24, 178] on span at bounding box center [21, 171] width 16 height 16
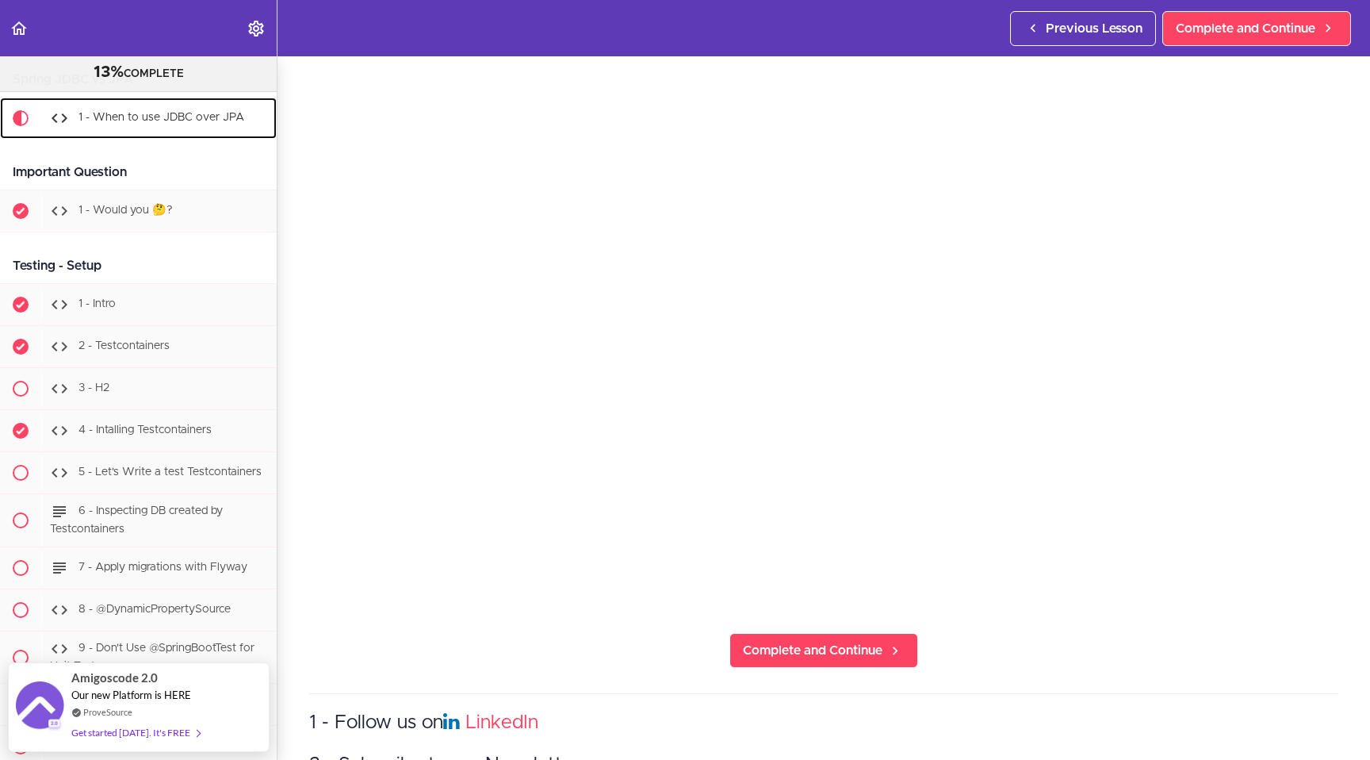
scroll to position [123, 0]
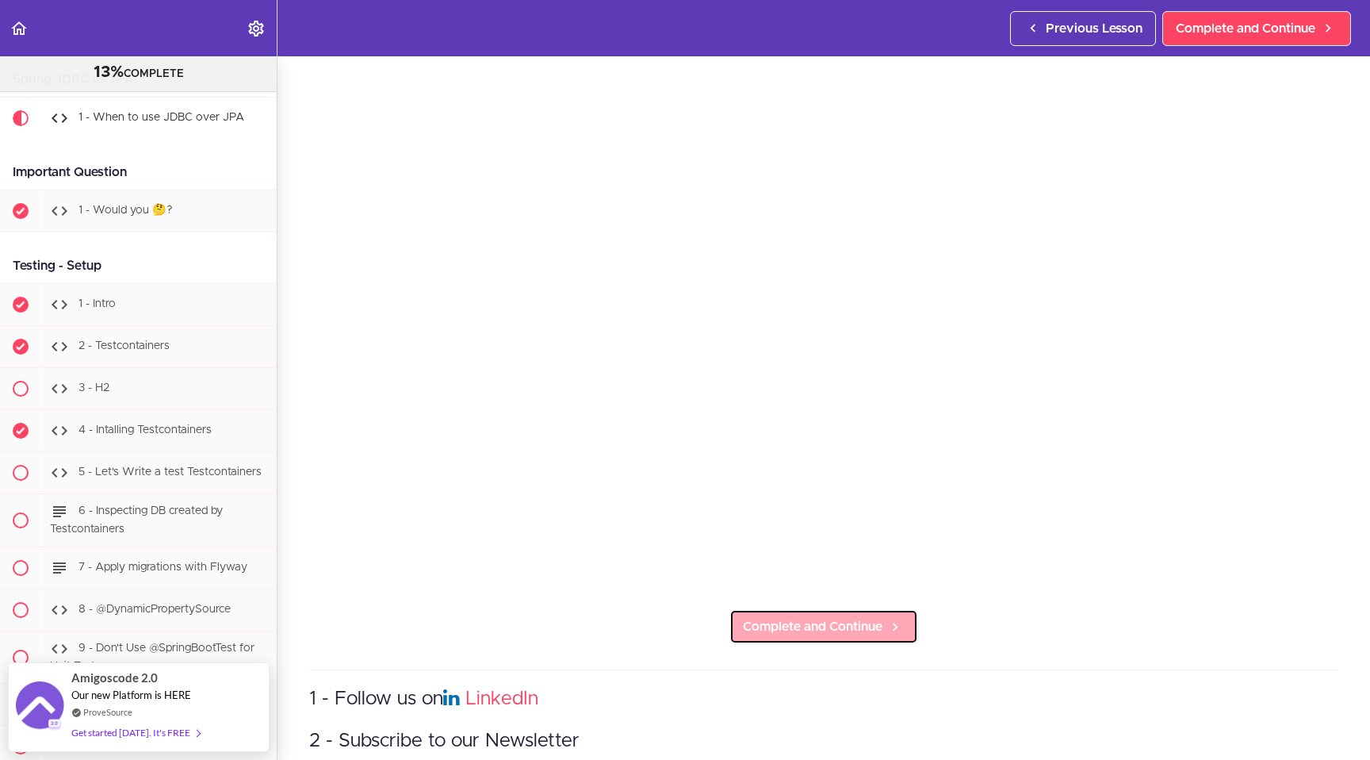
click at [686, 621] on span "Complete and Continue" at bounding box center [813, 626] width 140 height 19
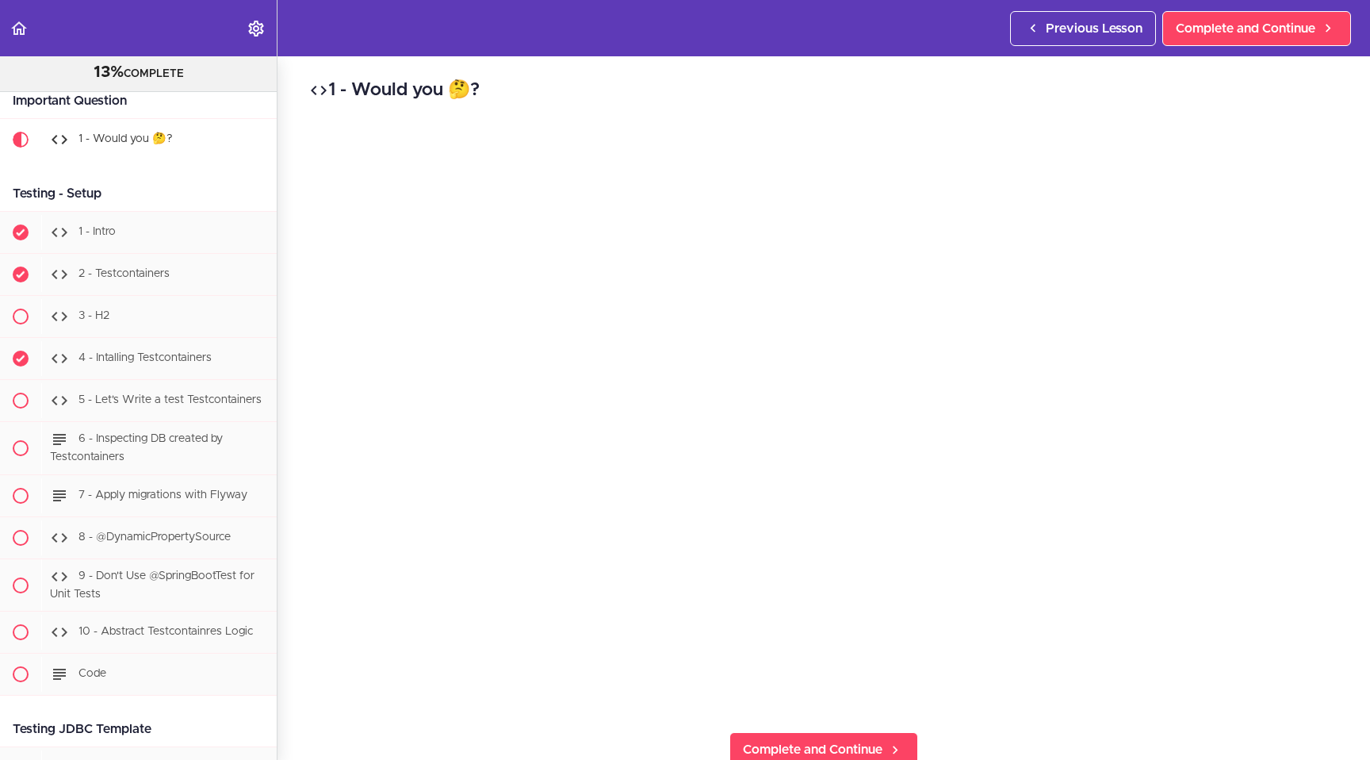
scroll to position [7119, 0]
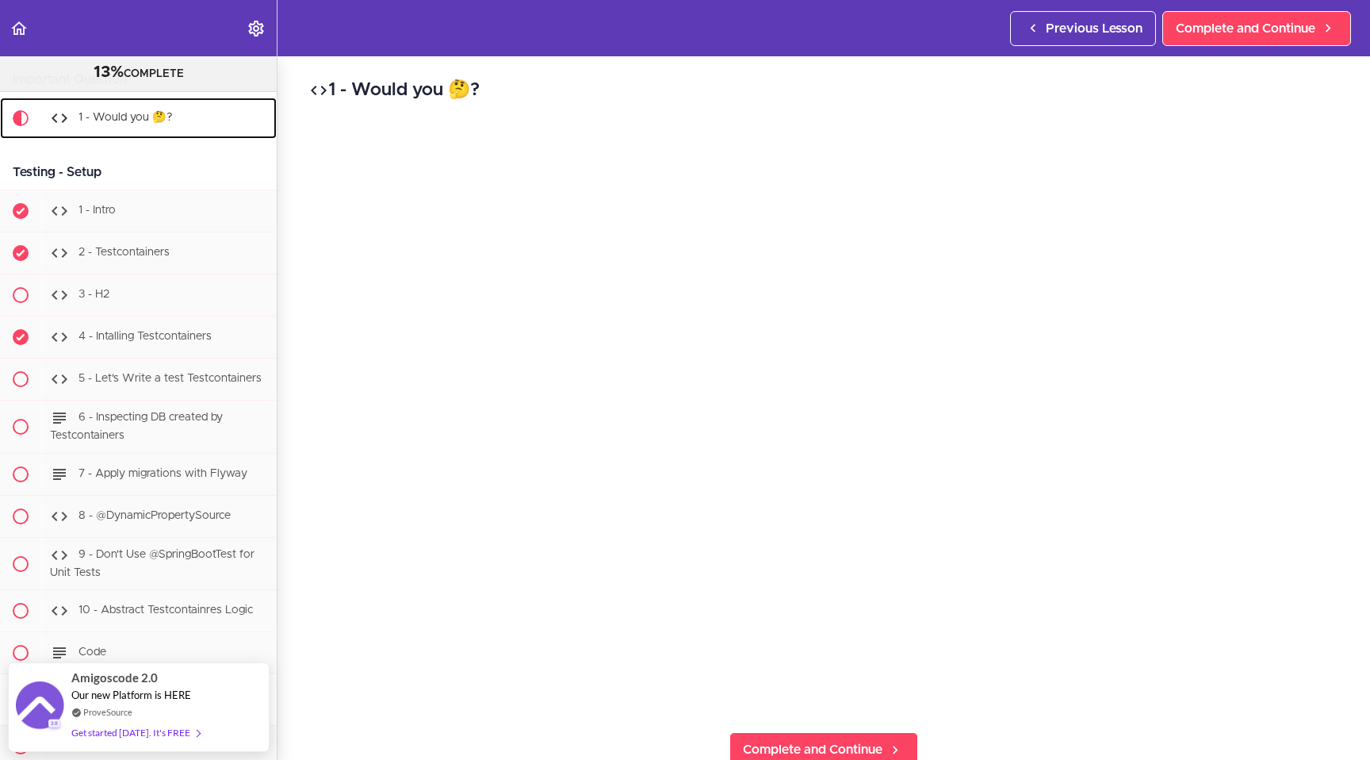
click at [156, 123] on span "1 - Would you 🤔?" at bounding box center [126, 117] width 94 height 11
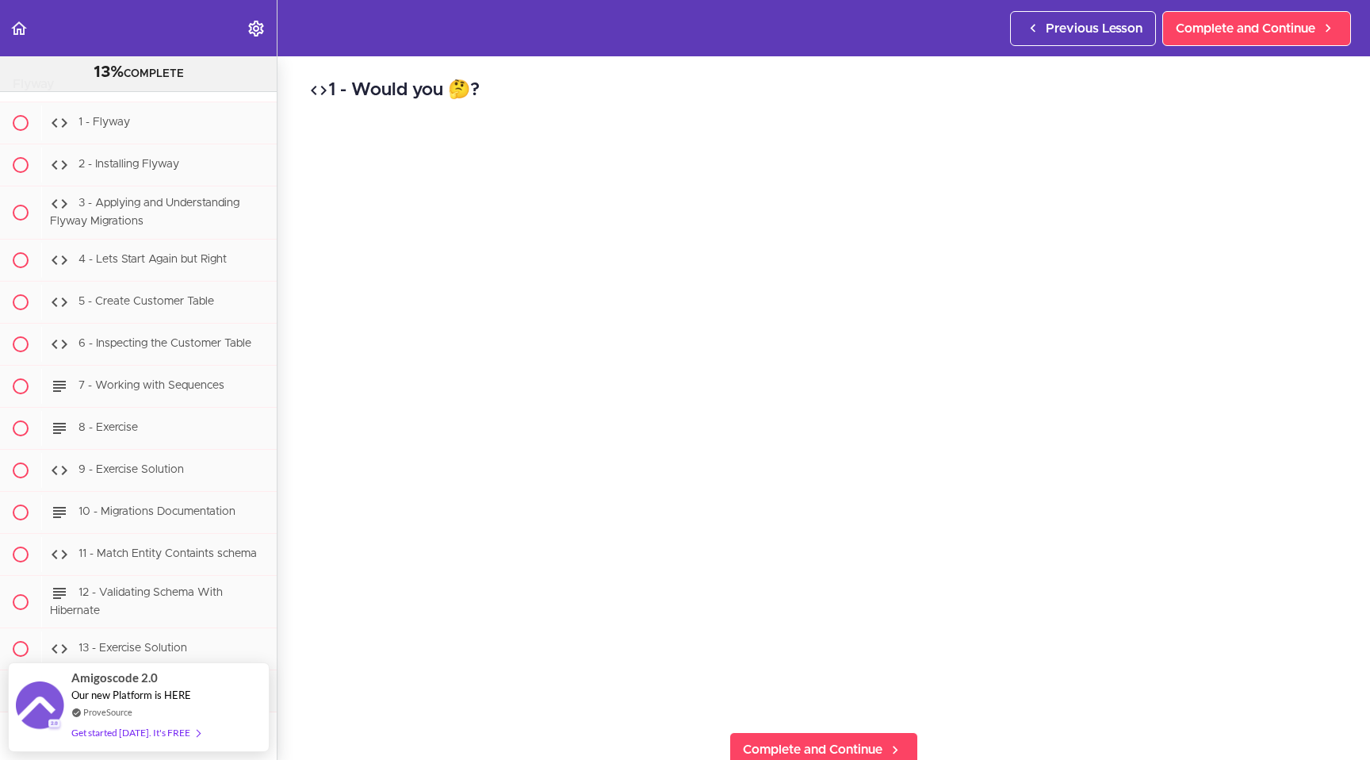
scroll to position [5666, 0]
click at [686, 700] on div "1 - Would you 🤔? Complete and Continue 1 - Follow us on LinkedIn 2 - Subscribe …" at bounding box center [824, 407] width 1093 height 703
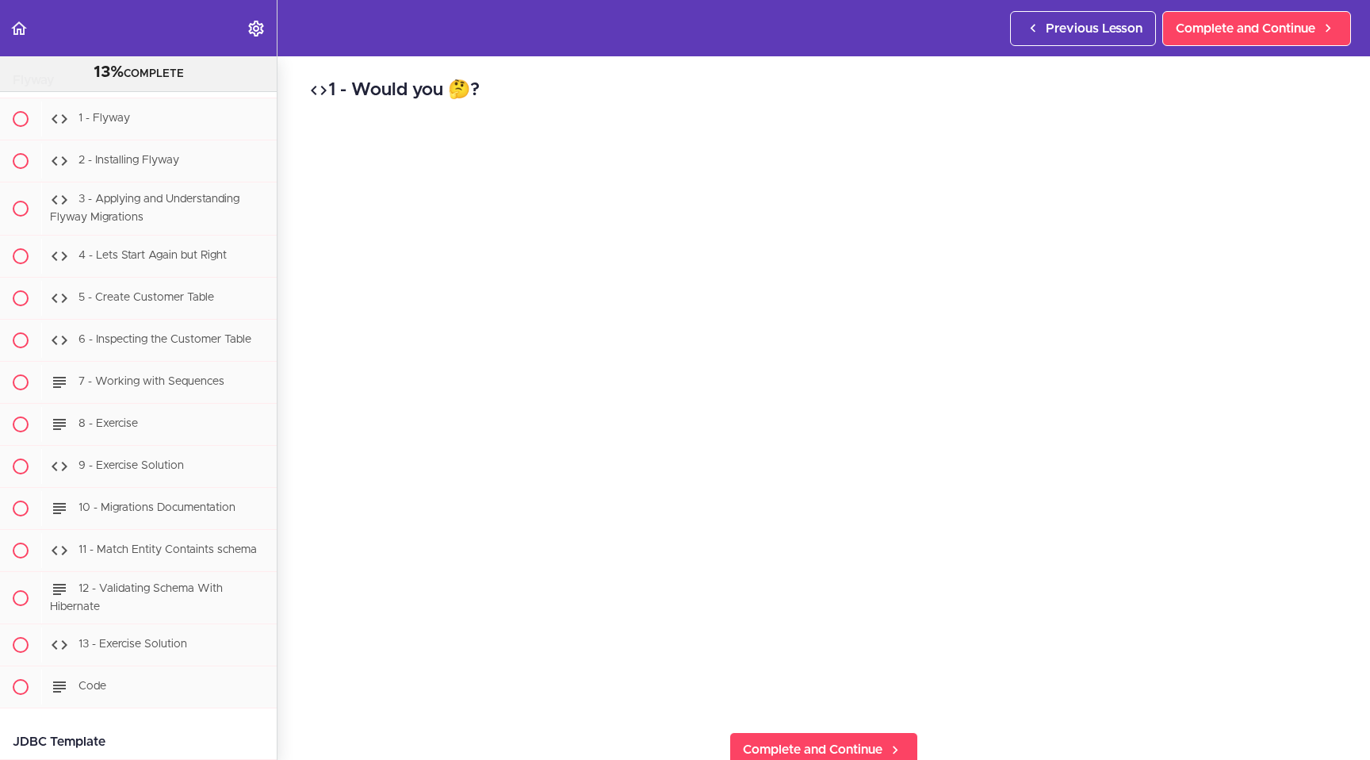
click at [686, 700] on div "1 - Would you 🤔? Complete and Continue 1 - Follow us on LinkedIn 2 - Subscribe …" at bounding box center [824, 407] width 1093 height 703
click at [110, 136] on div "1 - Flyway" at bounding box center [159, 119] width 236 height 35
